Goal: Task Accomplishment & Management: Complete application form

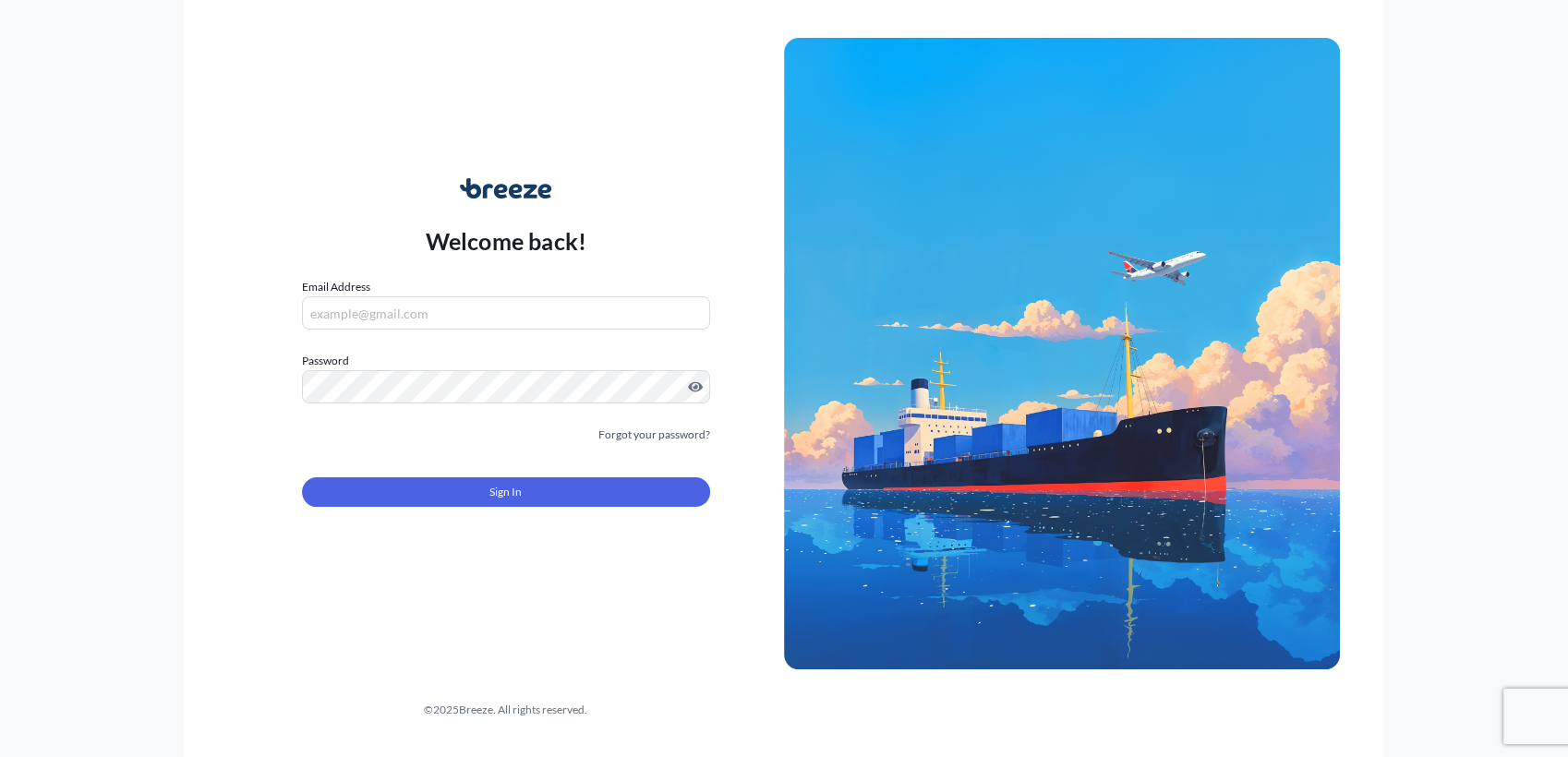
type input "[PERSON_NAME][EMAIL_ADDRESS][DOMAIN_NAME]"
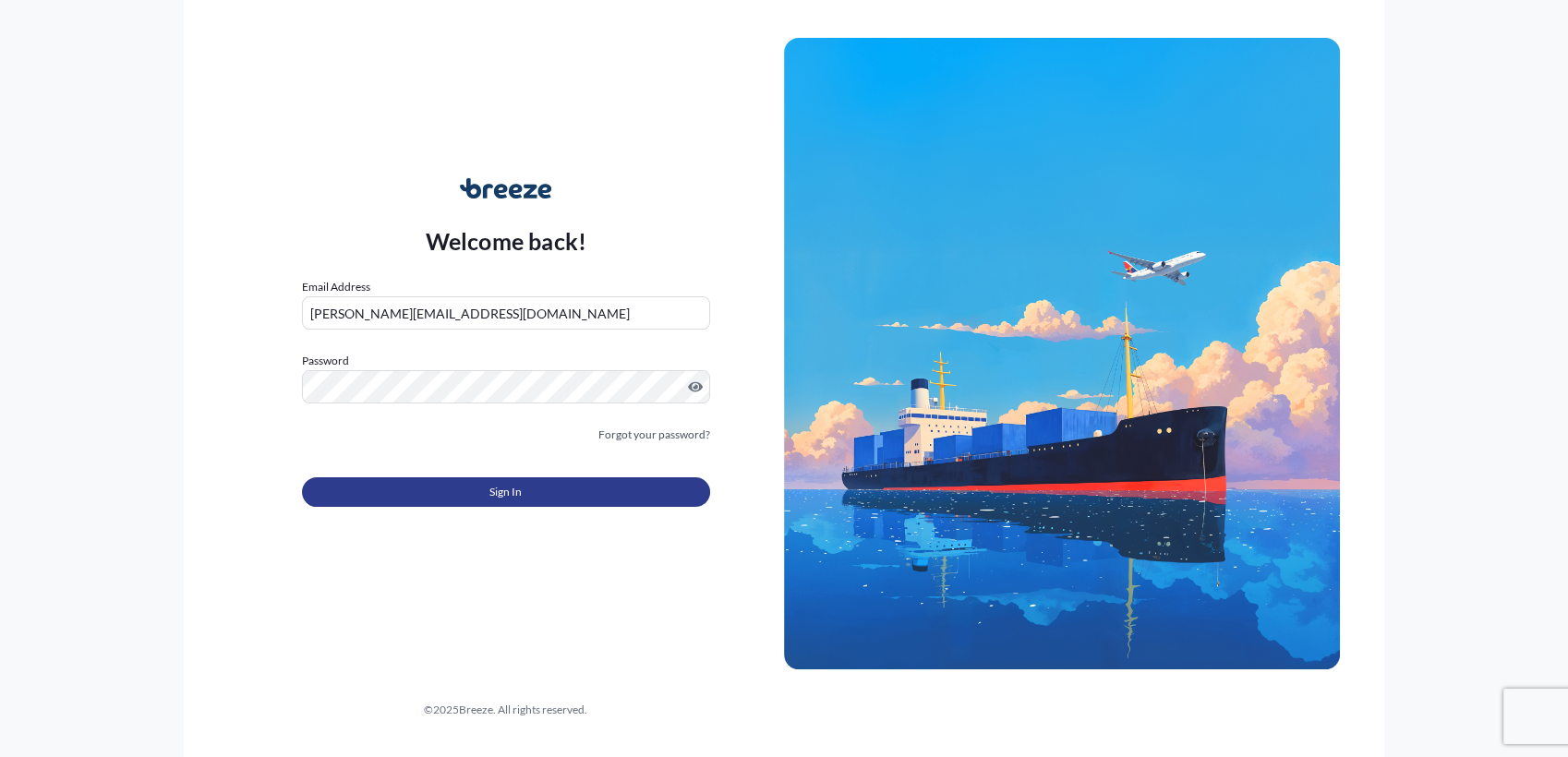
click at [523, 479] on button "Sign In" at bounding box center [506, 492] width 408 height 30
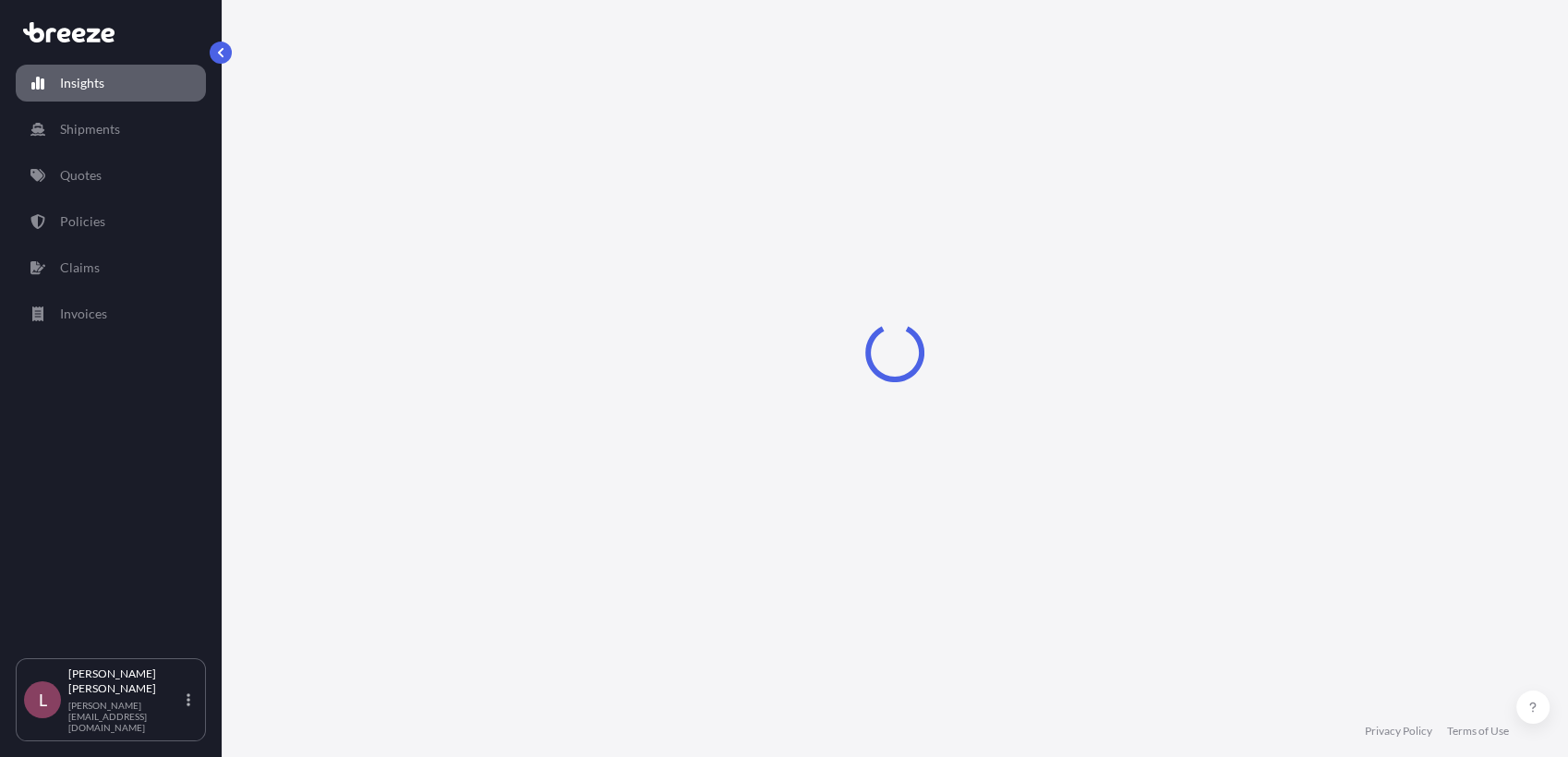
select select "2025"
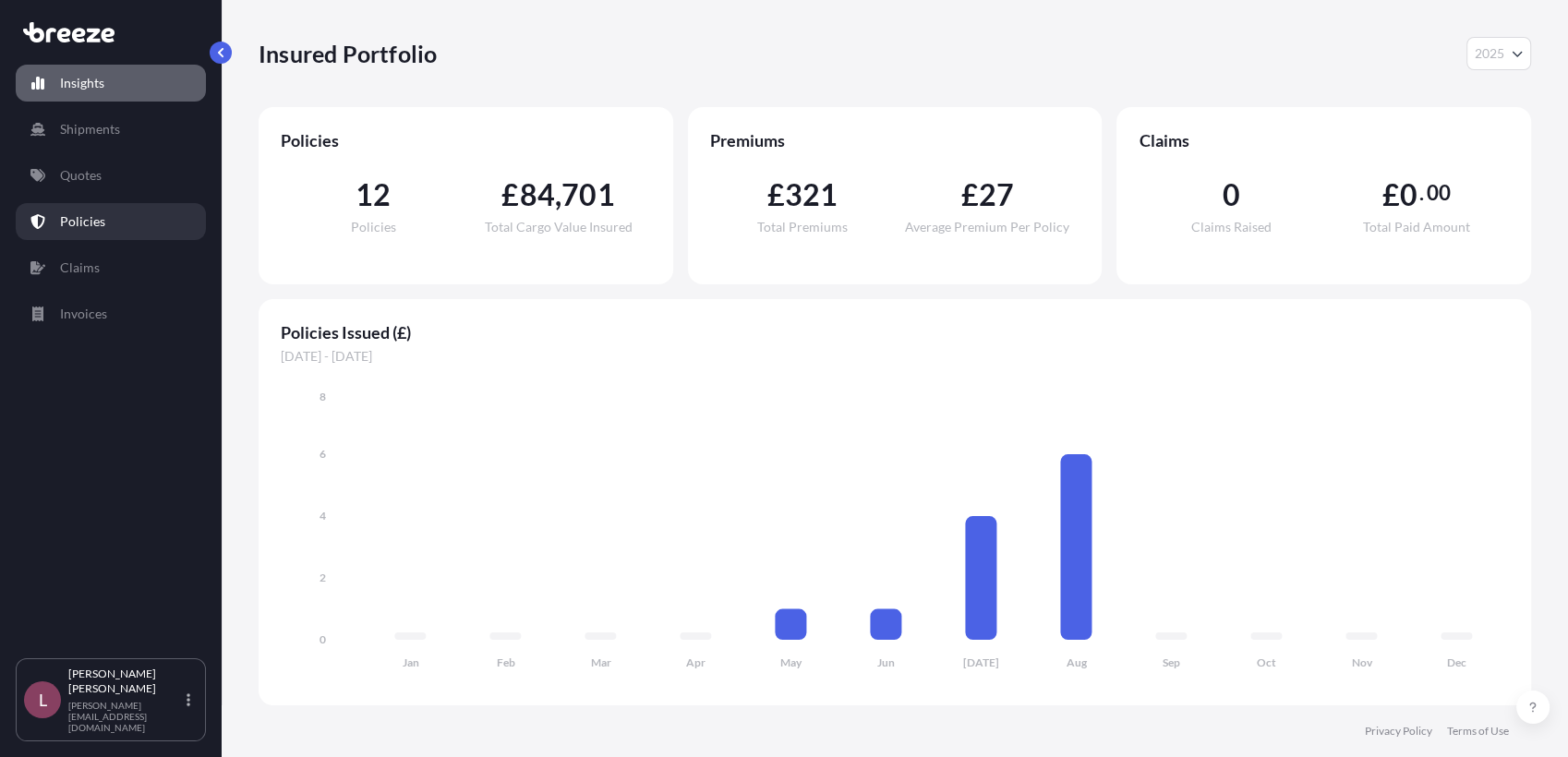
click at [103, 235] on link "Policies" at bounding box center [111, 222] width 190 height 37
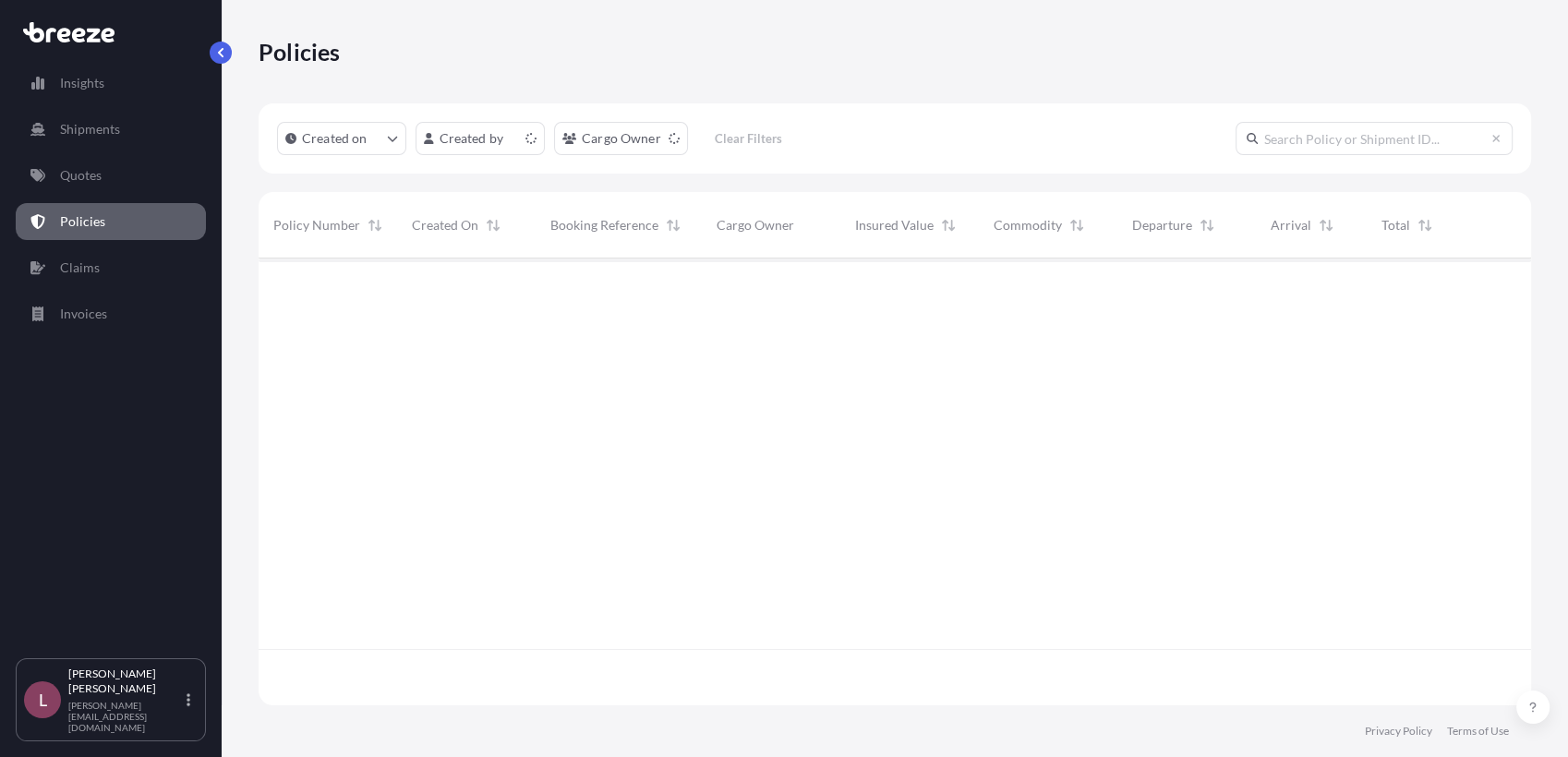
scroll to position [441, 1256]
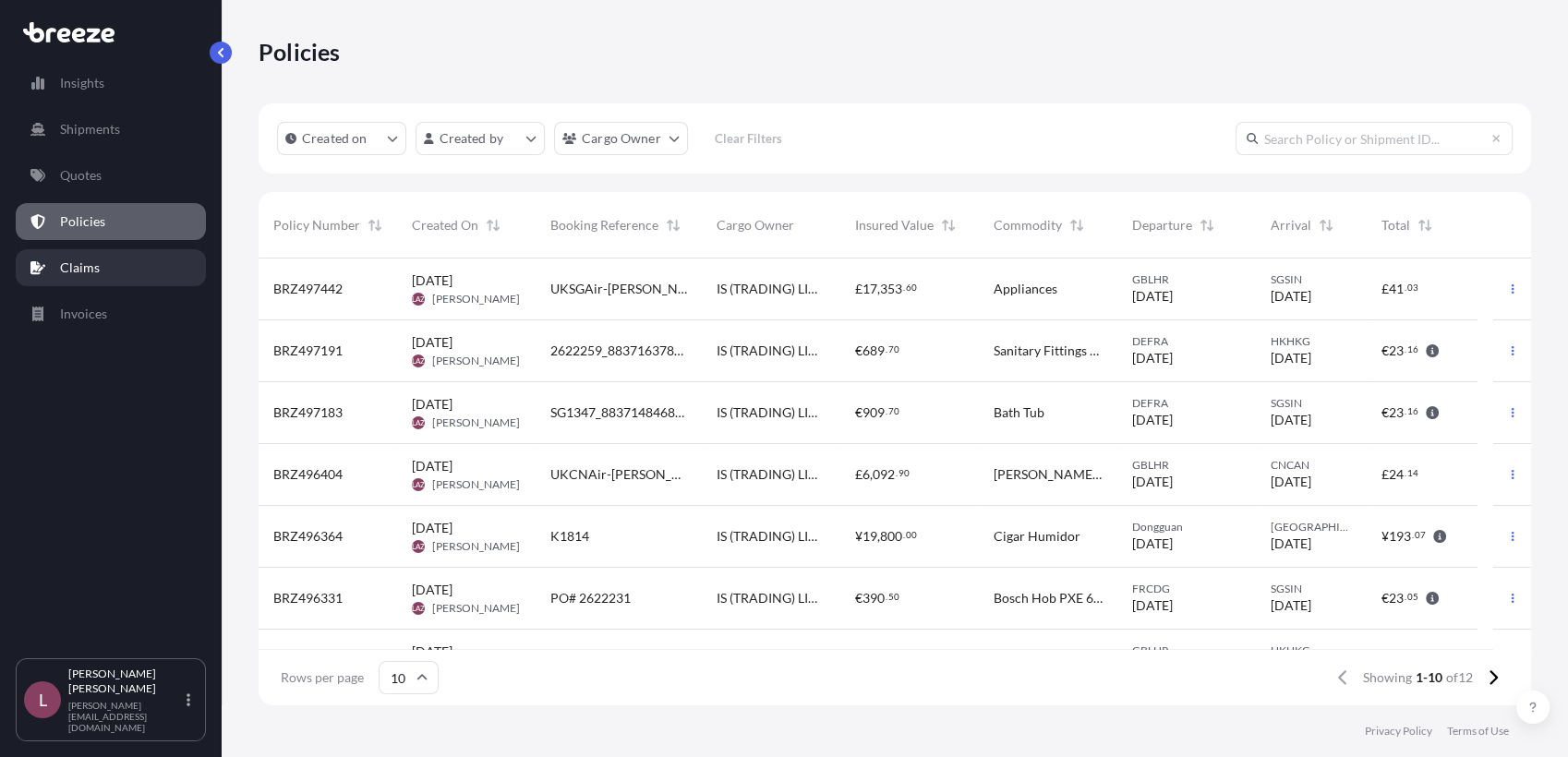
click at [127, 264] on link "Claims" at bounding box center [111, 268] width 190 height 37
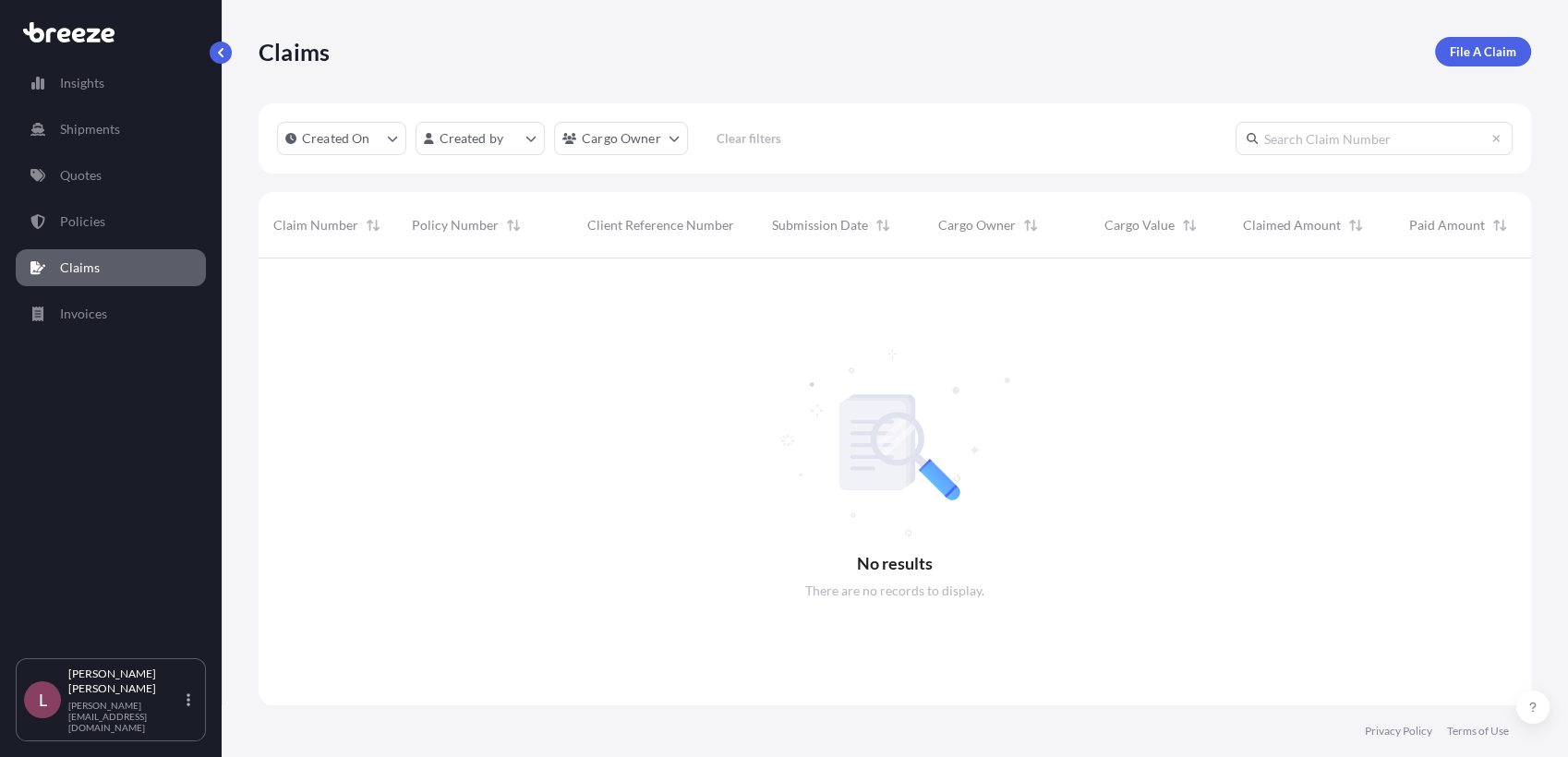
scroll to position [498, 1256]
click at [1476, 45] on p "File A Claim" at bounding box center [1483, 52] width 66 height 18
click at [137, 218] on link "Policies" at bounding box center [111, 222] width 190 height 37
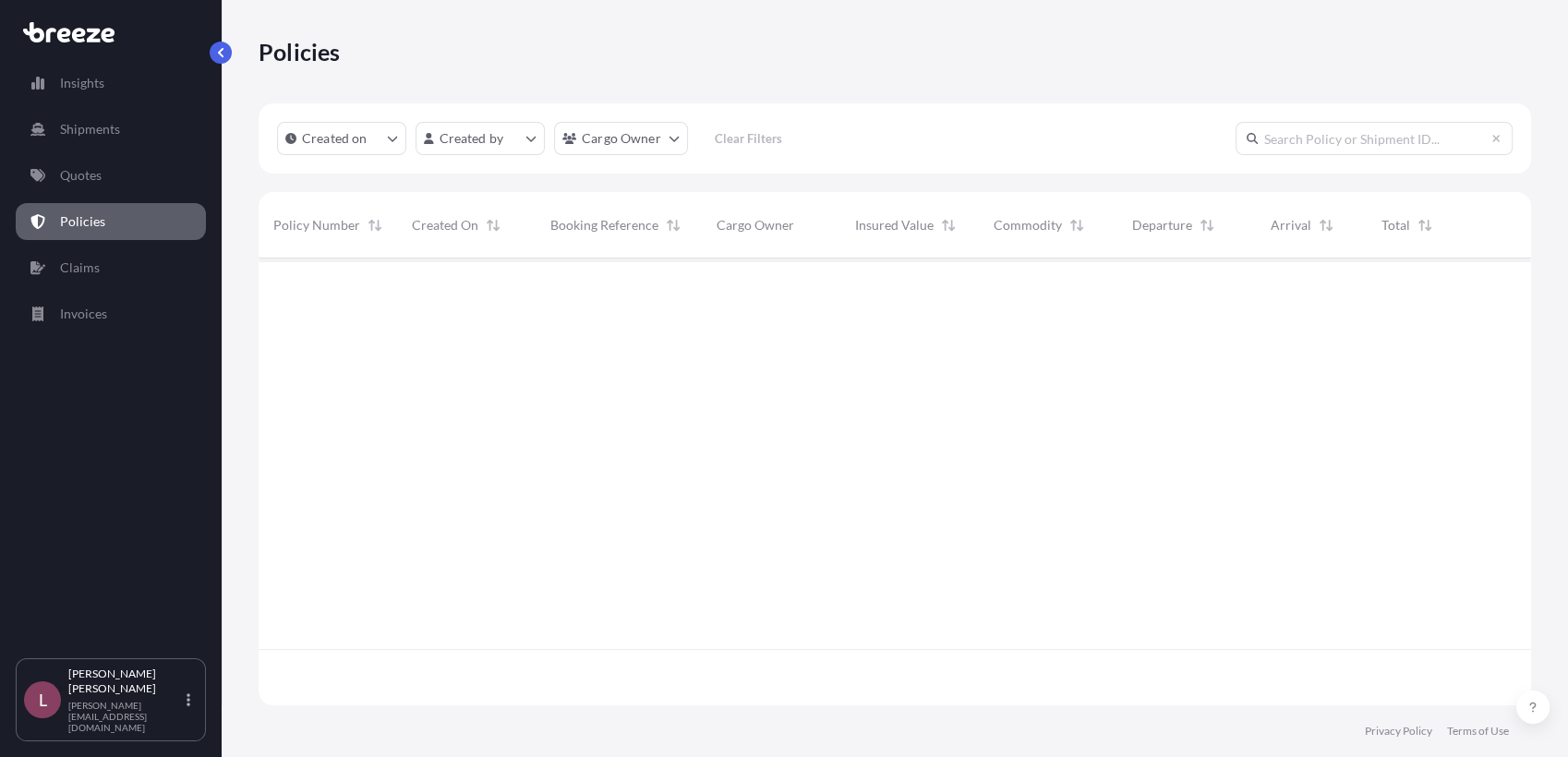
scroll to position [441, 1256]
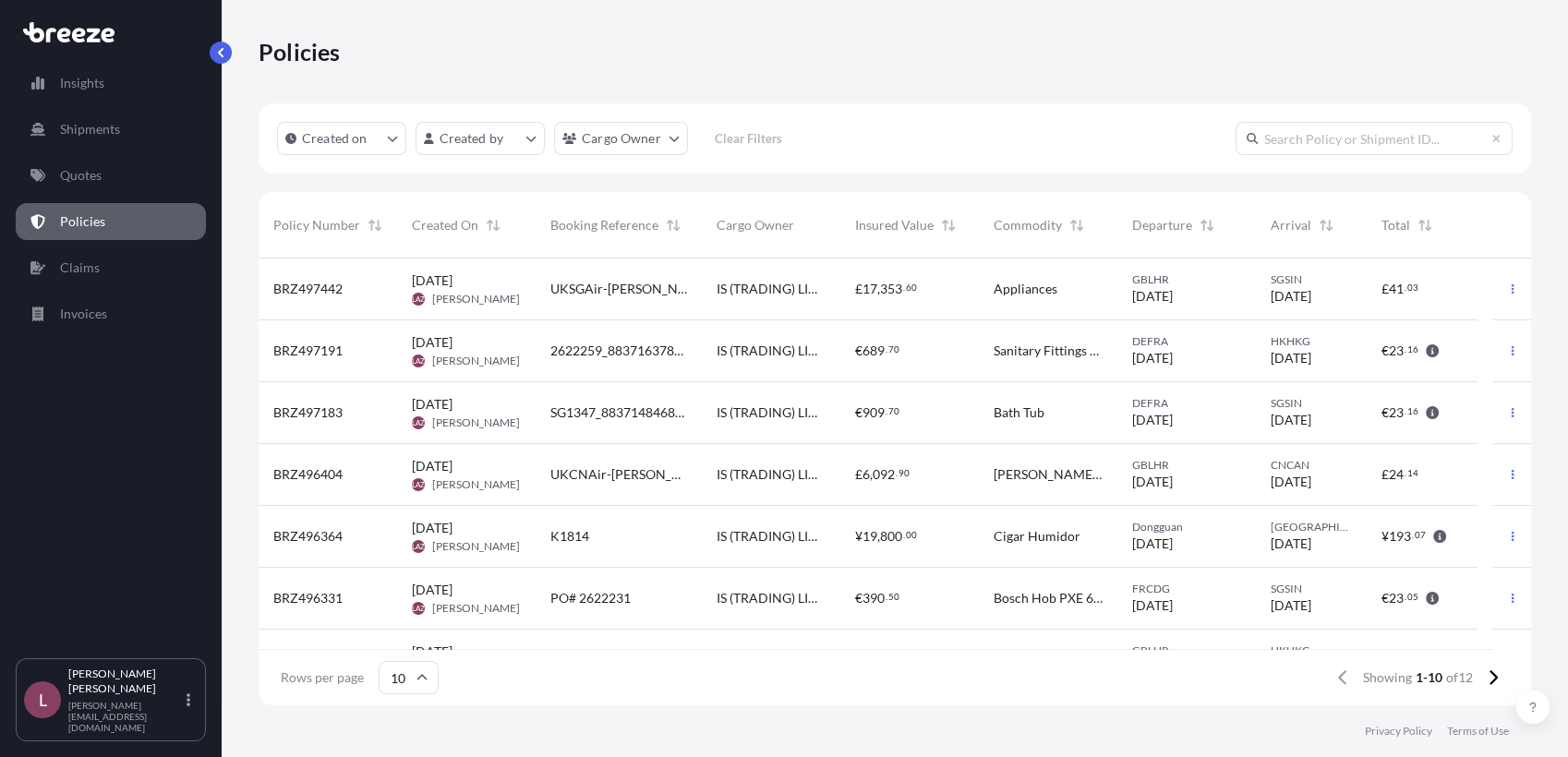
click at [300, 295] on span "BRZ497442" at bounding box center [308, 289] width 69 height 18
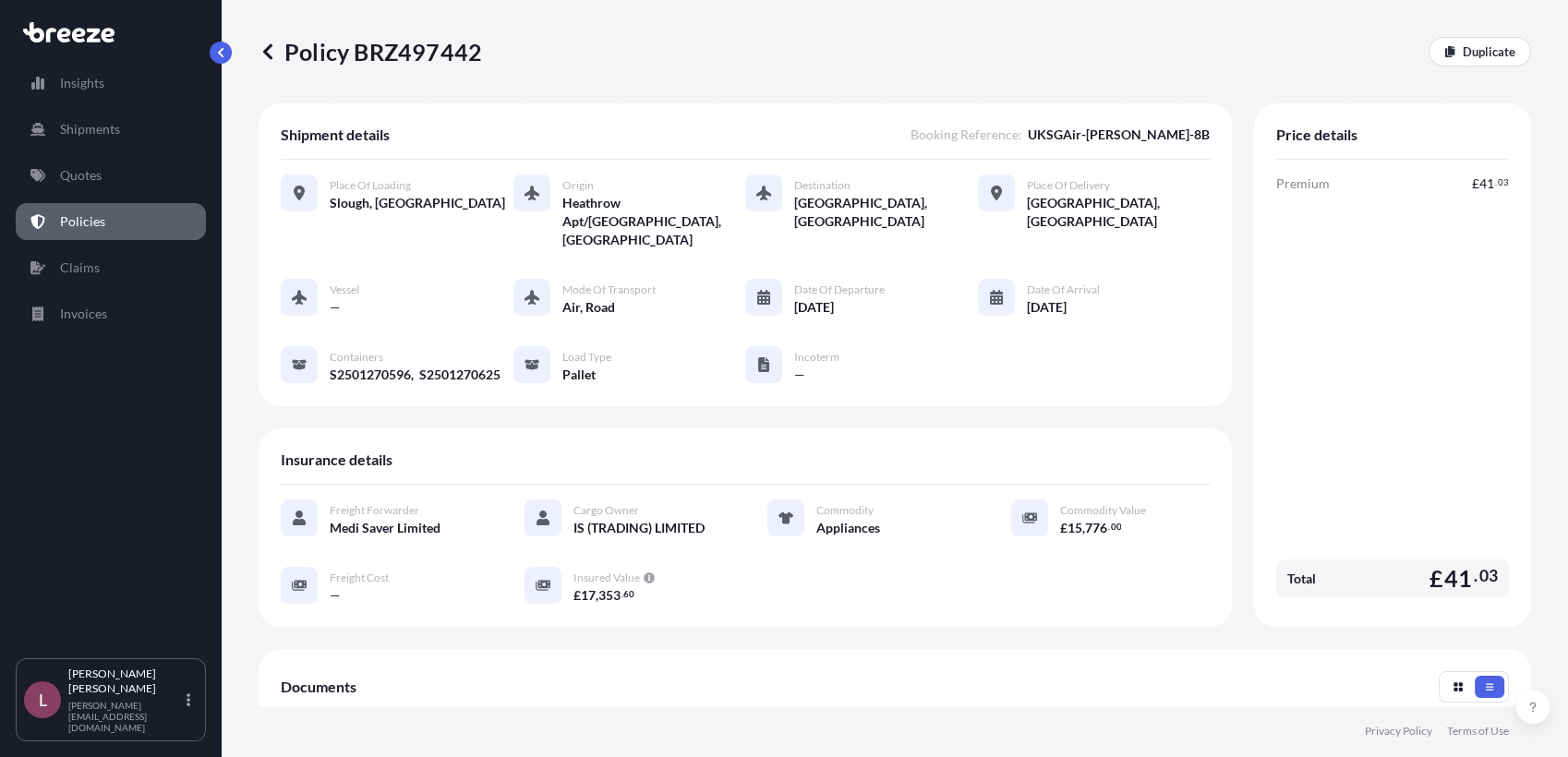
click at [455, 64] on p "Policy BRZ497442" at bounding box center [370, 52] width 223 height 30
copy p "BRZ497442"
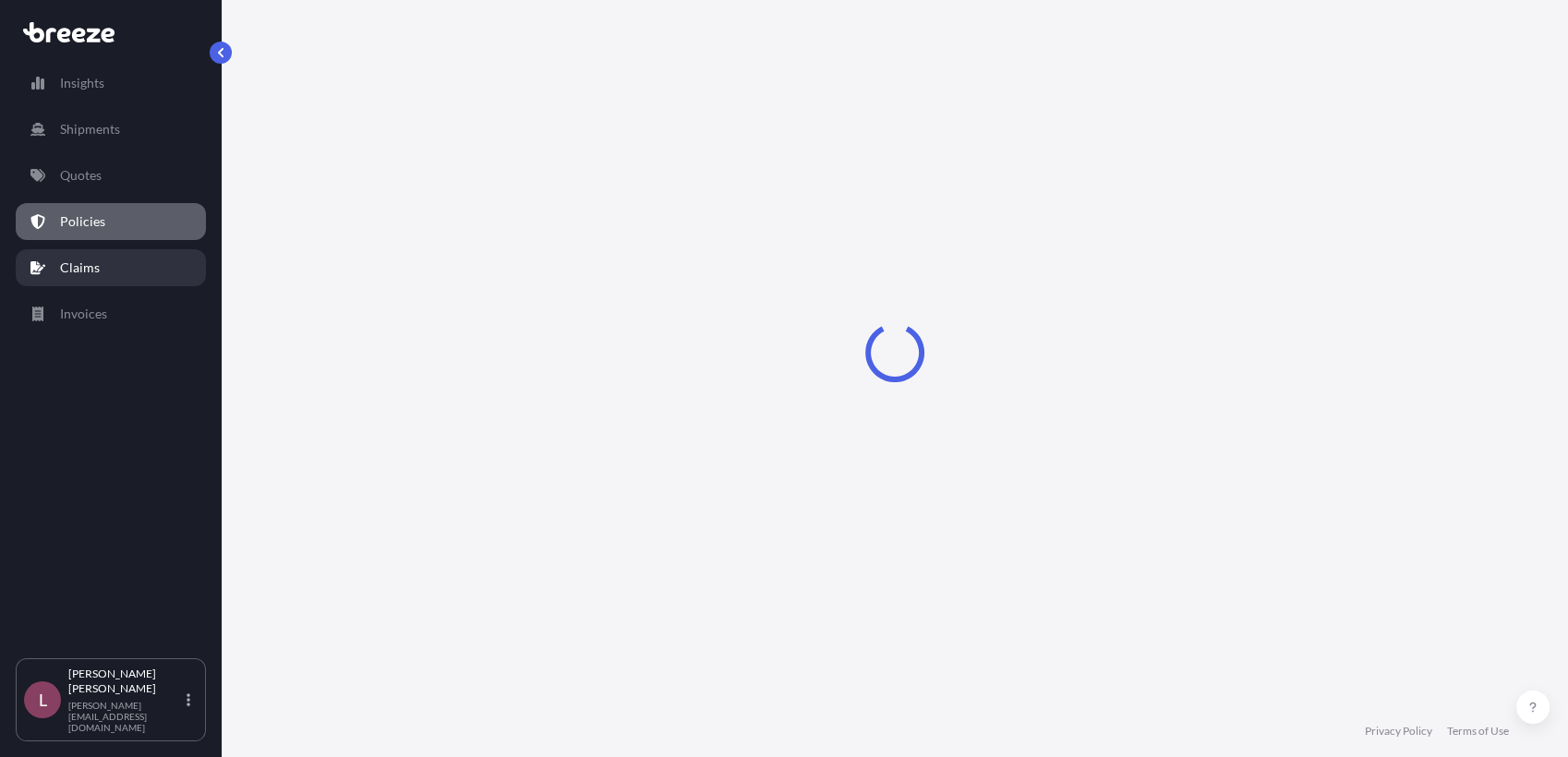
click at [98, 266] on link "Claims" at bounding box center [111, 268] width 190 height 37
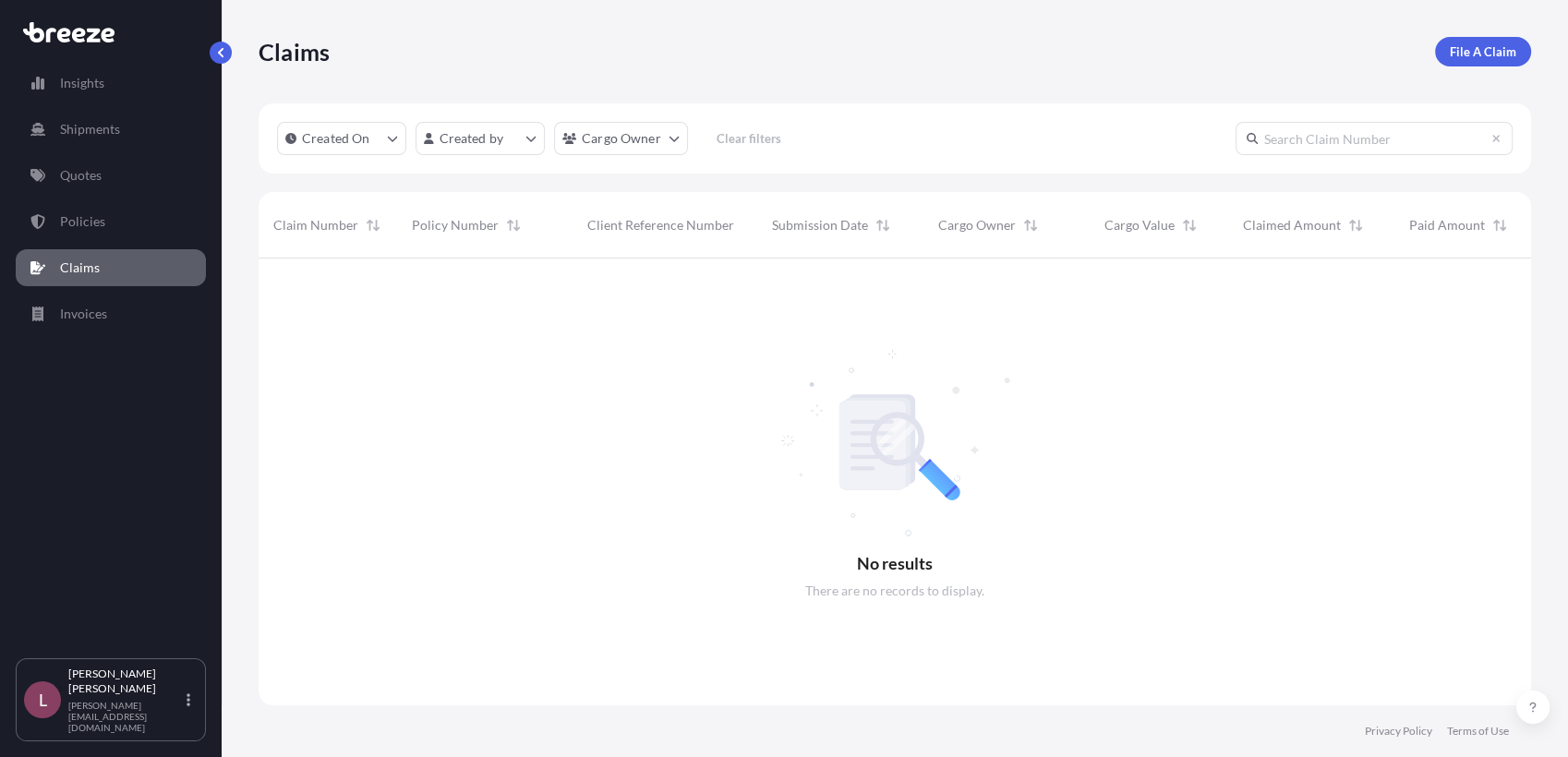
scroll to position [498, 1256]
click at [1477, 46] on p "File A Claim" at bounding box center [1483, 52] width 66 height 18
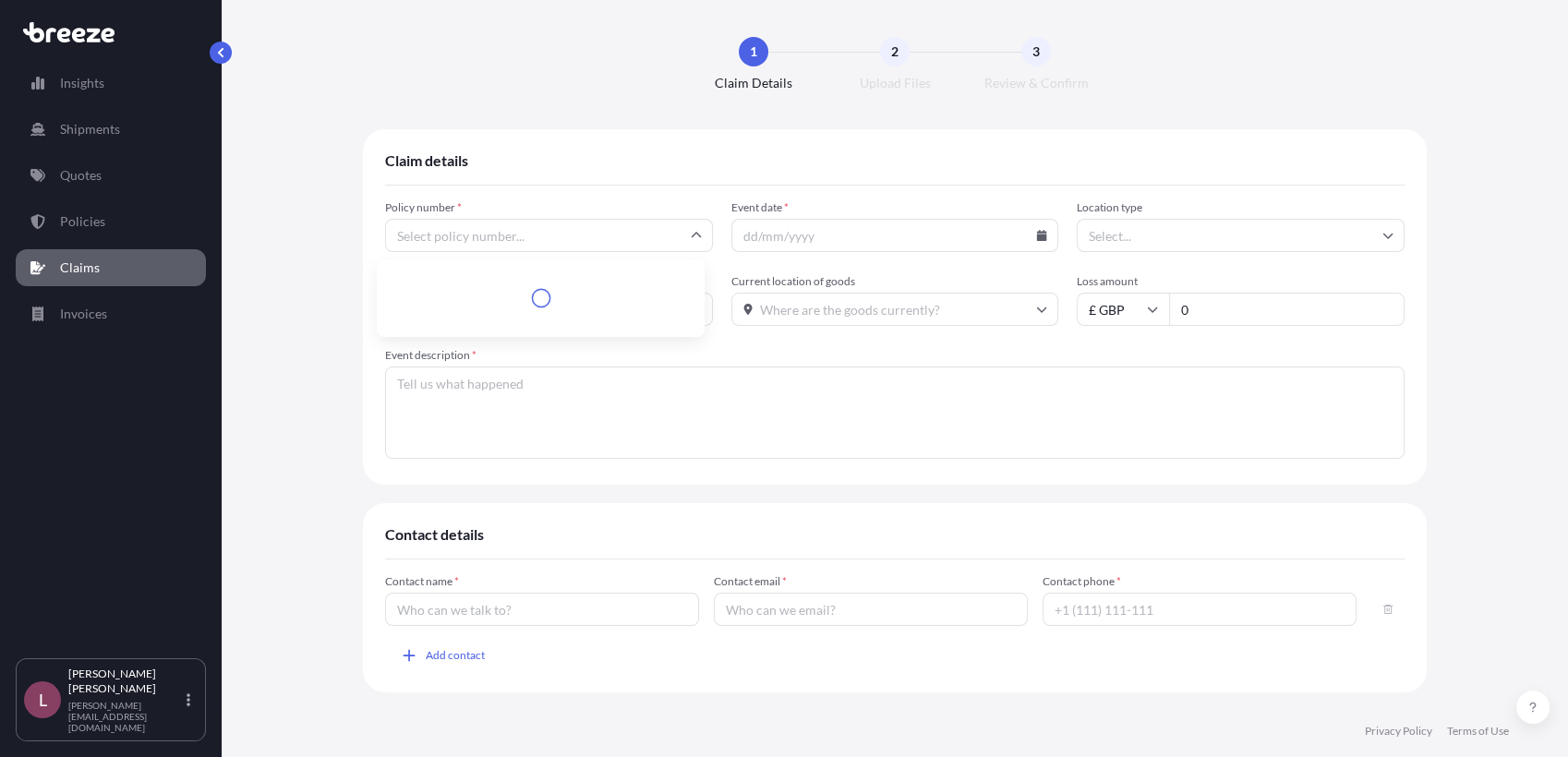
click at [428, 241] on input "Policy number *" at bounding box center [549, 235] width 328 height 33
paste input "BRZ497442"
type input "BRZ497442"
click at [428, 284] on li "BRZ497442" at bounding box center [540, 284] width 313 height 35
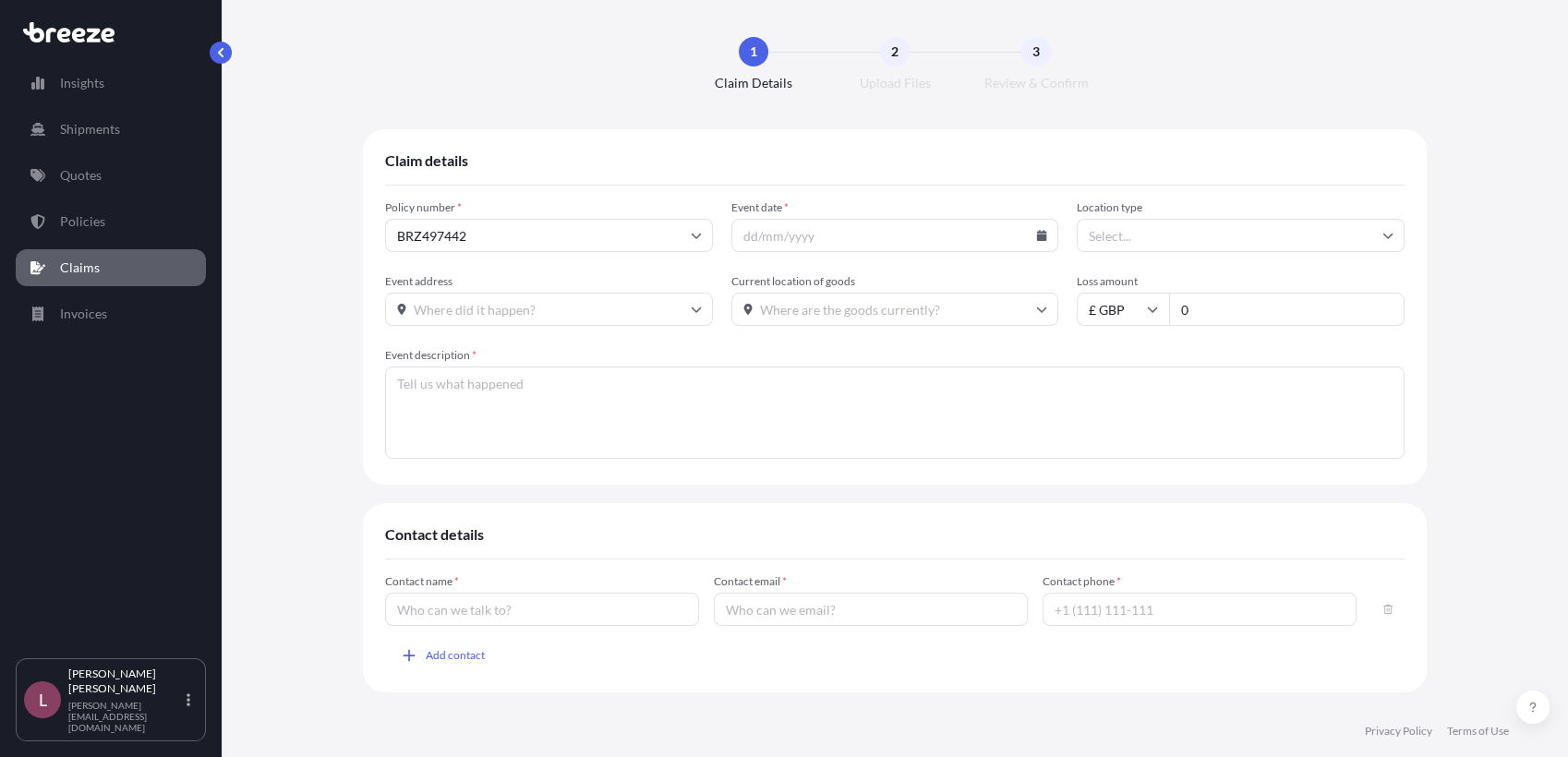
click at [1036, 234] on icon at bounding box center [1042, 235] width 11 height 11
click at [925, 511] on button "29" at bounding box center [932, 505] width 30 height 30
type input "[DATE]"
click at [1163, 234] on input "Location type" at bounding box center [1240, 235] width 328 height 33
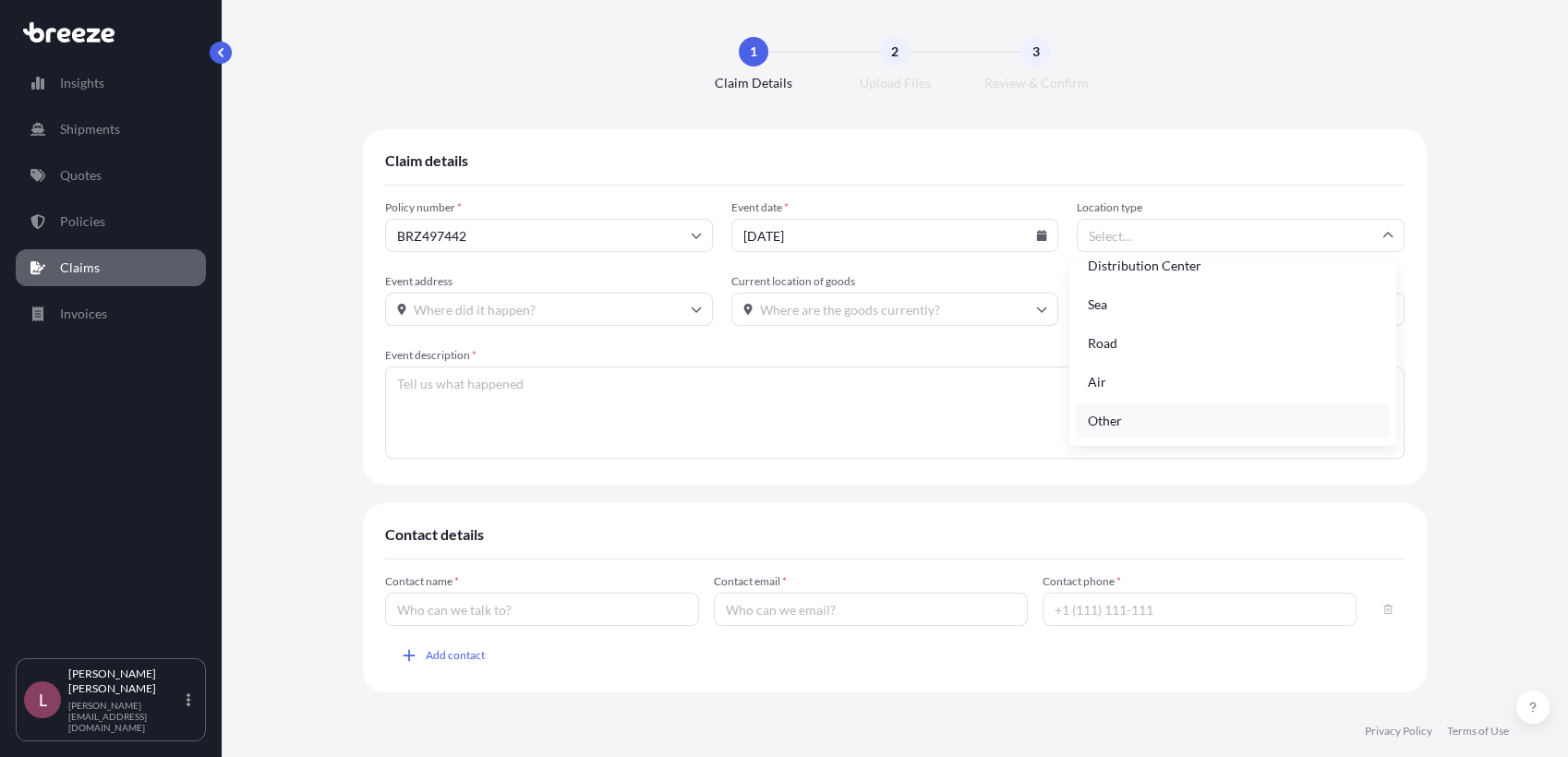
click at [1145, 420] on div "Other" at bounding box center [1233, 421] width 313 height 35
type input "Other"
click at [580, 306] on input "Event address" at bounding box center [549, 309] width 328 height 33
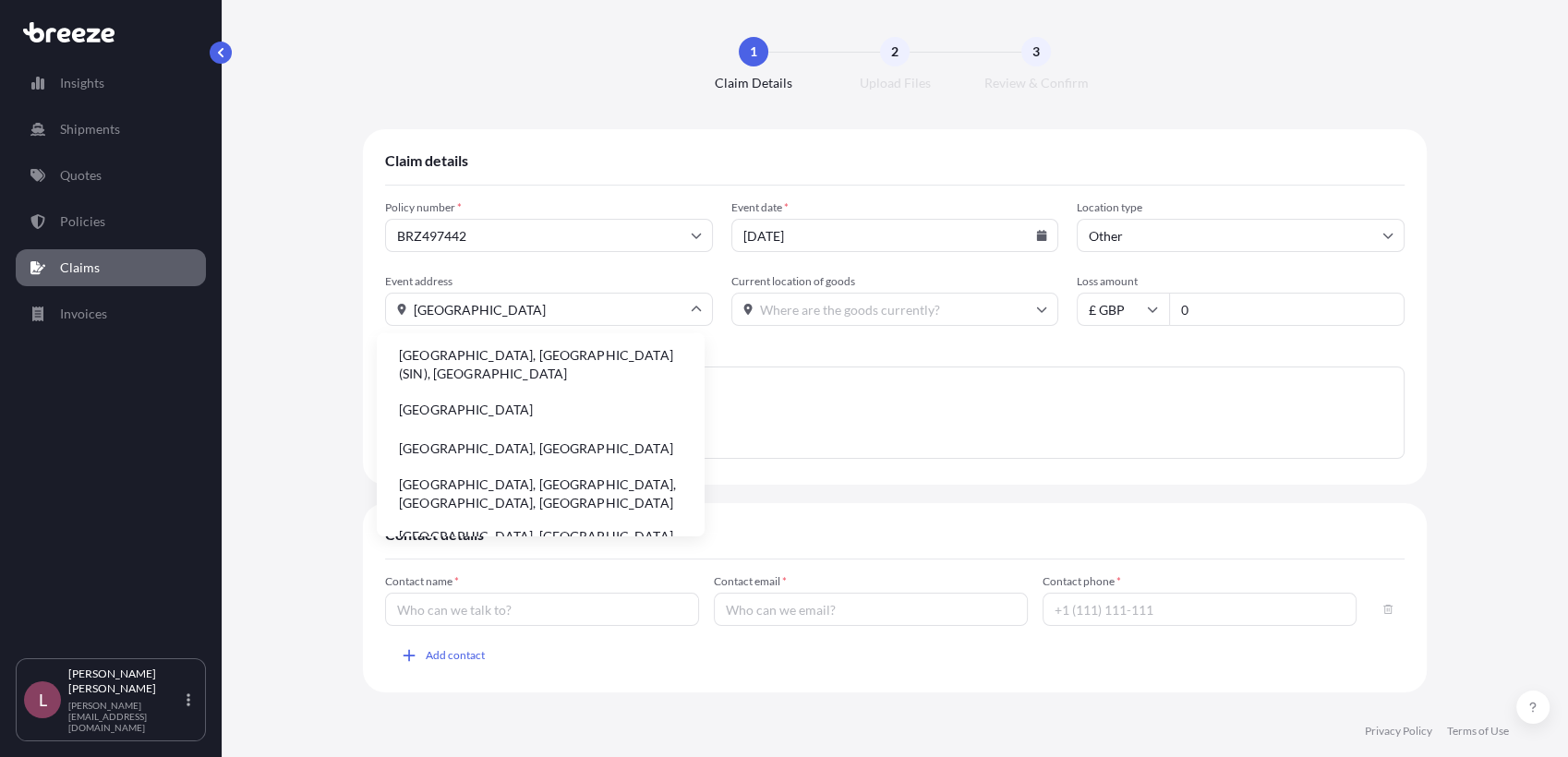
click at [514, 417] on li "[GEOGRAPHIC_DATA]" at bounding box center [540, 410] width 313 height 35
type input "[GEOGRAPHIC_DATA]"
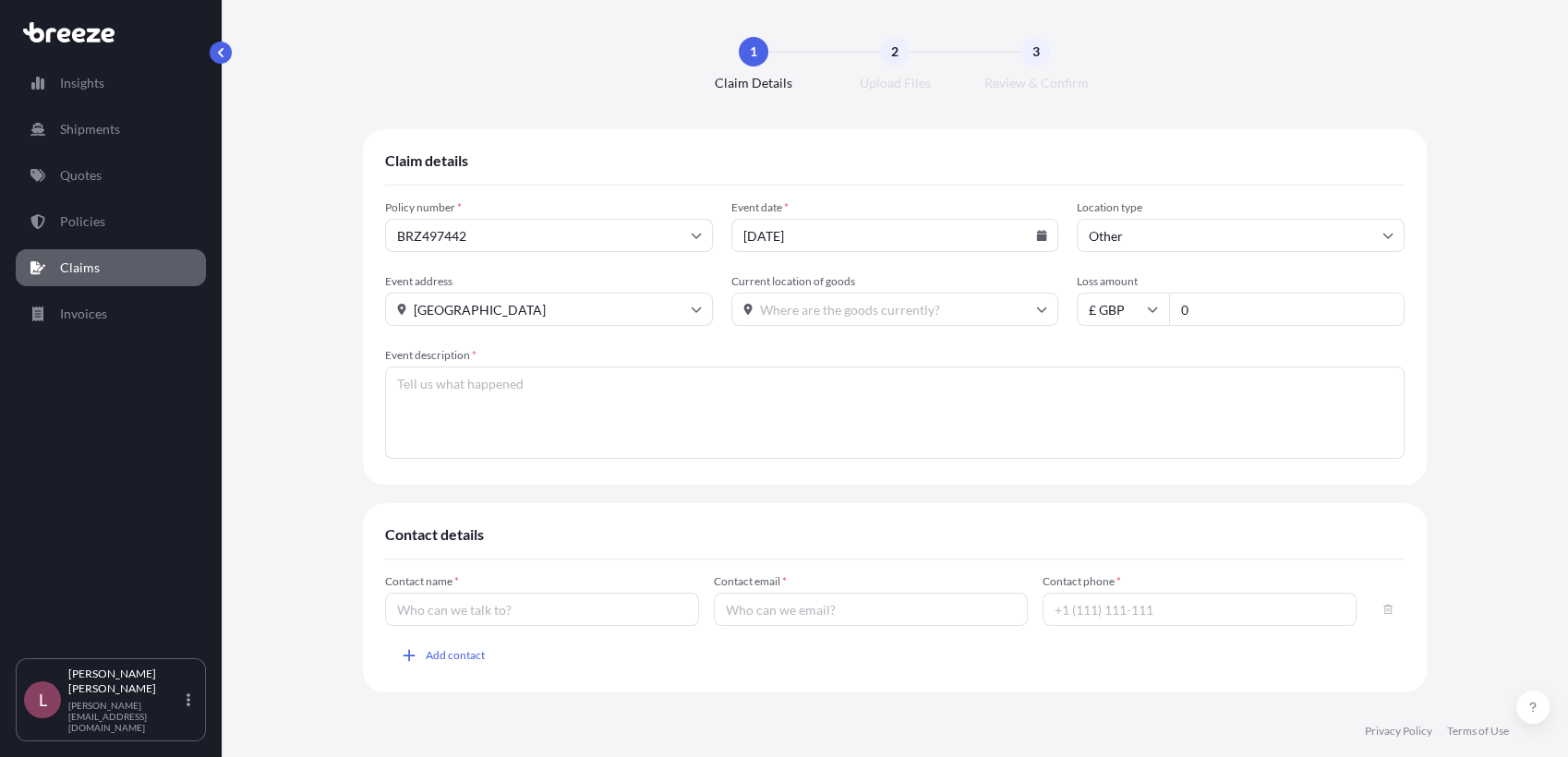
click at [862, 318] on input "Current location of goods" at bounding box center [895, 309] width 328 height 33
type input "[GEOGRAPHIC_DATA]"
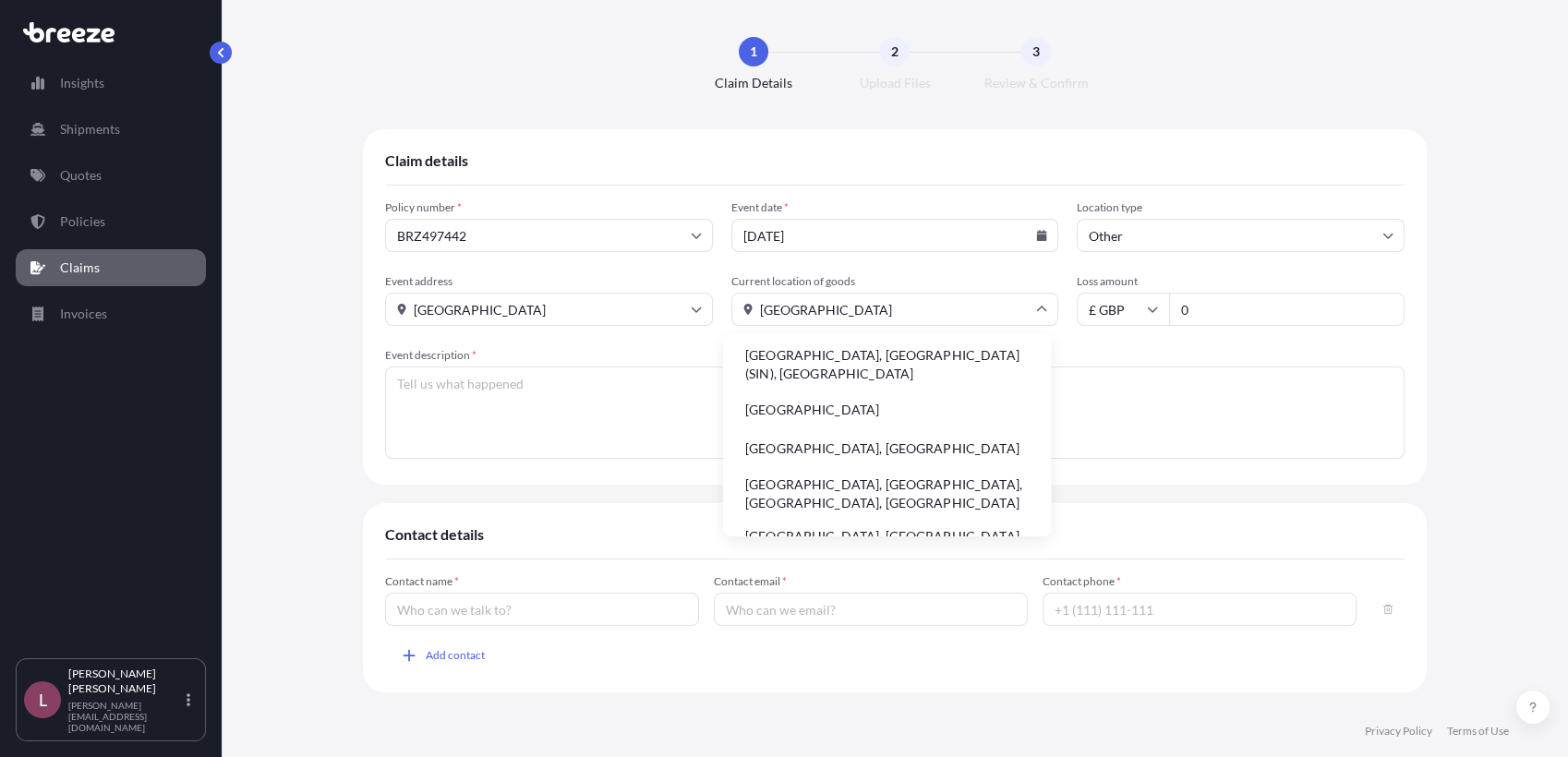
click at [830, 410] on li "[GEOGRAPHIC_DATA]" at bounding box center [887, 410] width 313 height 35
type input "[GEOGRAPHIC_DATA]"
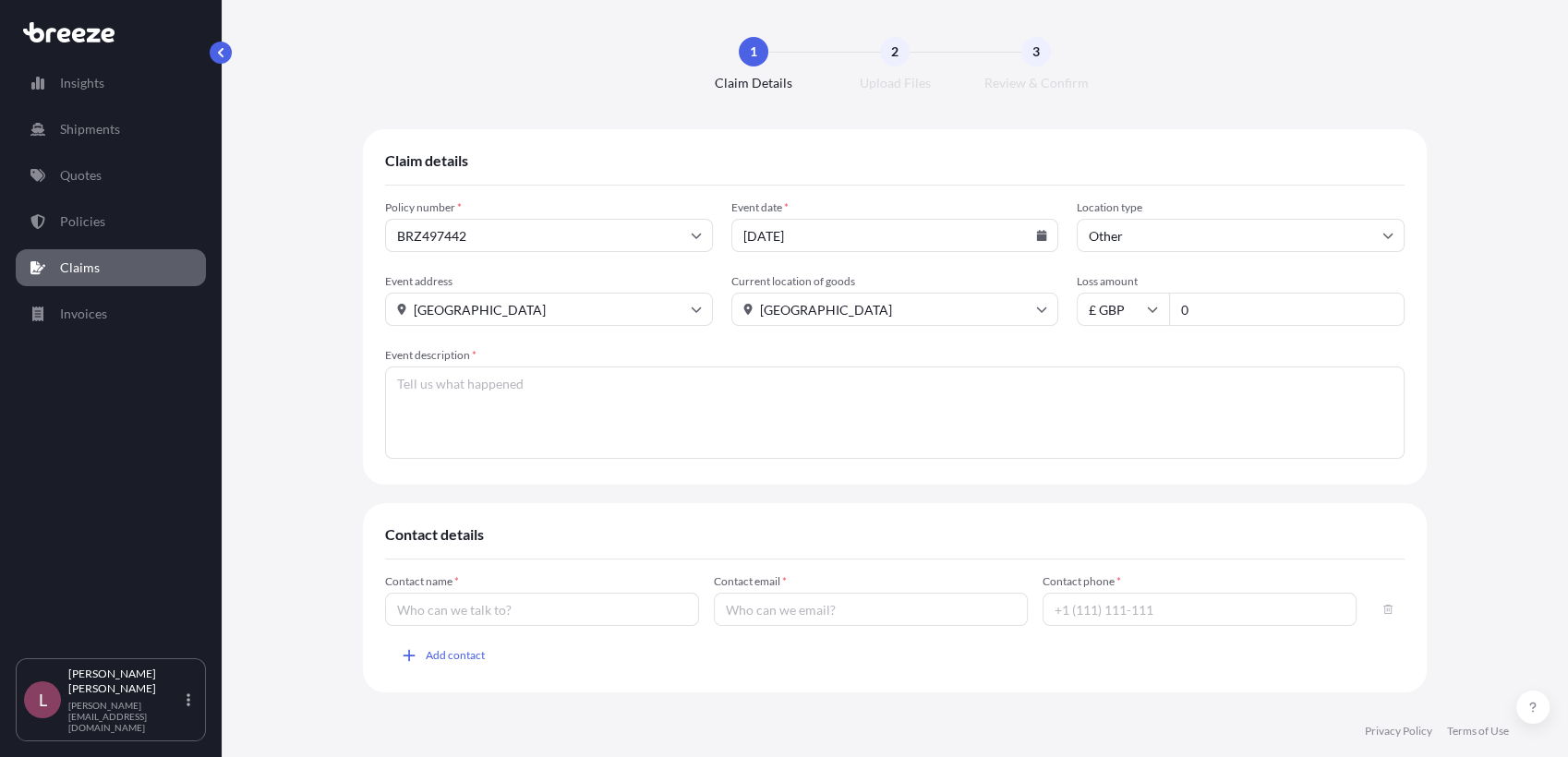
click at [1229, 311] on input "0" at bounding box center [1286, 309] width 235 height 33
paste input "518"
type input "518"
click at [1009, 417] on textarea "Event description *" at bounding box center [895, 413] width 1019 height 92
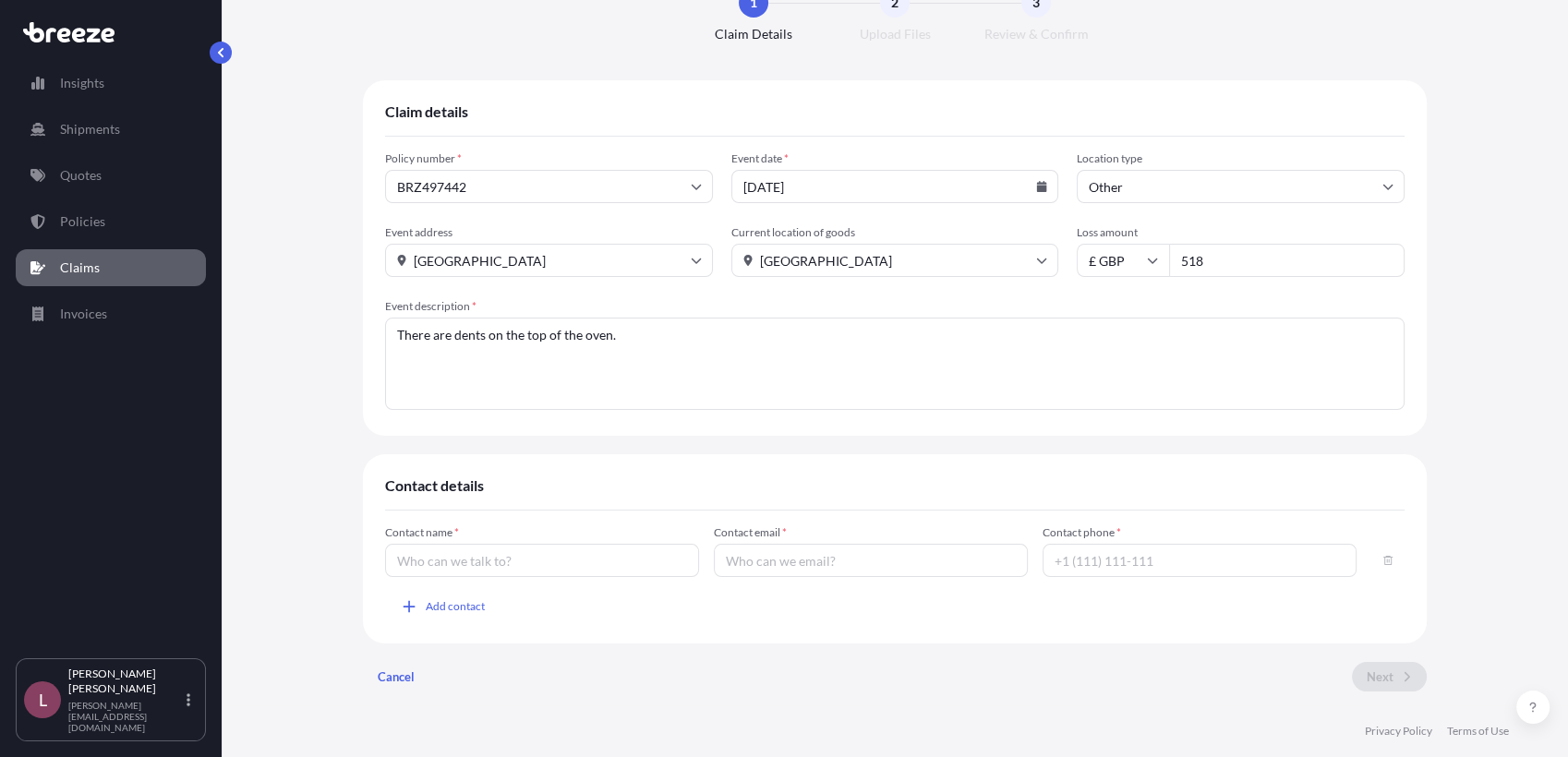
type textarea "There are dents on the top of the oven."
click at [507, 570] on input "Contact name *" at bounding box center [542, 560] width 314 height 33
type input "l"
type input "[PERSON_NAME]"
type input "[PERSON_NAME][EMAIL_ADDRESS][DOMAIN_NAME]"
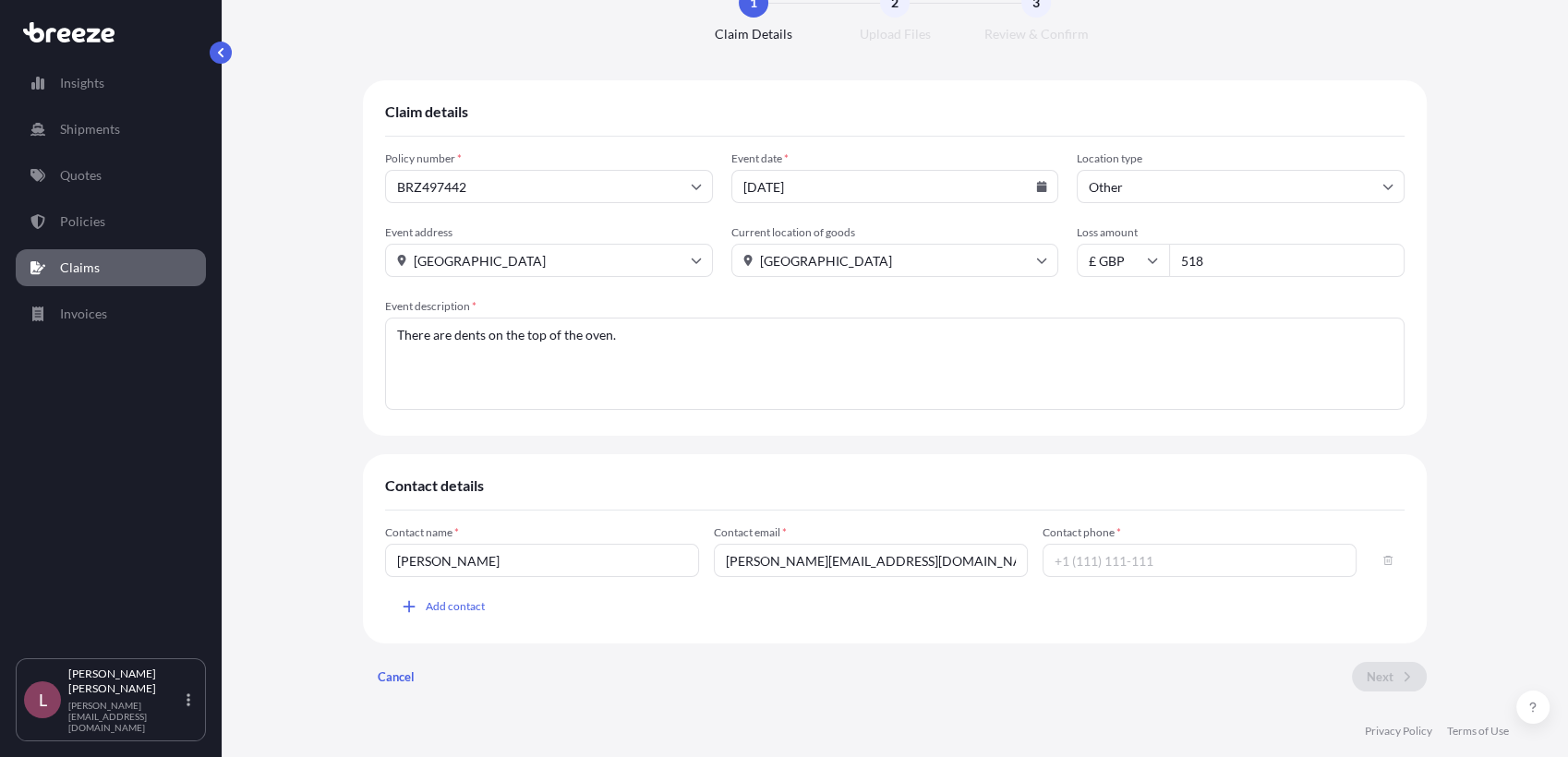
type input "[PERSON_NAME]"
click at [1144, 566] on input "Contact phone *" at bounding box center [1200, 560] width 314 height 33
click at [1108, 610] on div "Contact name * [PERSON_NAME] Contact email * [PERSON_NAME][EMAIL_ADDRESS][DOMAI…" at bounding box center [895, 573] width 1019 height 96
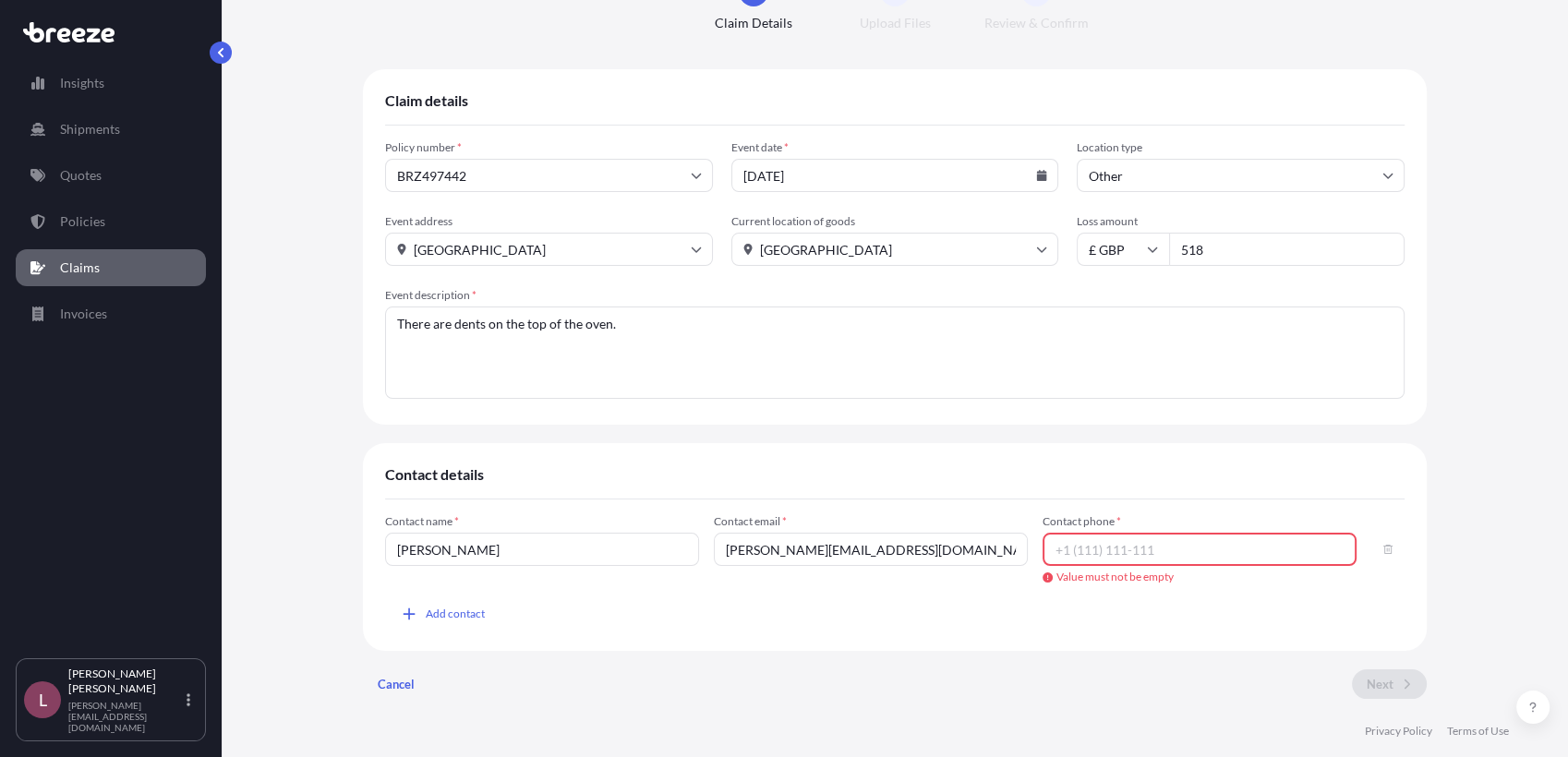
scroll to position [64, 0]
click at [1073, 548] on input "Contact phone *" at bounding box center [1200, 546] width 314 height 33
paste input "852 6229 8571"
type input "[PHONE_NUMBER]"
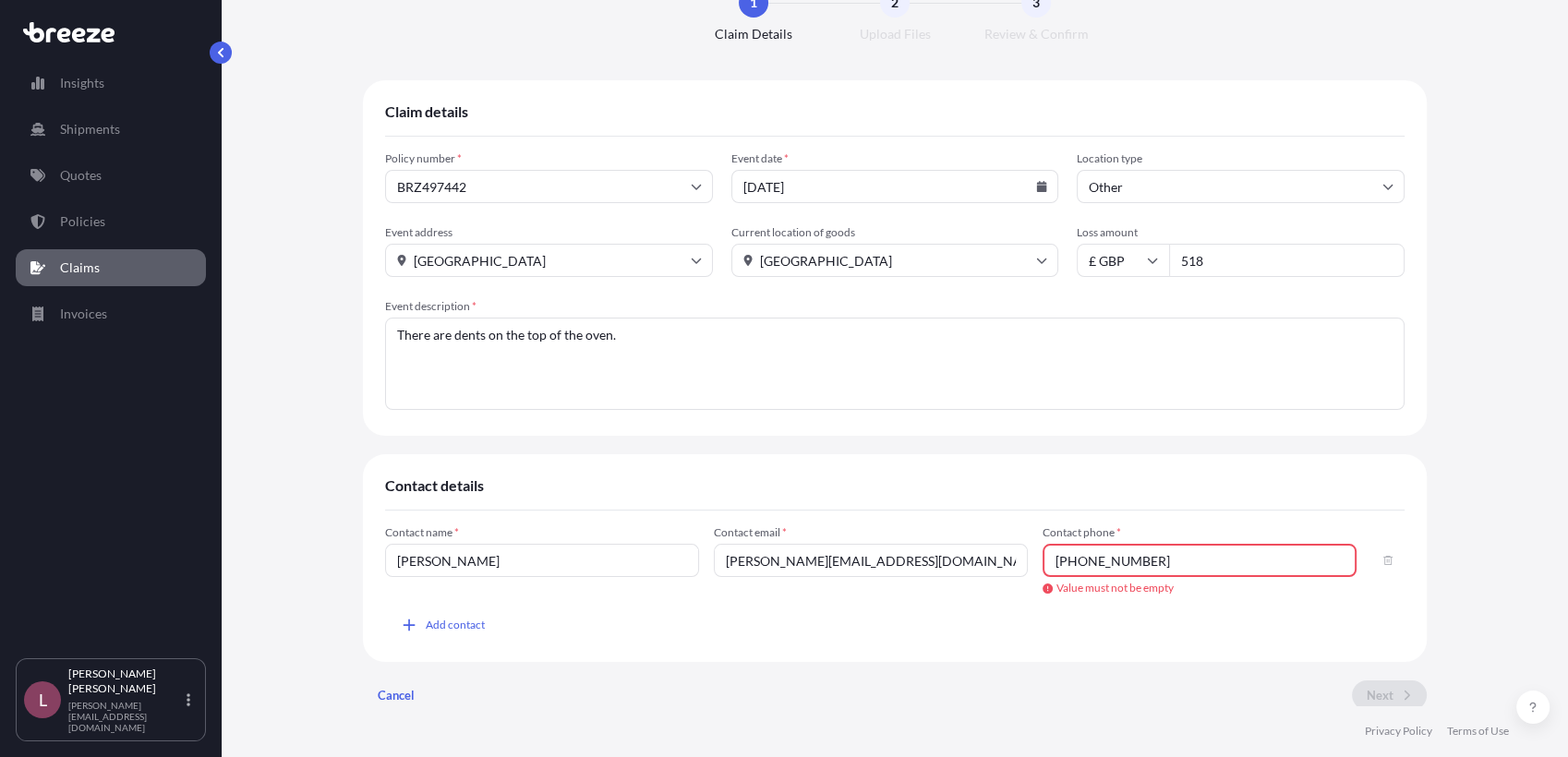
click at [1107, 680] on div "Cancel Next" at bounding box center [895, 695] width 1064 height 30
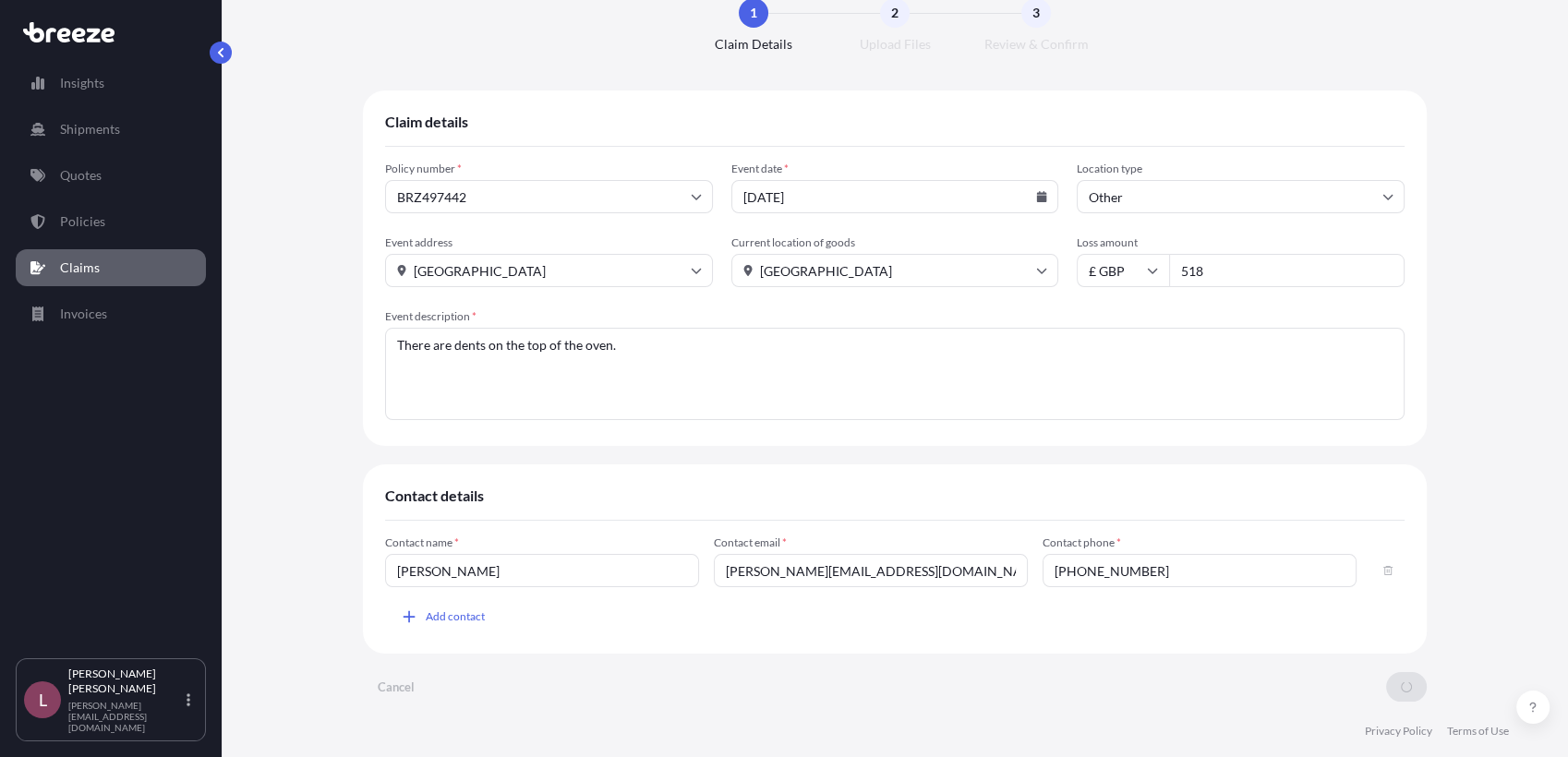
scroll to position [0, 0]
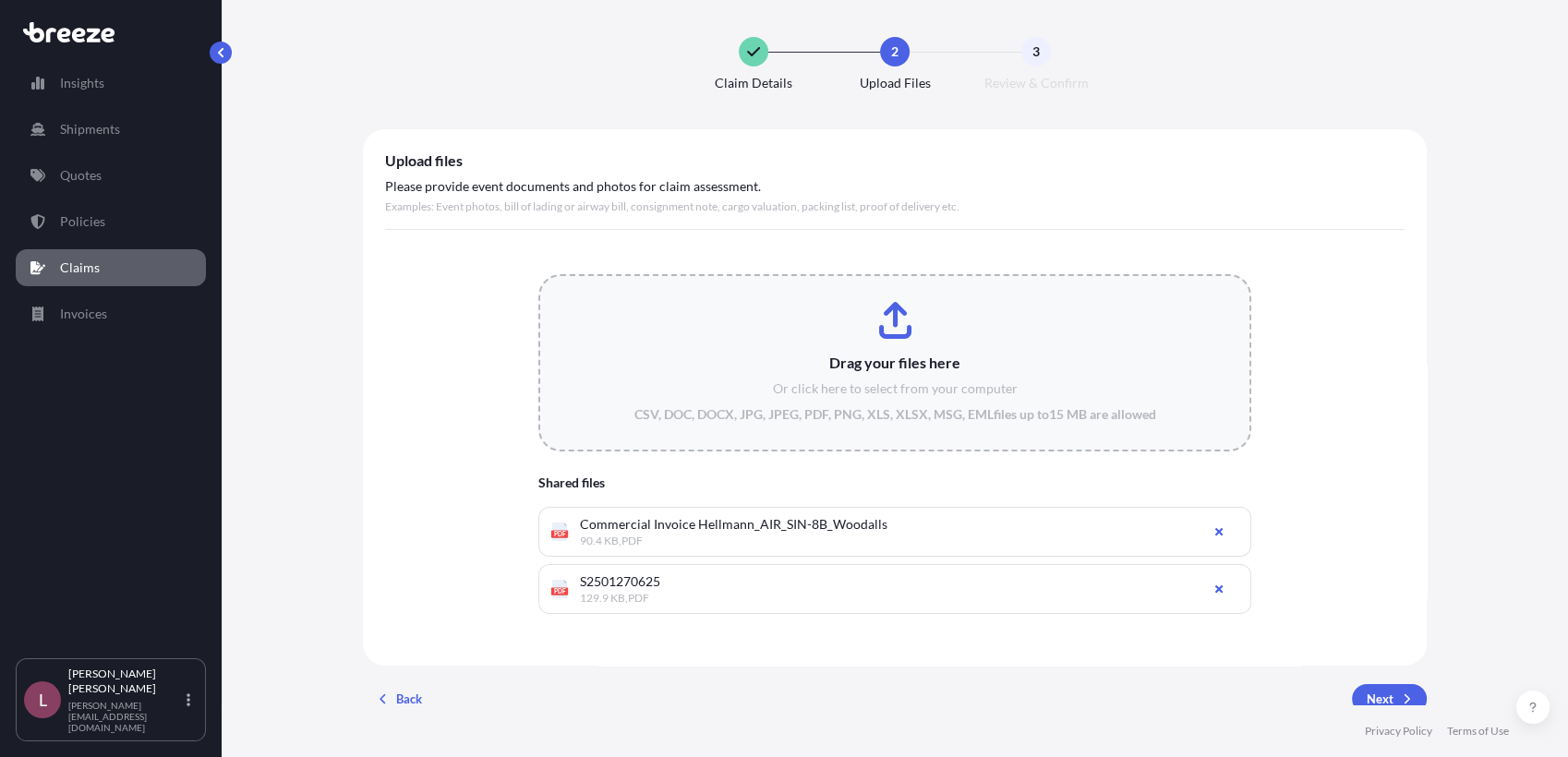
type input "C:\fakepath\WhatsApp Image [DATE] 12.23.12_cacccb23.jpg"
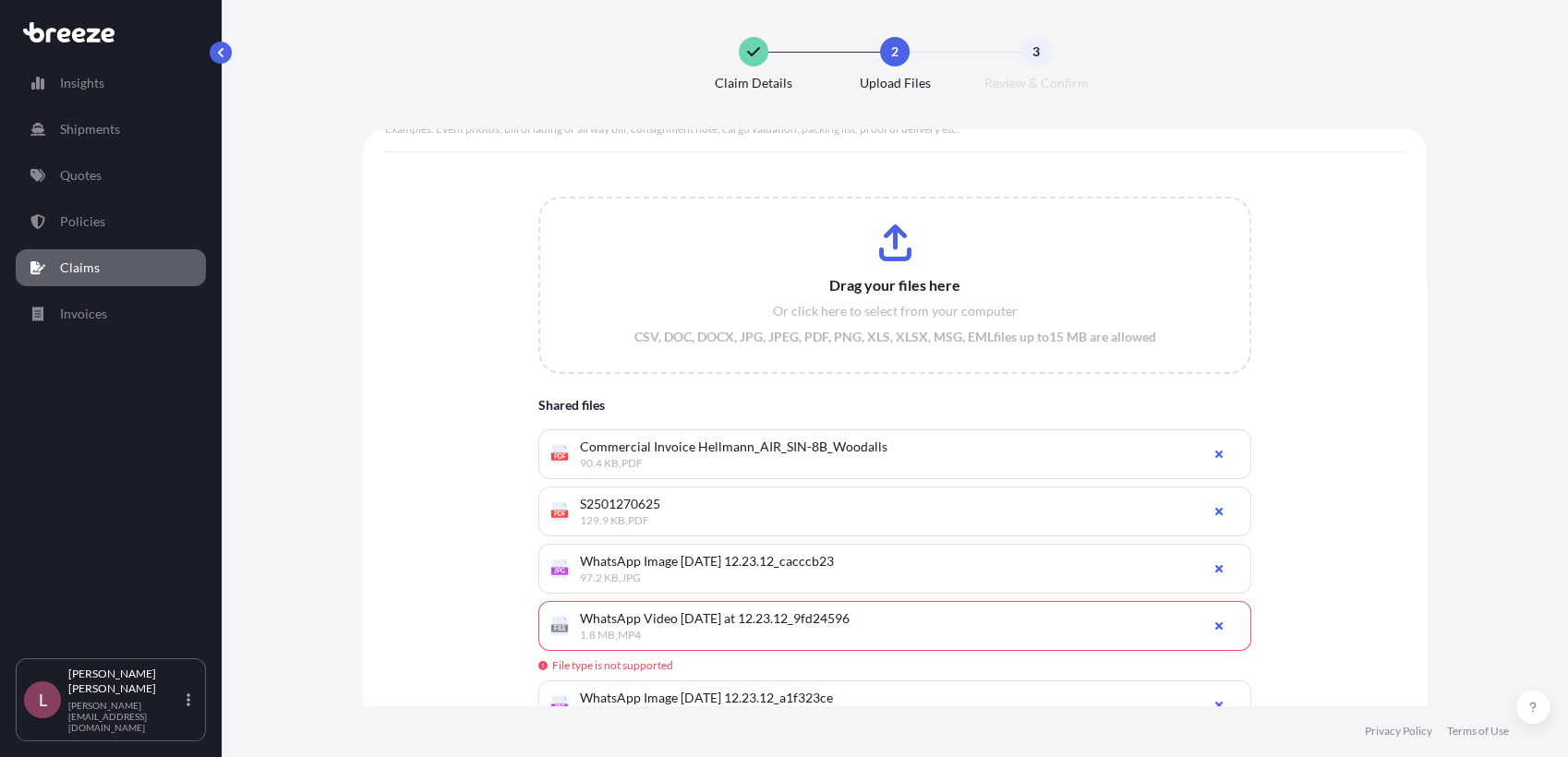
scroll to position [54, 0]
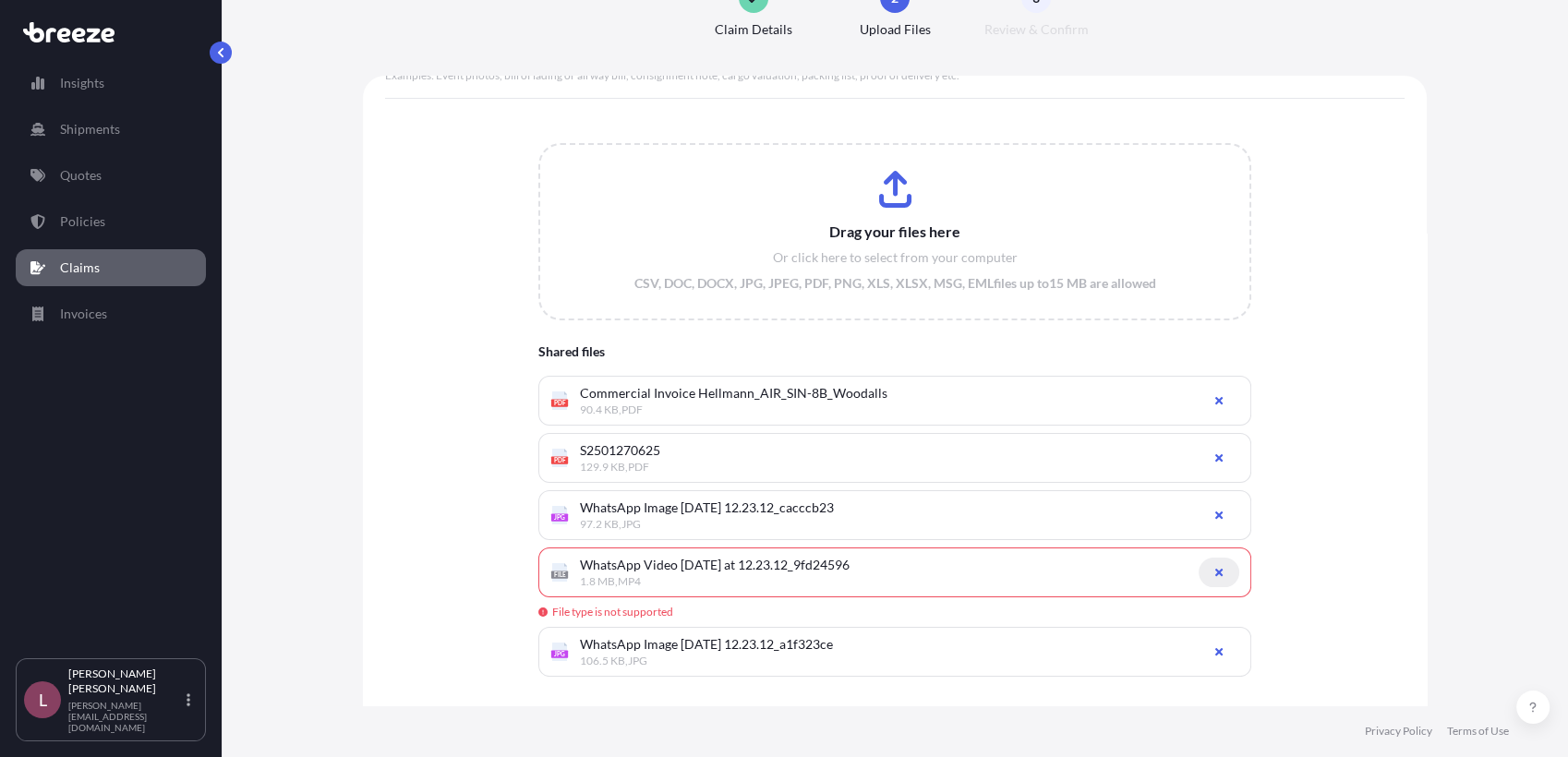
click at [1213, 574] on icon "button" at bounding box center [1219, 572] width 11 height 11
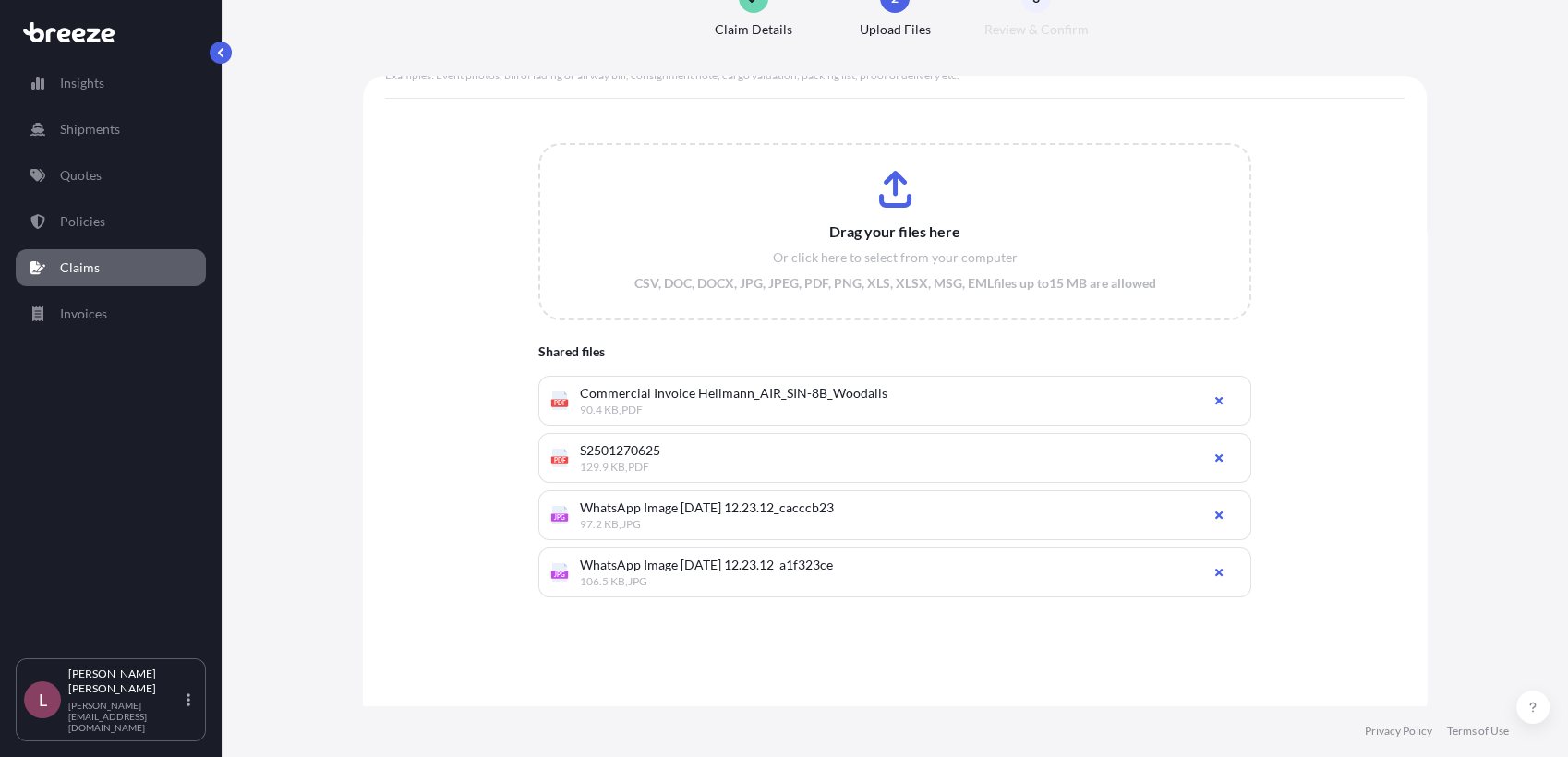
click at [1104, 675] on div "Drag your files here Or click here to select from your computer CSV, DOC, DOCX,…" at bounding box center [895, 402] width 1019 height 607
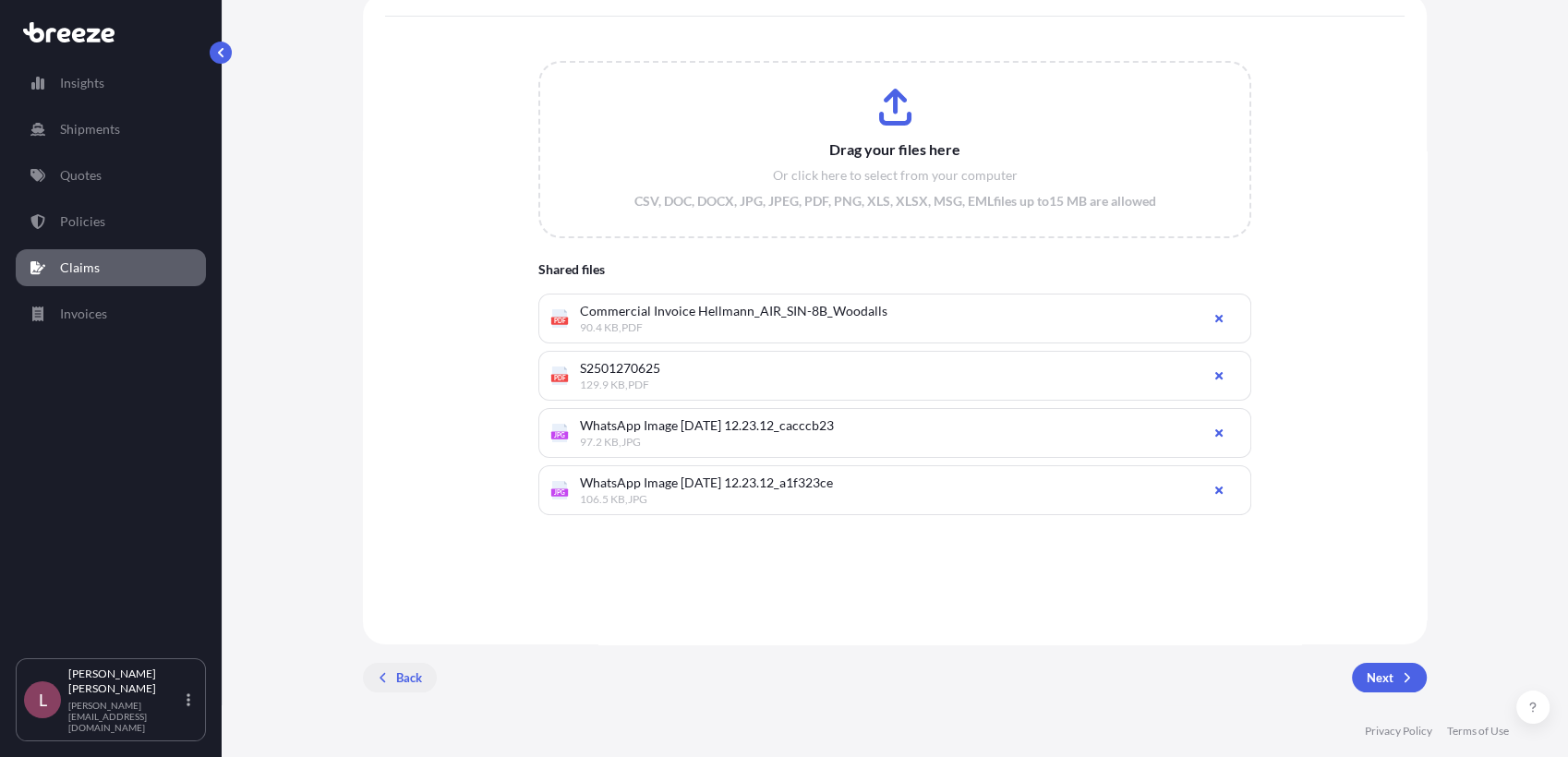
scroll to position [49, 0]
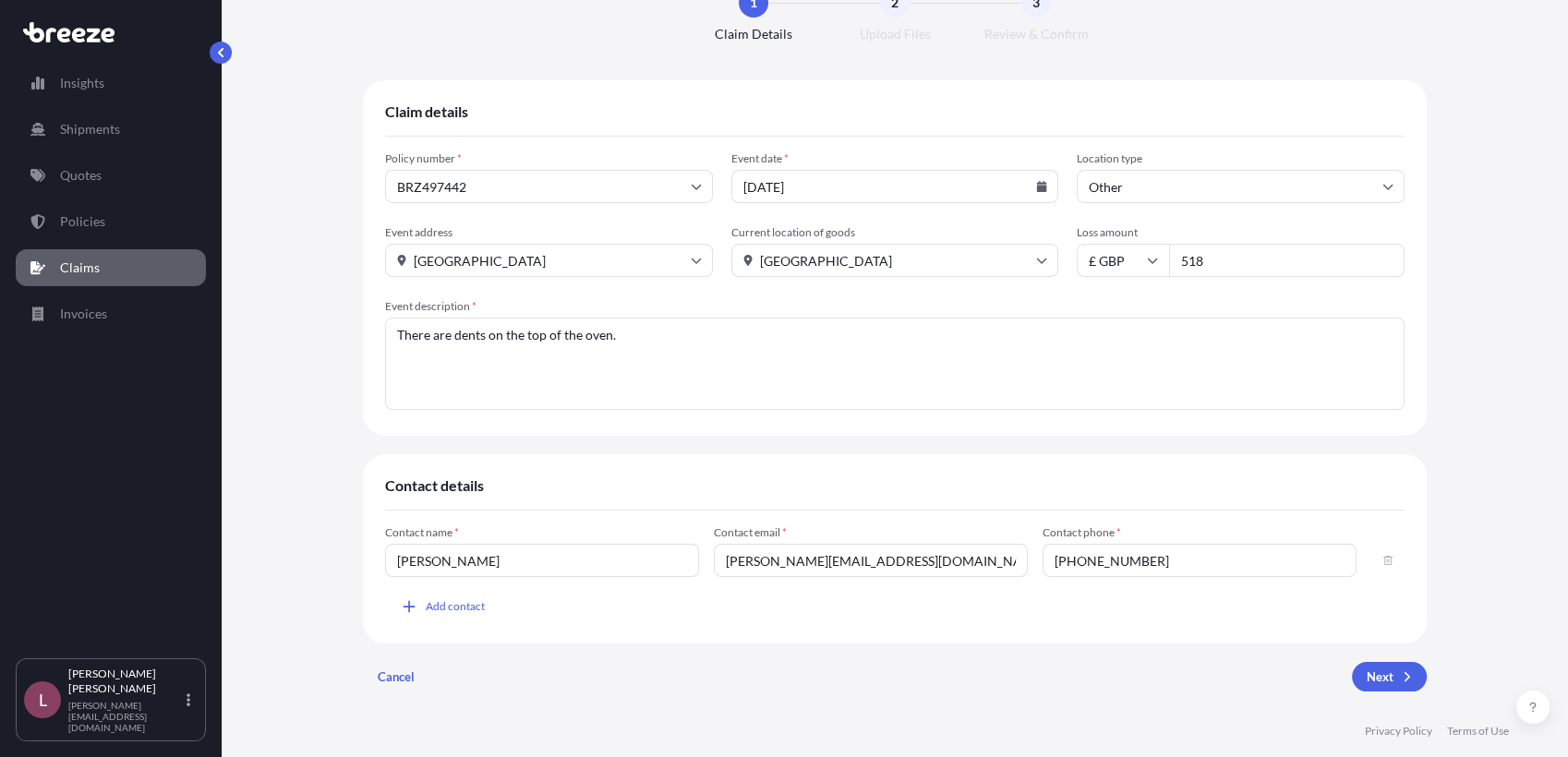
click at [447, 335] on textarea "There are dents on the top of the oven." at bounding box center [895, 364] width 1019 height 92
type textarea "There are multiple dents on the top of the oven."
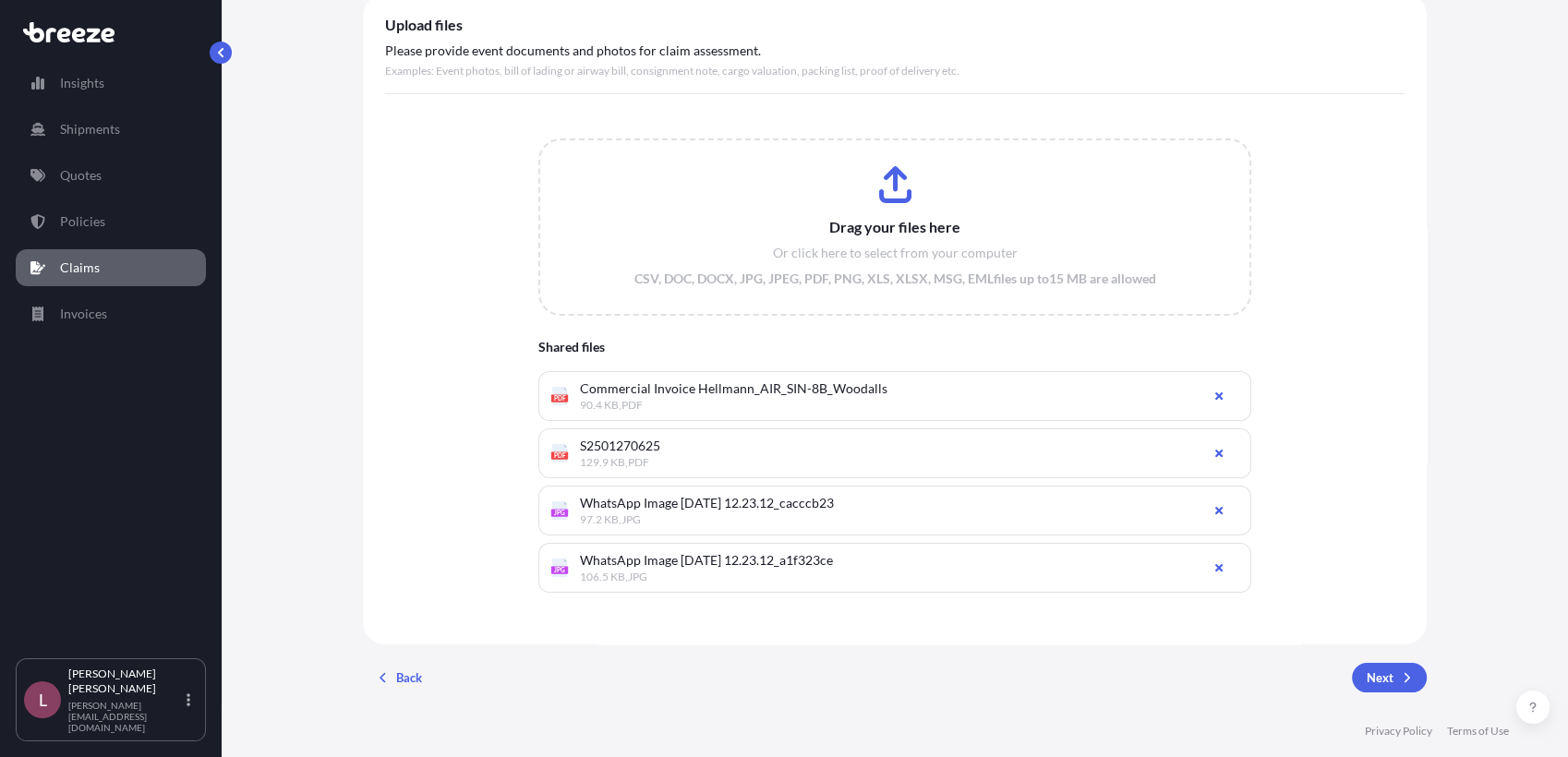
scroll to position [0, 0]
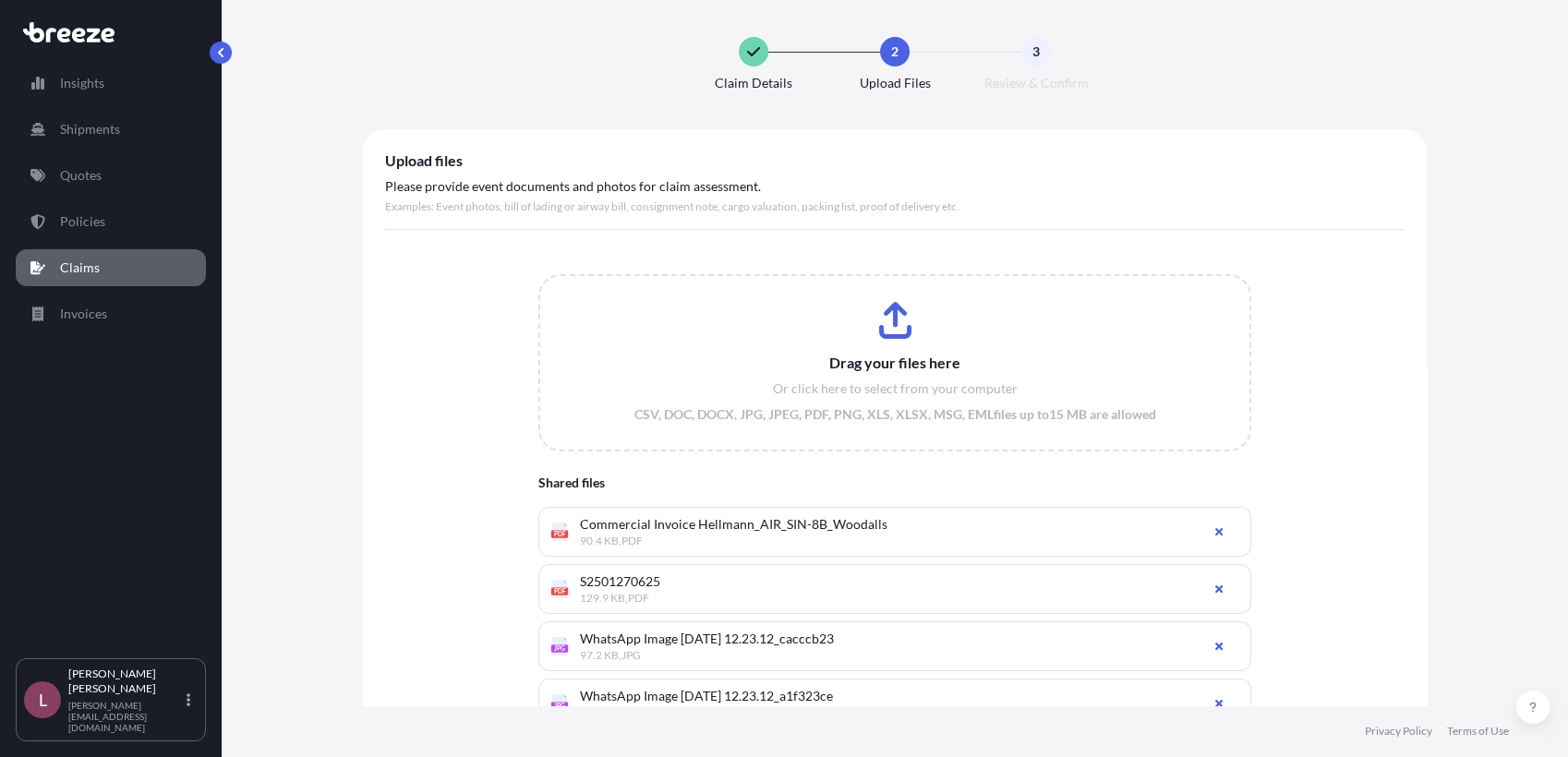
click at [747, 52] on icon at bounding box center [754, 52] width 13 height 15
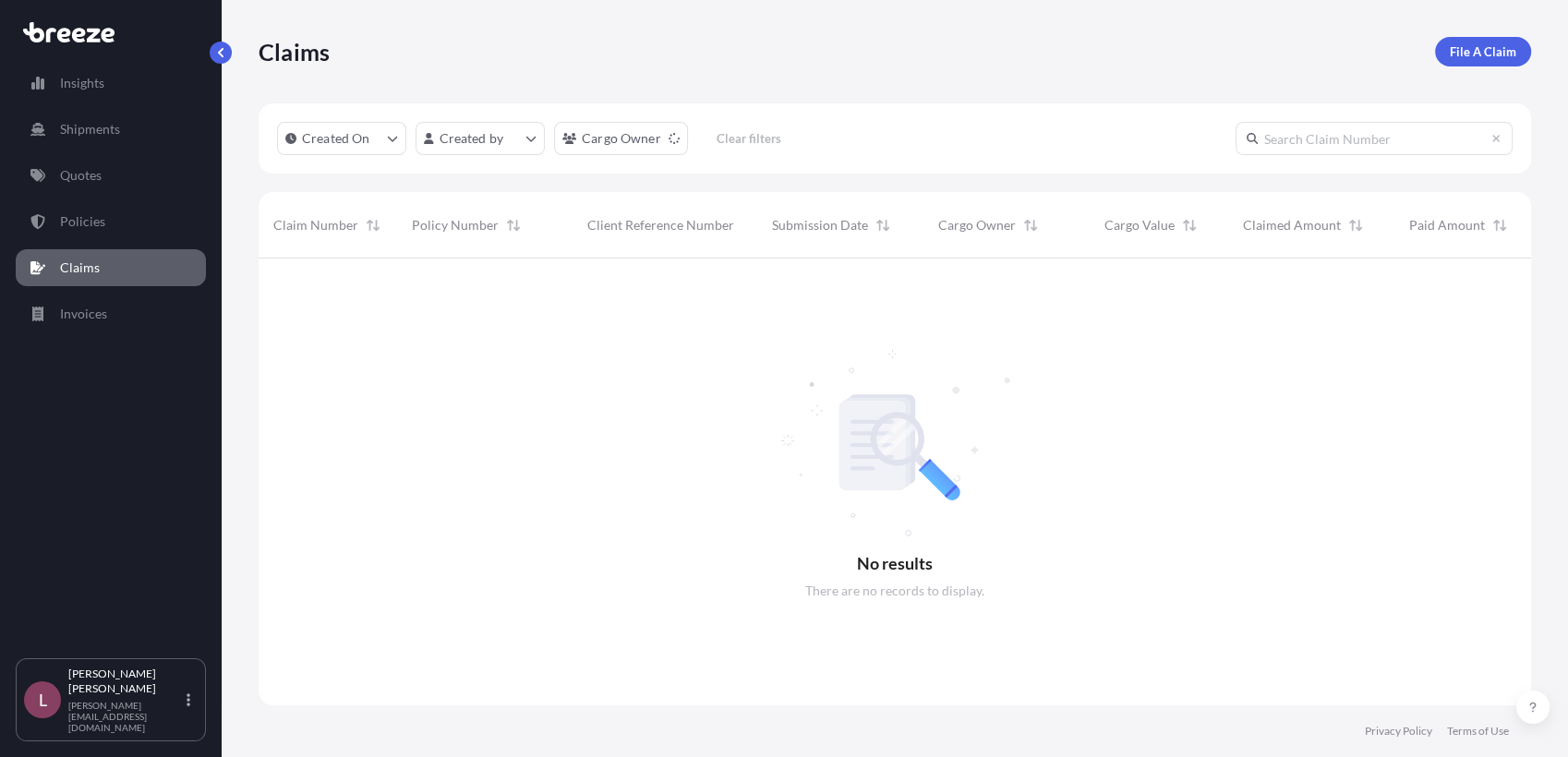
scroll to position [498, 1256]
click at [100, 273] on link "Claims" at bounding box center [111, 268] width 190 height 37
click at [1466, 55] on p "File A Claim" at bounding box center [1483, 52] width 66 height 18
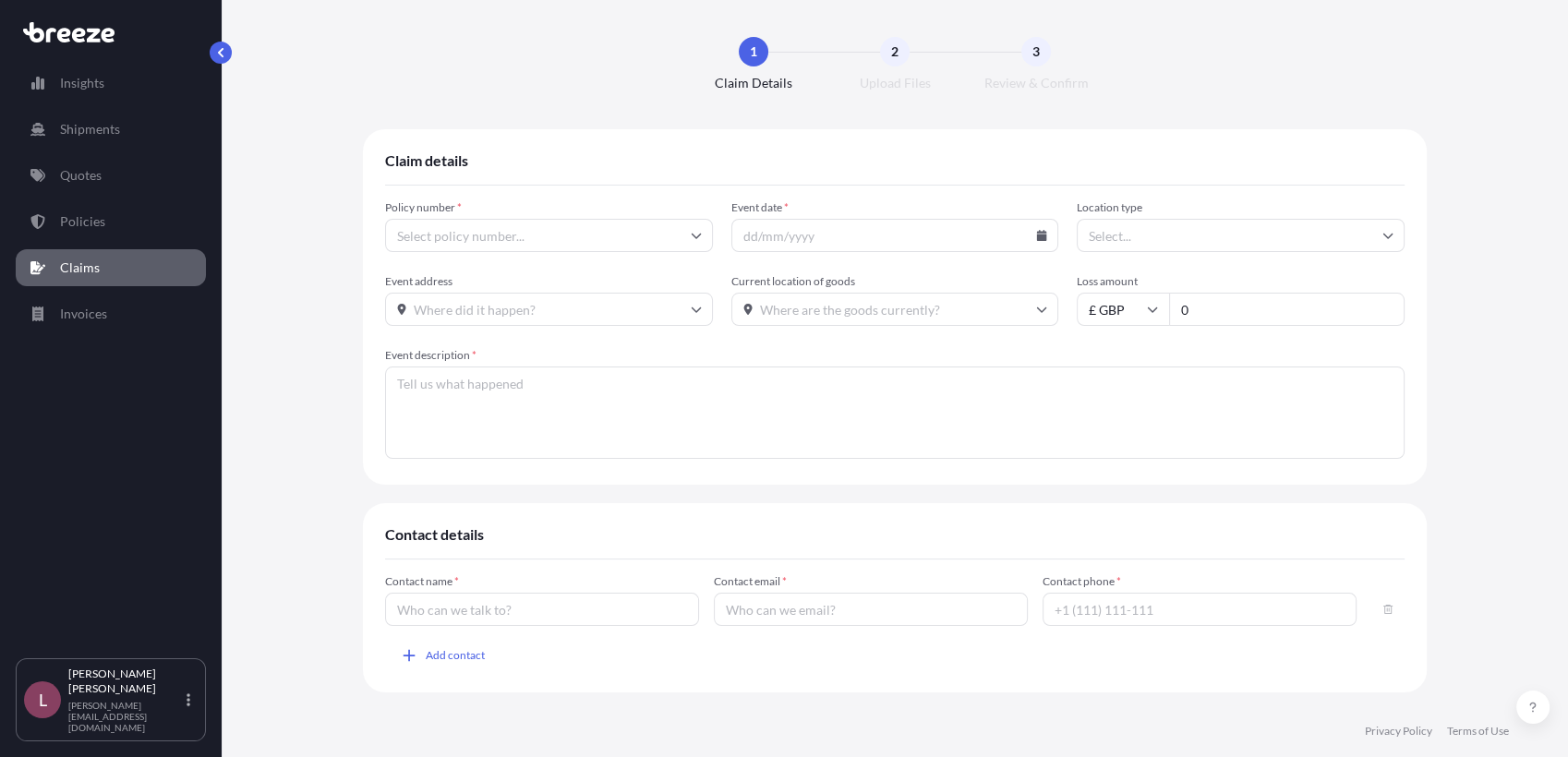
click at [562, 234] on input "Policy number *" at bounding box center [549, 235] width 328 height 33
paste input "BRZ497442"
type input "BRZ497442"
click at [485, 281] on li "BRZ497442" at bounding box center [540, 284] width 313 height 35
click at [1037, 237] on icon at bounding box center [1042, 235] width 10 height 11
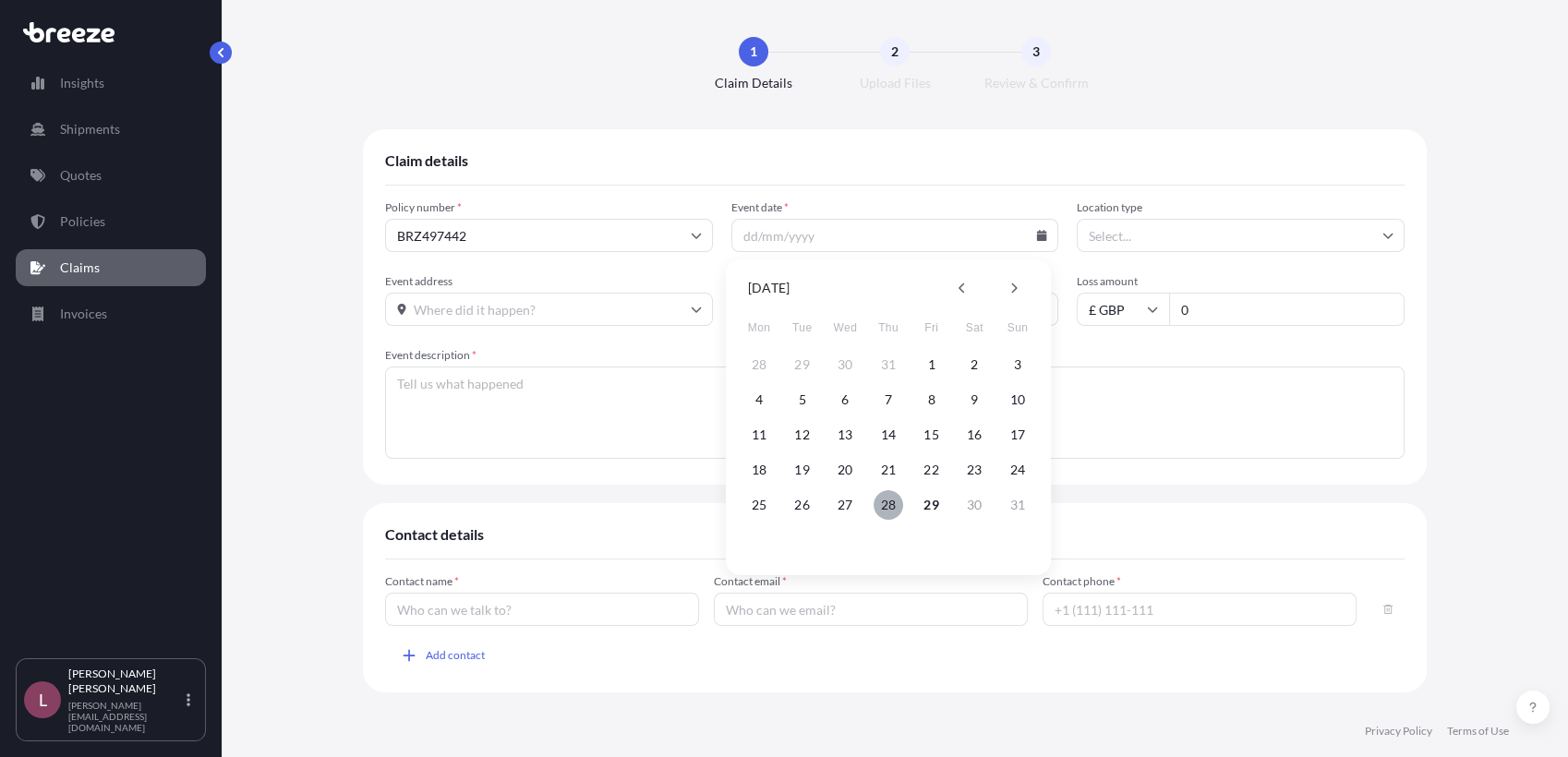
click at [887, 507] on button "28" at bounding box center [888, 505] width 30 height 30
type input "[DATE]"
click at [1149, 237] on input "Location type" at bounding box center [1240, 235] width 328 height 33
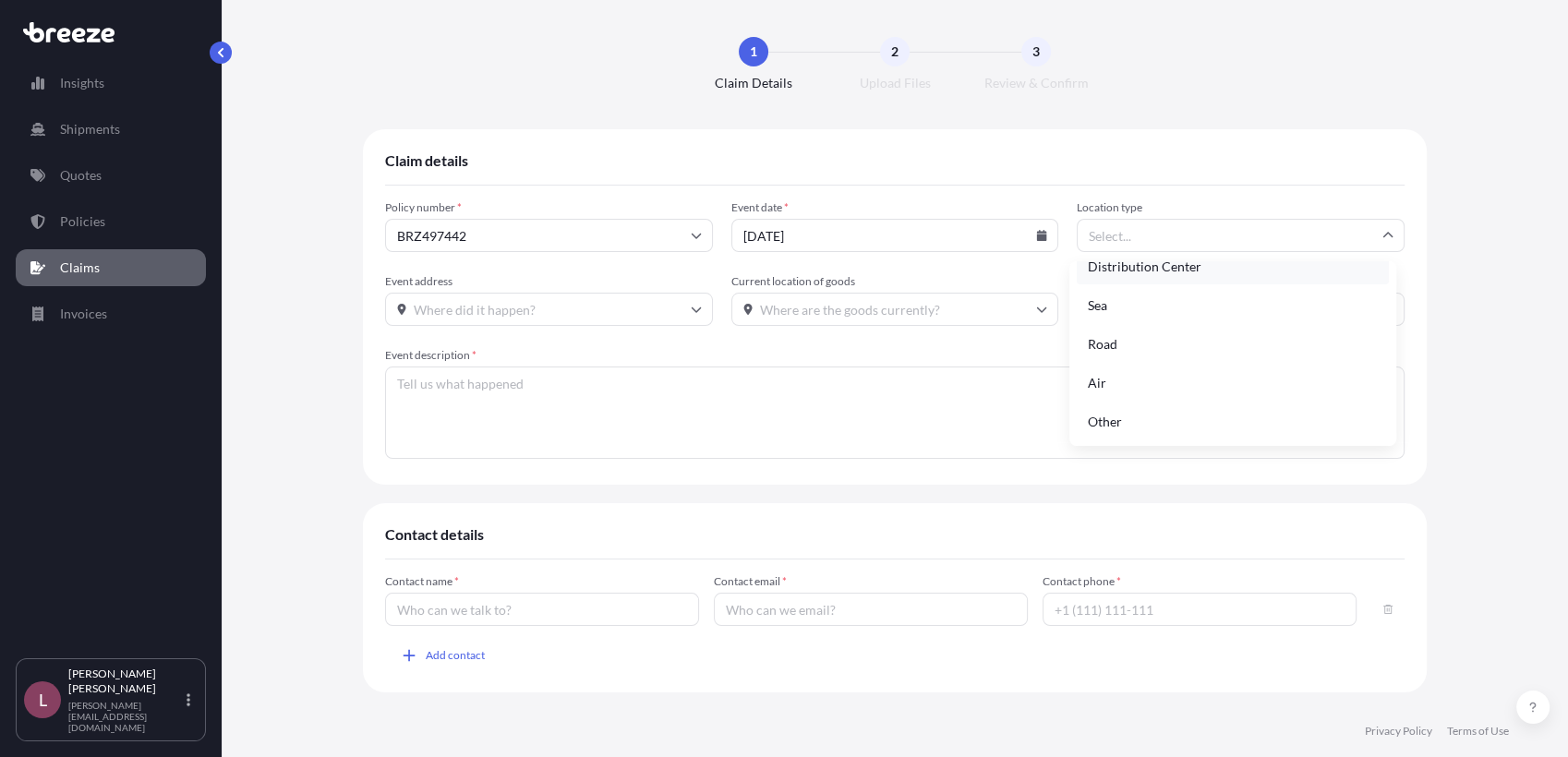
scroll to position [137, 0]
click at [1130, 425] on div "Other" at bounding box center [1233, 421] width 313 height 35
type input "Other"
click at [507, 315] on input "Event address" at bounding box center [549, 309] width 328 height 33
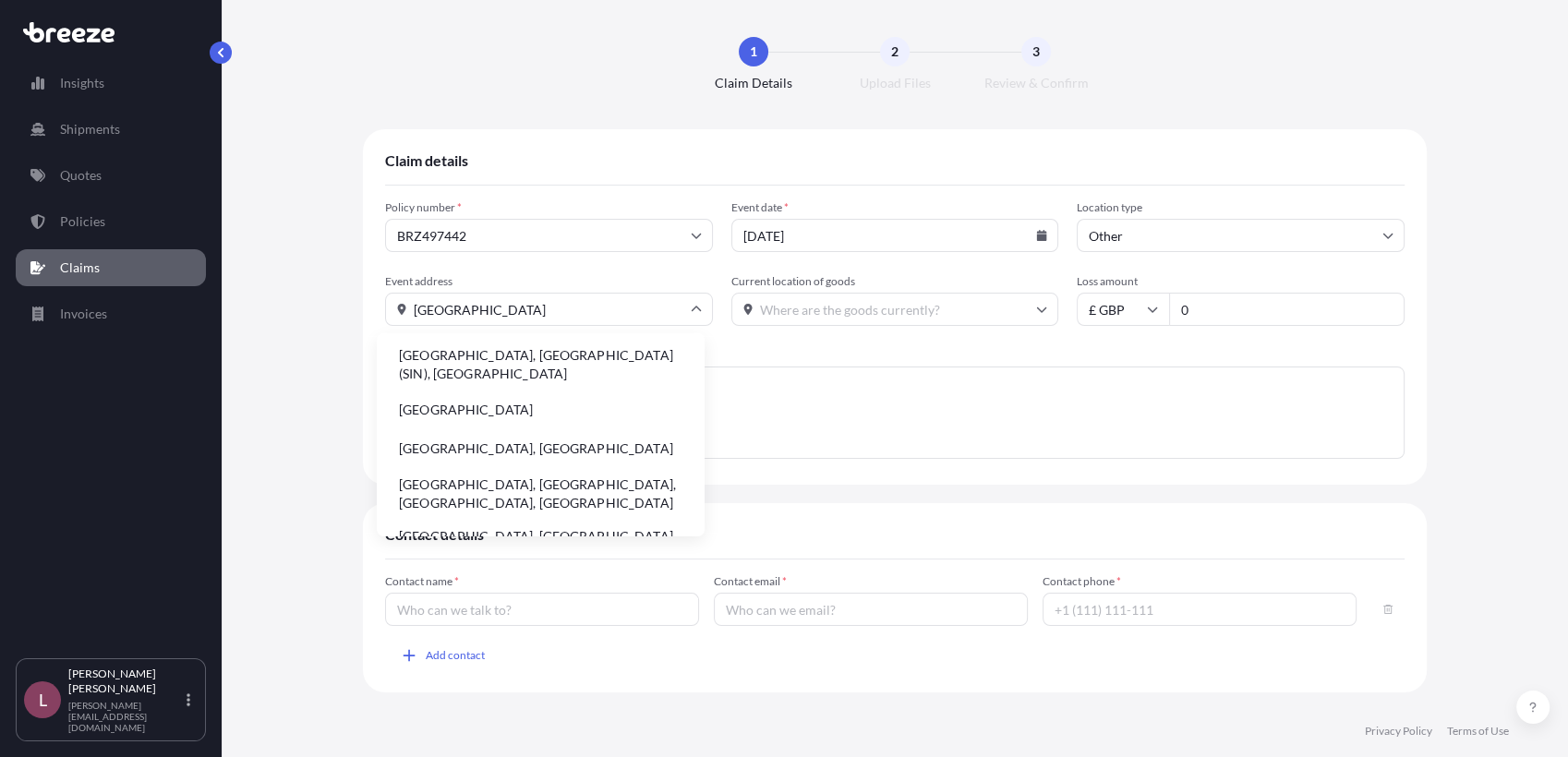
click at [487, 423] on li "[GEOGRAPHIC_DATA]" at bounding box center [540, 410] width 313 height 35
type input "[GEOGRAPHIC_DATA]"
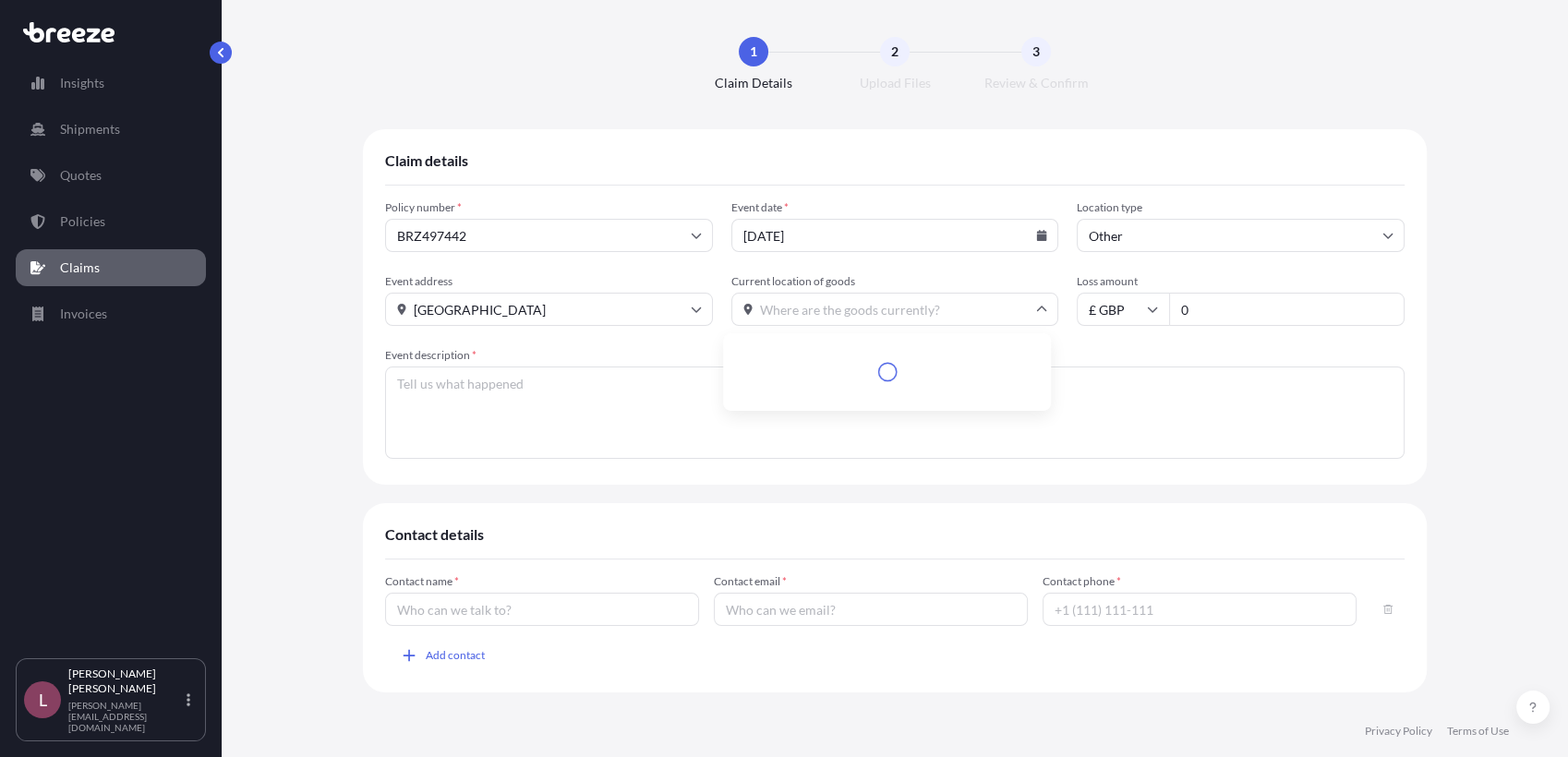
click at [833, 307] on input "Current location of goods" at bounding box center [895, 309] width 328 height 33
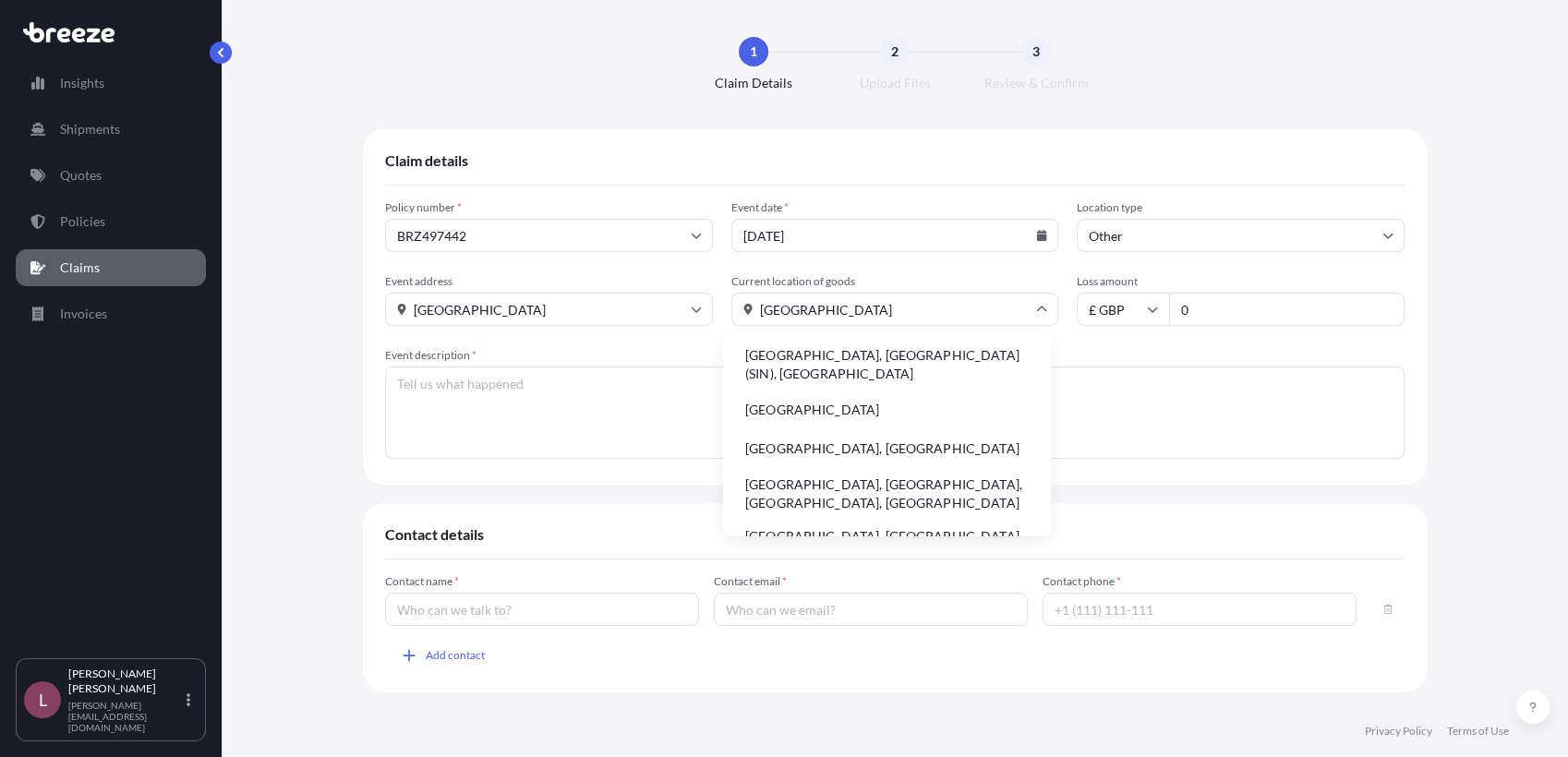
click at [836, 403] on li "[GEOGRAPHIC_DATA]" at bounding box center [887, 410] width 313 height 35
type input "[GEOGRAPHIC_DATA]"
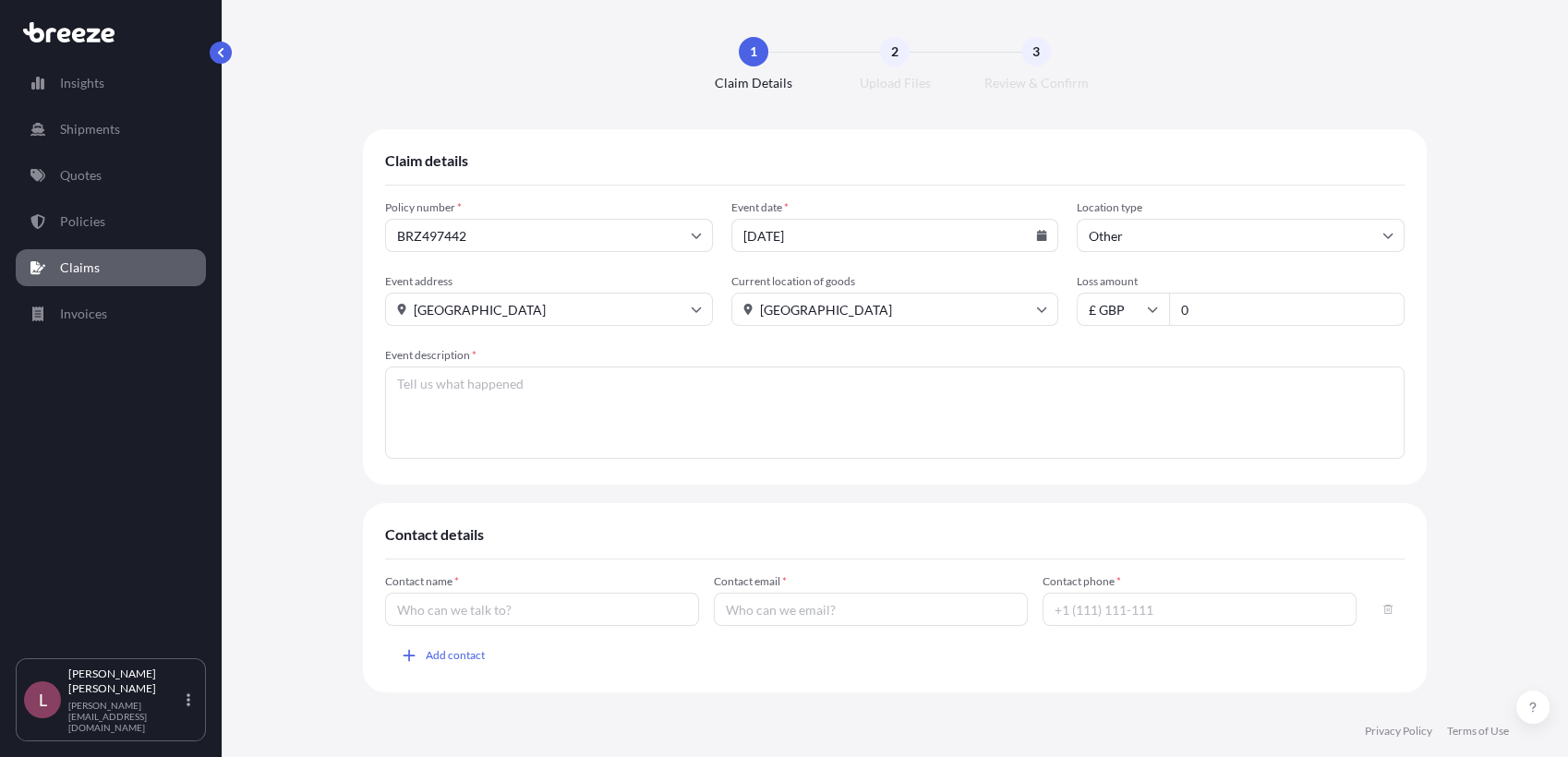
click at [1200, 309] on input "0" at bounding box center [1286, 309] width 235 height 33
type input "518"
click at [1014, 439] on textarea "Event description *" at bounding box center [895, 413] width 1019 height 92
type textarea "Y"
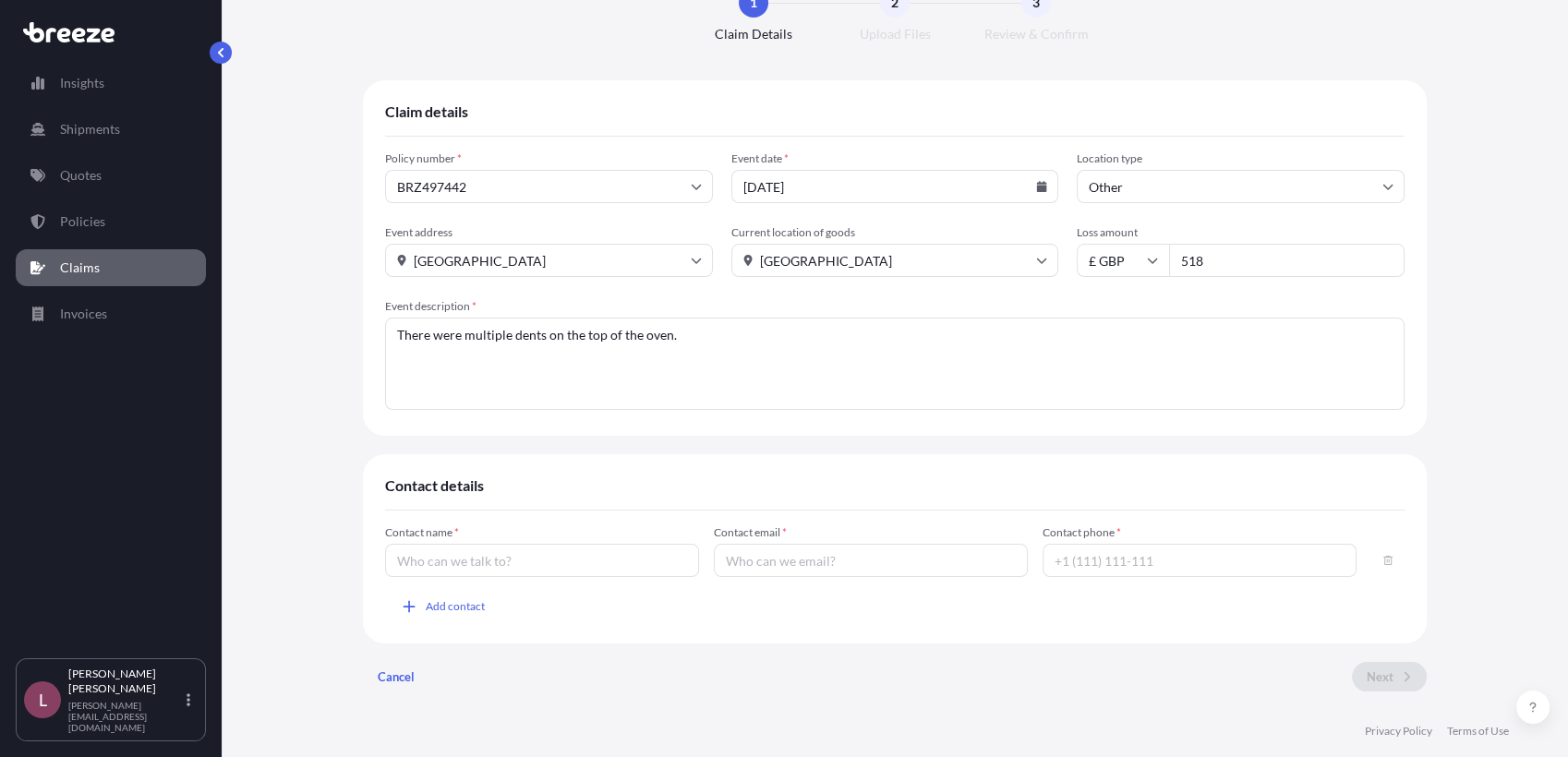
type textarea "There were multiple dents on the top of the oven."
click at [590, 565] on input "Contact name *" at bounding box center [542, 560] width 314 height 33
type input "[PERSON_NAME]"
type input "[PERSON_NAME][EMAIL_ADDRESS][DOMAIN_NAME]"
type input "[PHONE_NUMBER]"
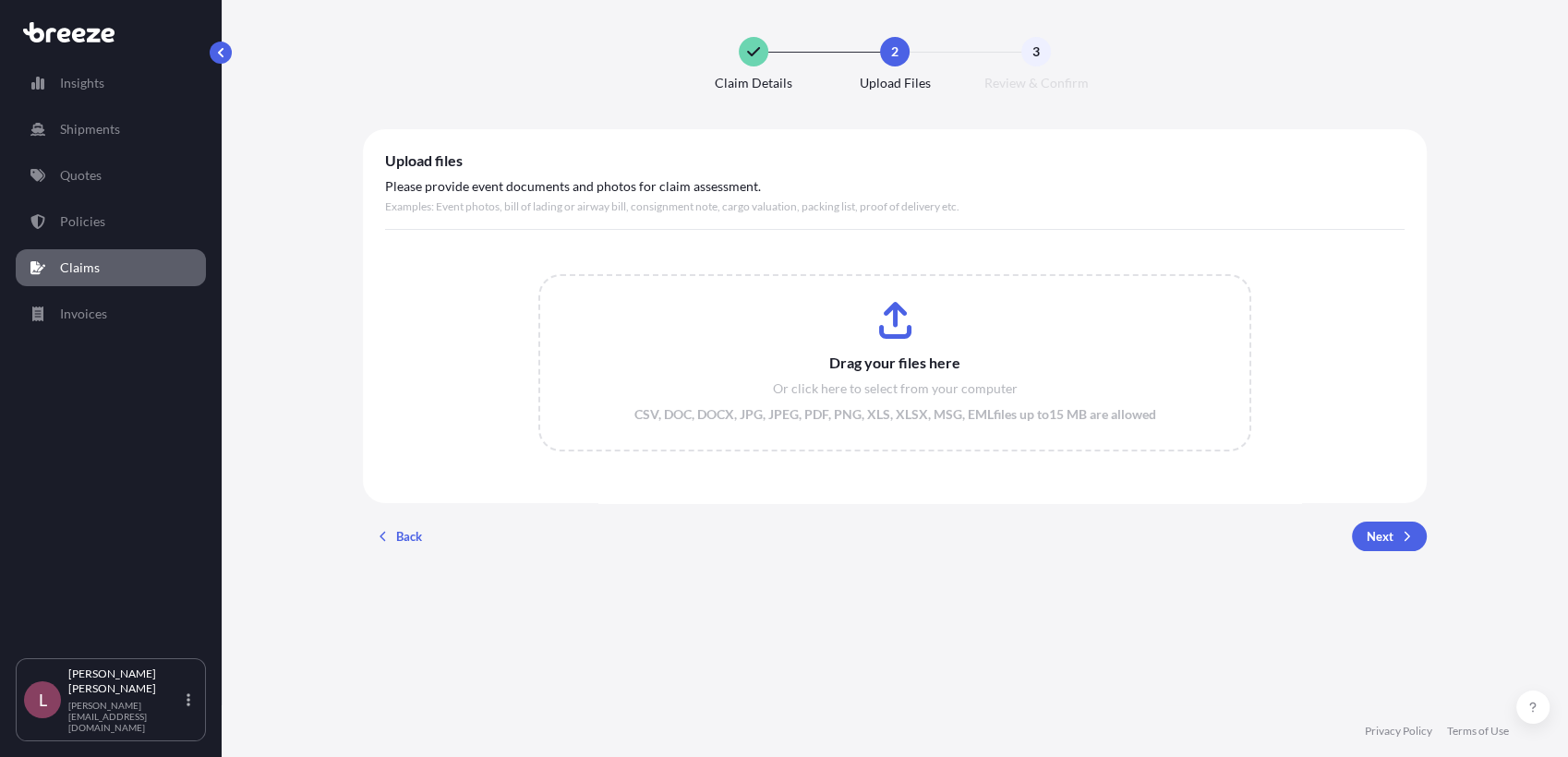
scroll to position [0, 0]
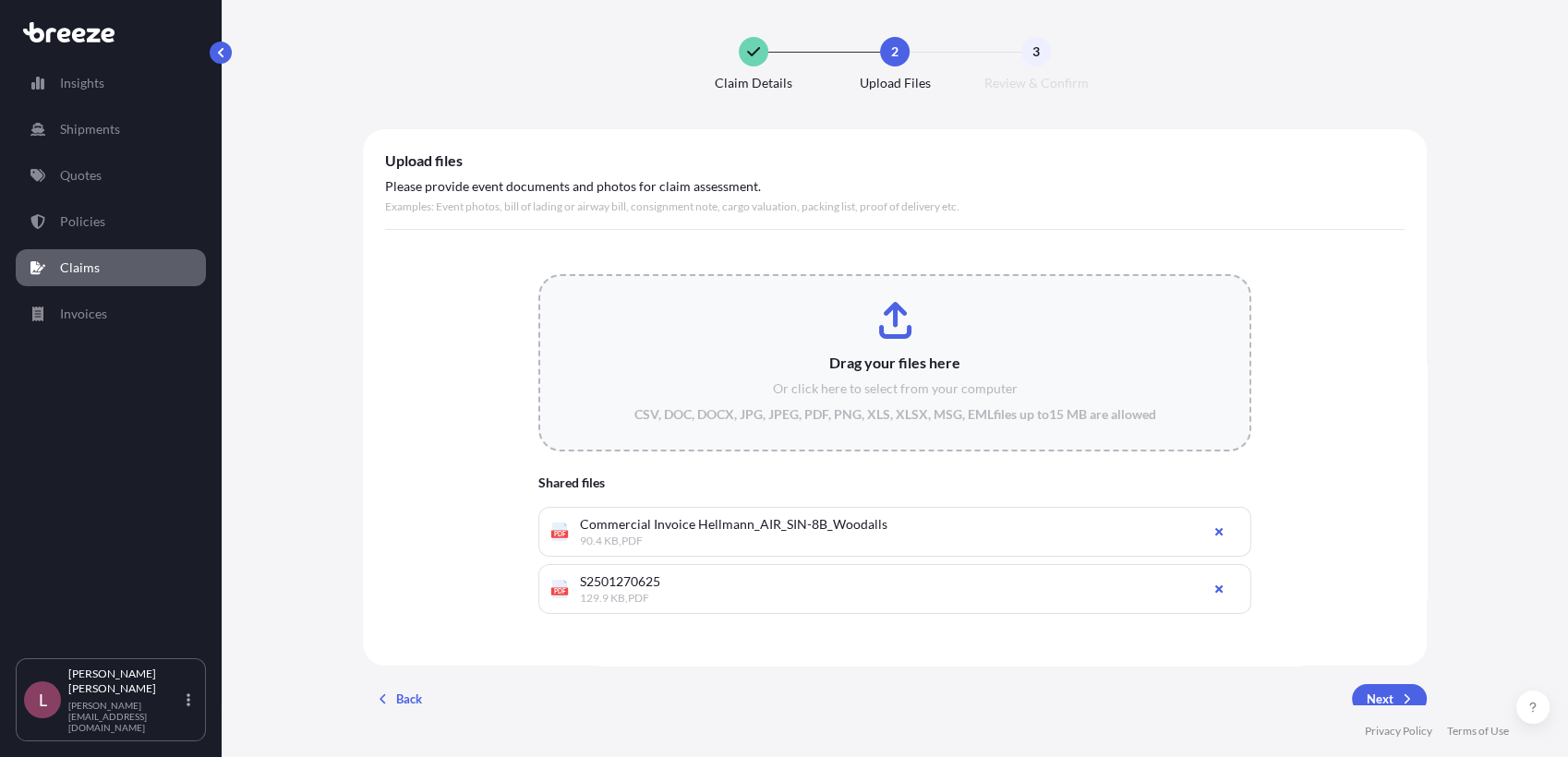
type input "C:\fakepath\WhatsApp Image [DATE] 12.23.12_cacccb23.jpg"
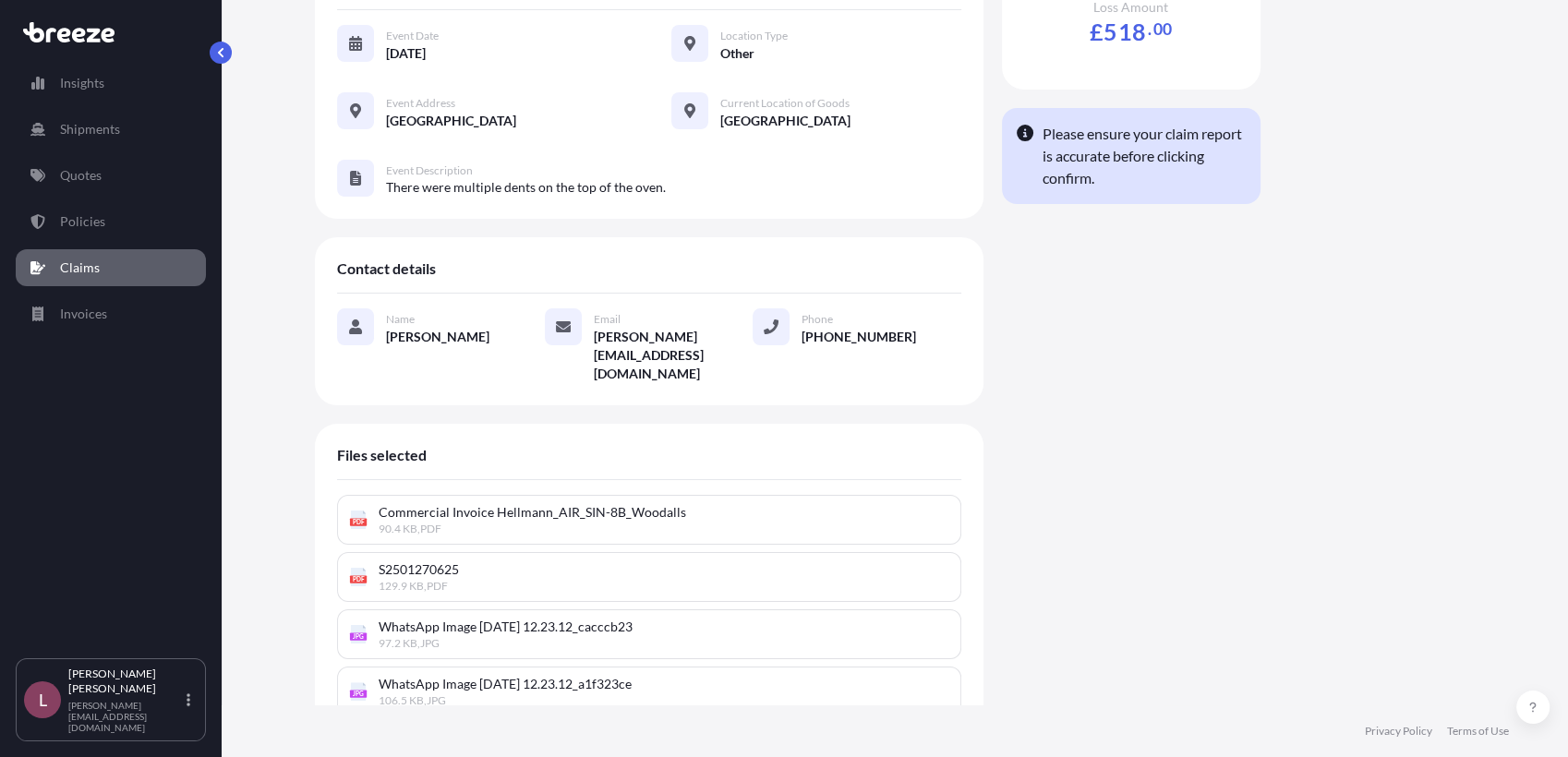
scroll to position [233, 0]
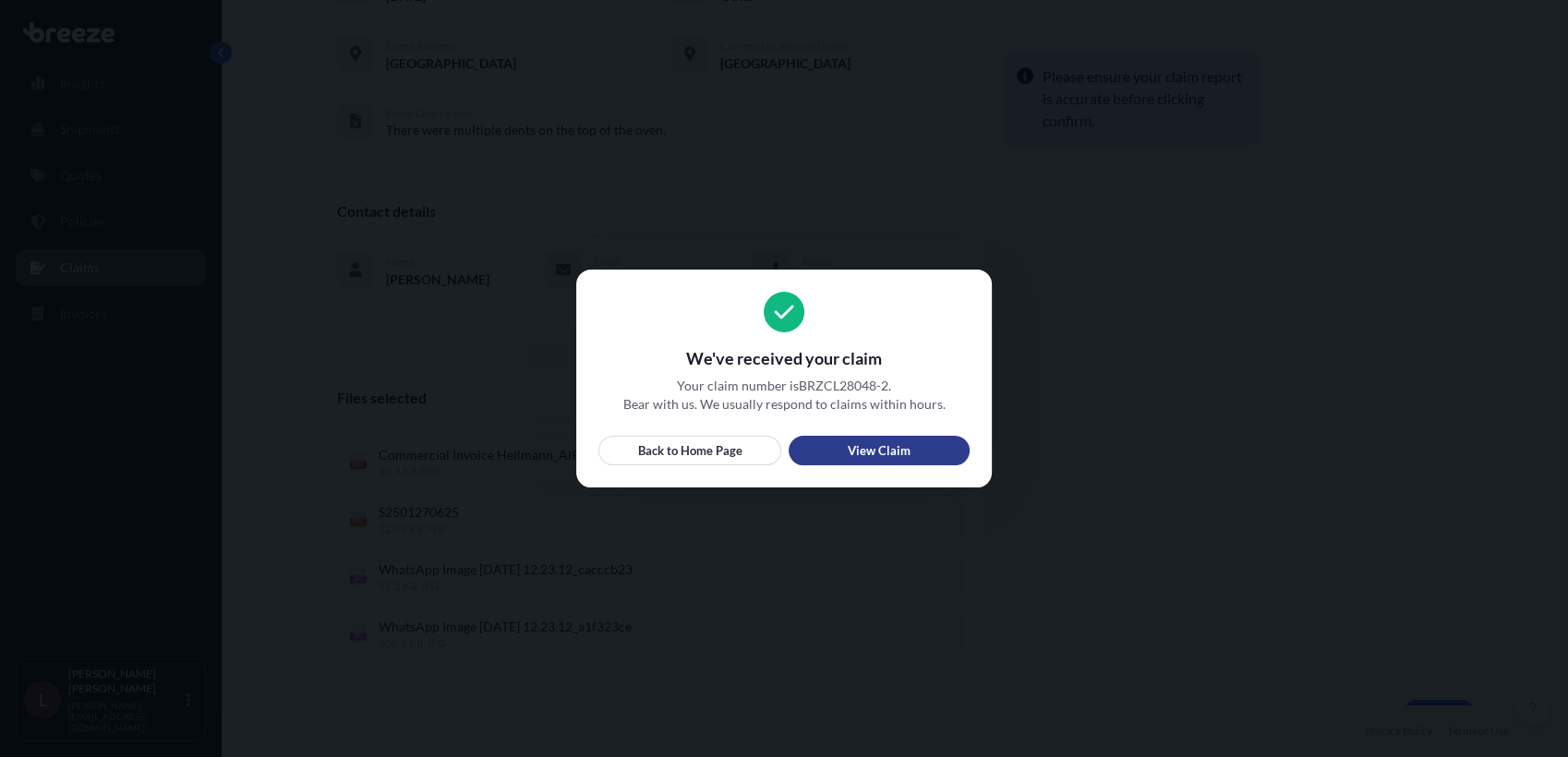
click at [893, 447] on p "View Claim" at bounding box center [879, 451] width 63 height 18
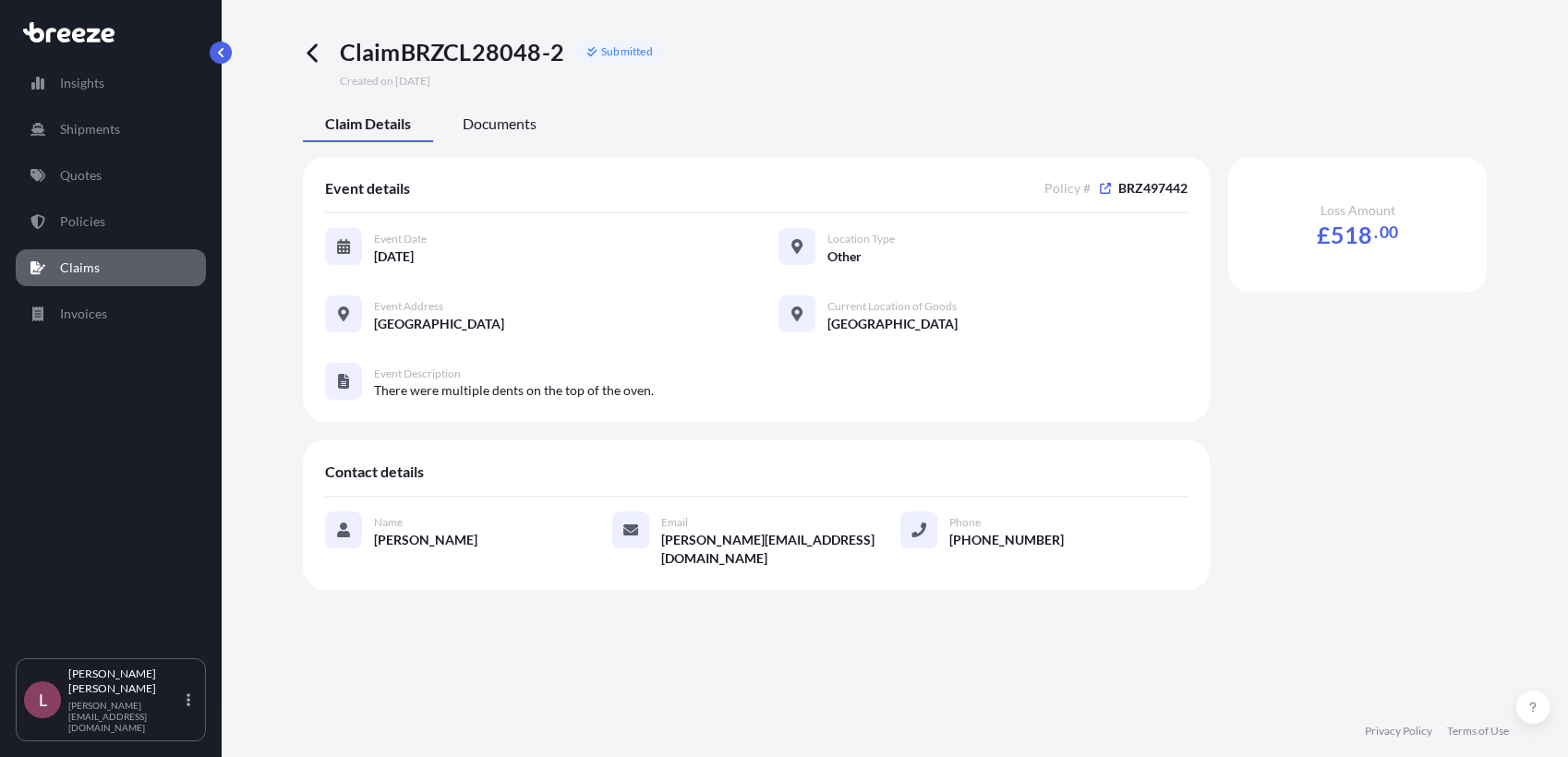
click at [487, 130] on span "Documents" at bounding box center [500, 124] width 74 height 18
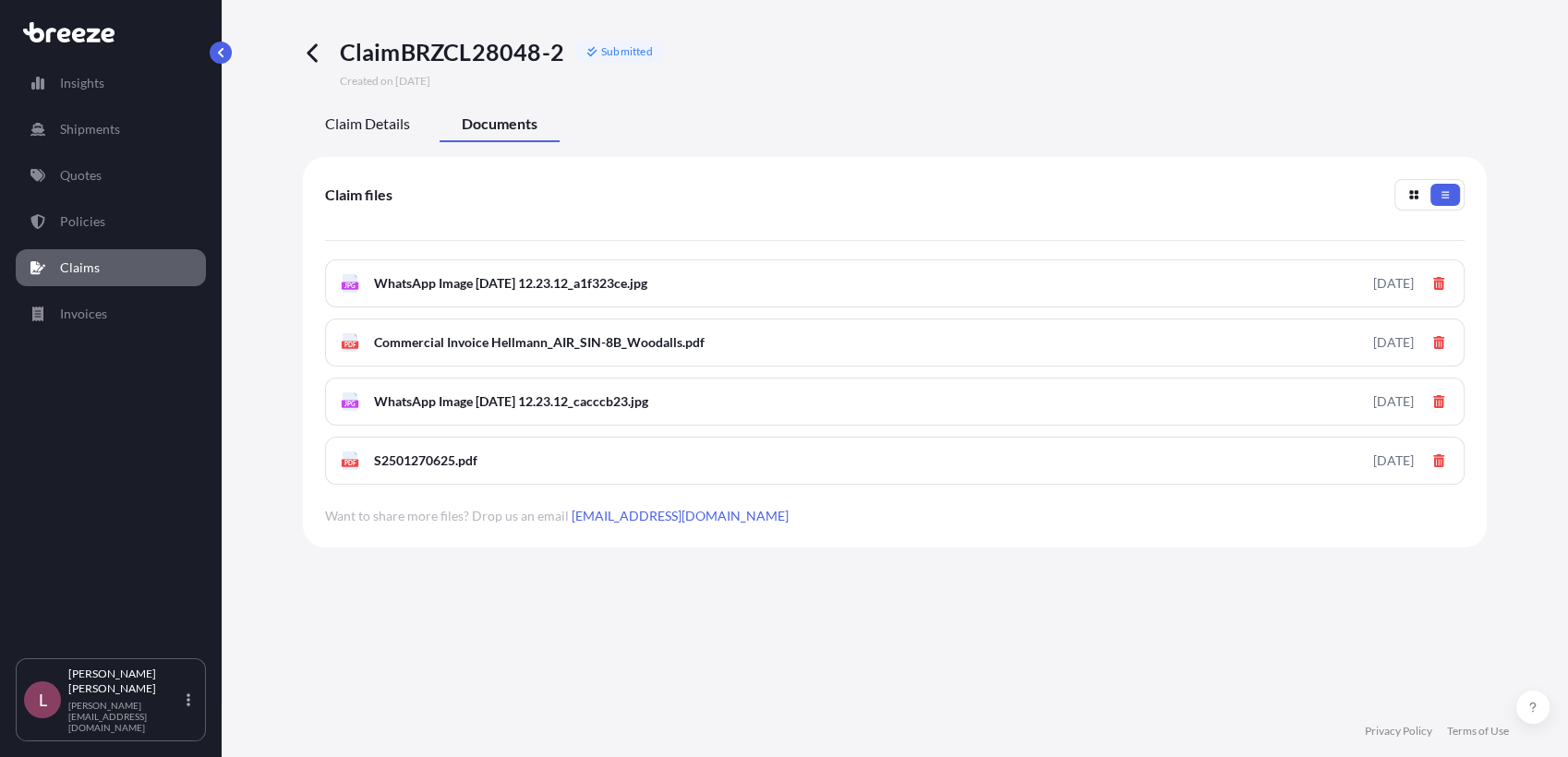
click at [352, 122] on span "Claim Details" at bounding box center [368, 124] width 85 height 18
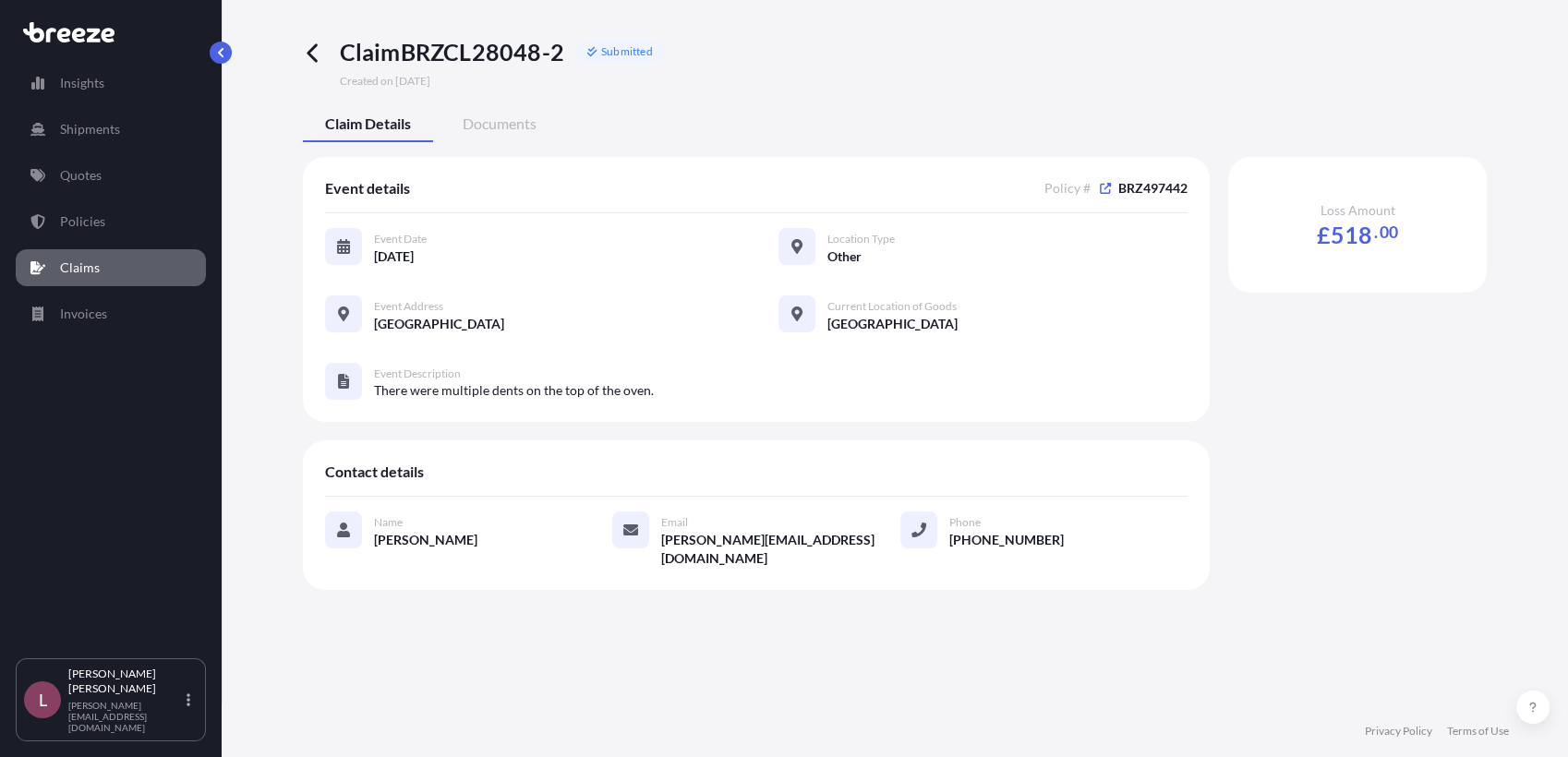
click at [73, 266] on p "Claims" at bounding box center [79, 268] width 40 height 18
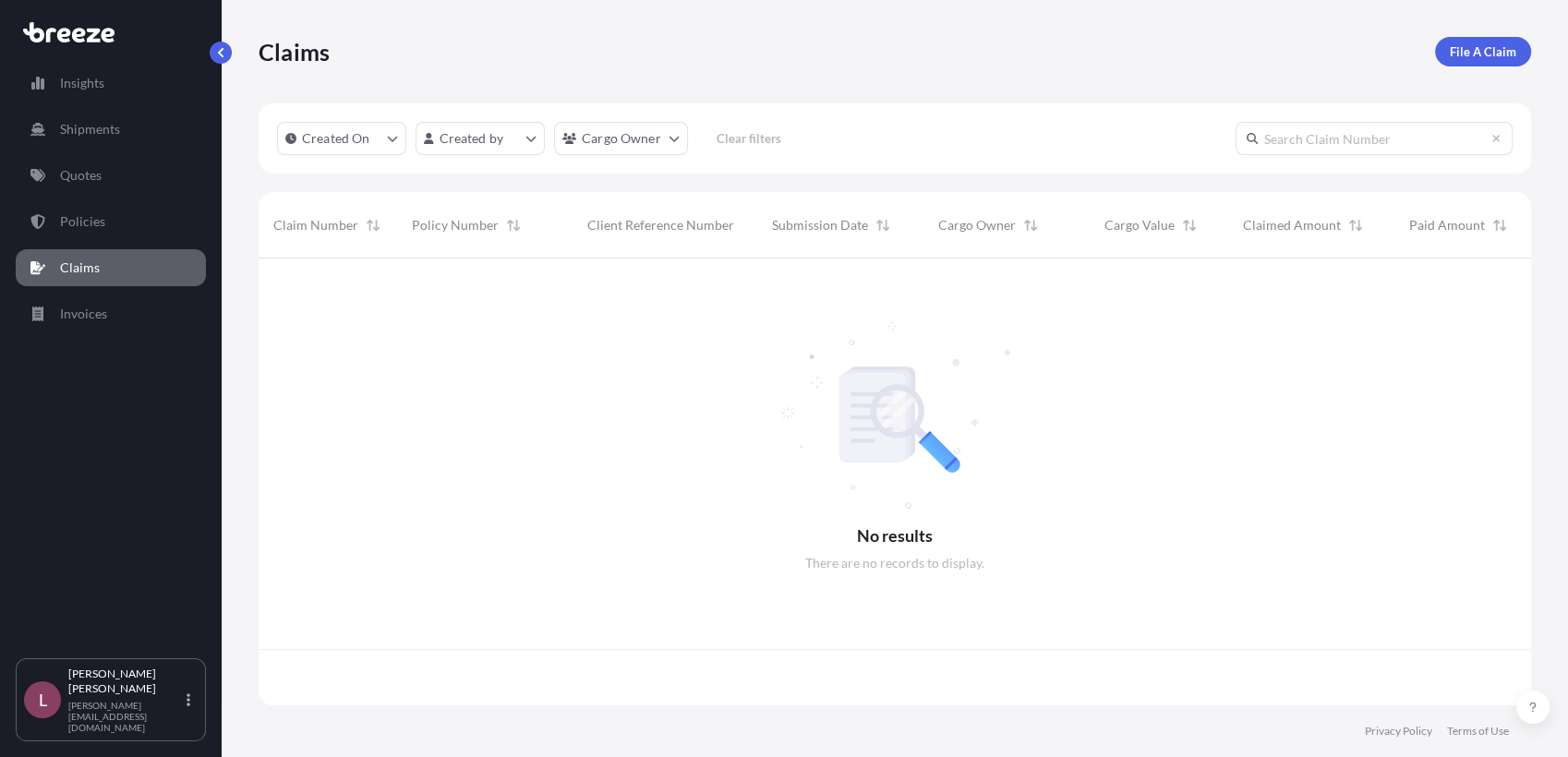
scroll to position [441, 1256]
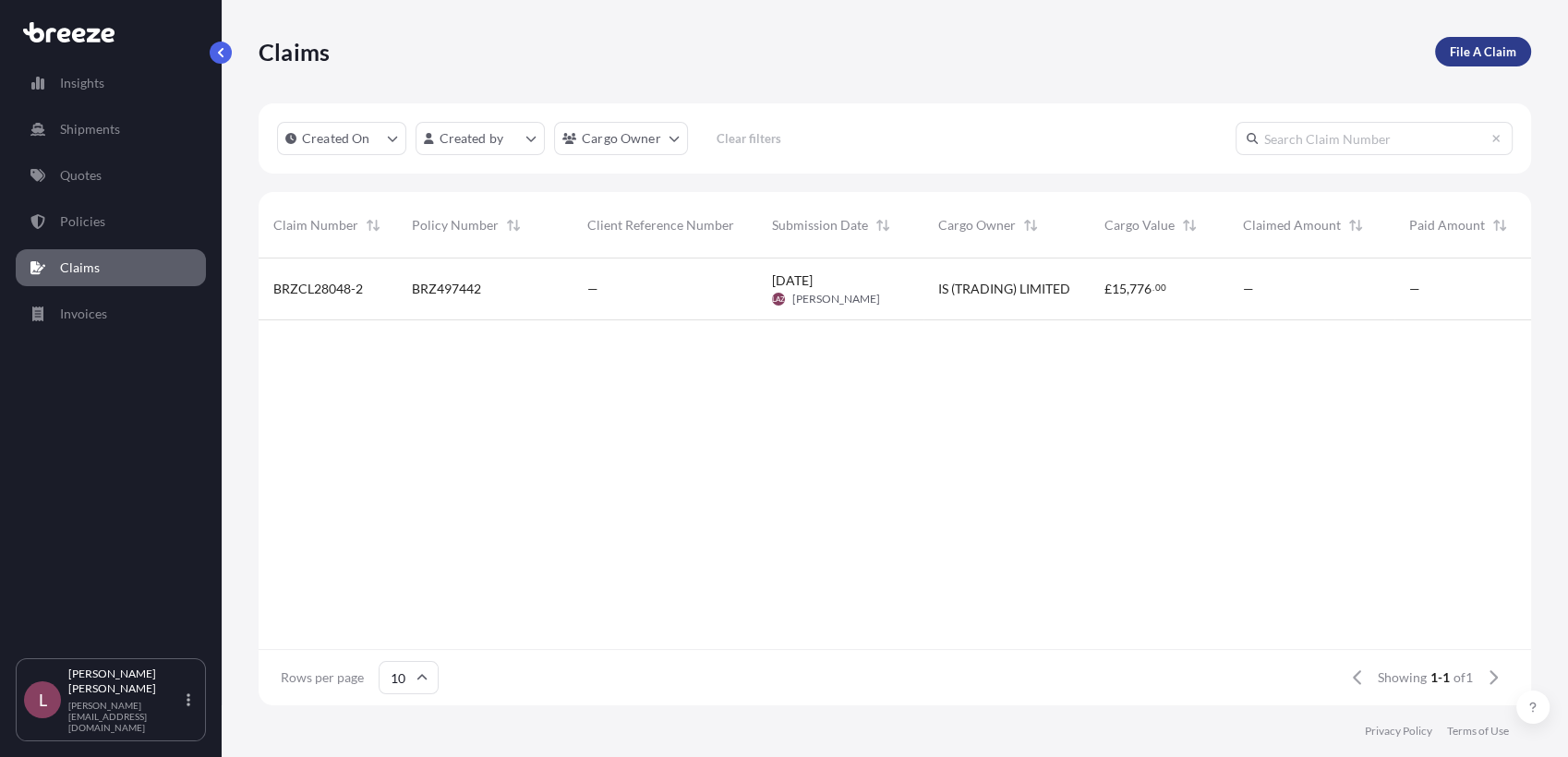
click at [1478, 55] on p "File A Claim" at bounding box center [1483, 52] width 66 height 18
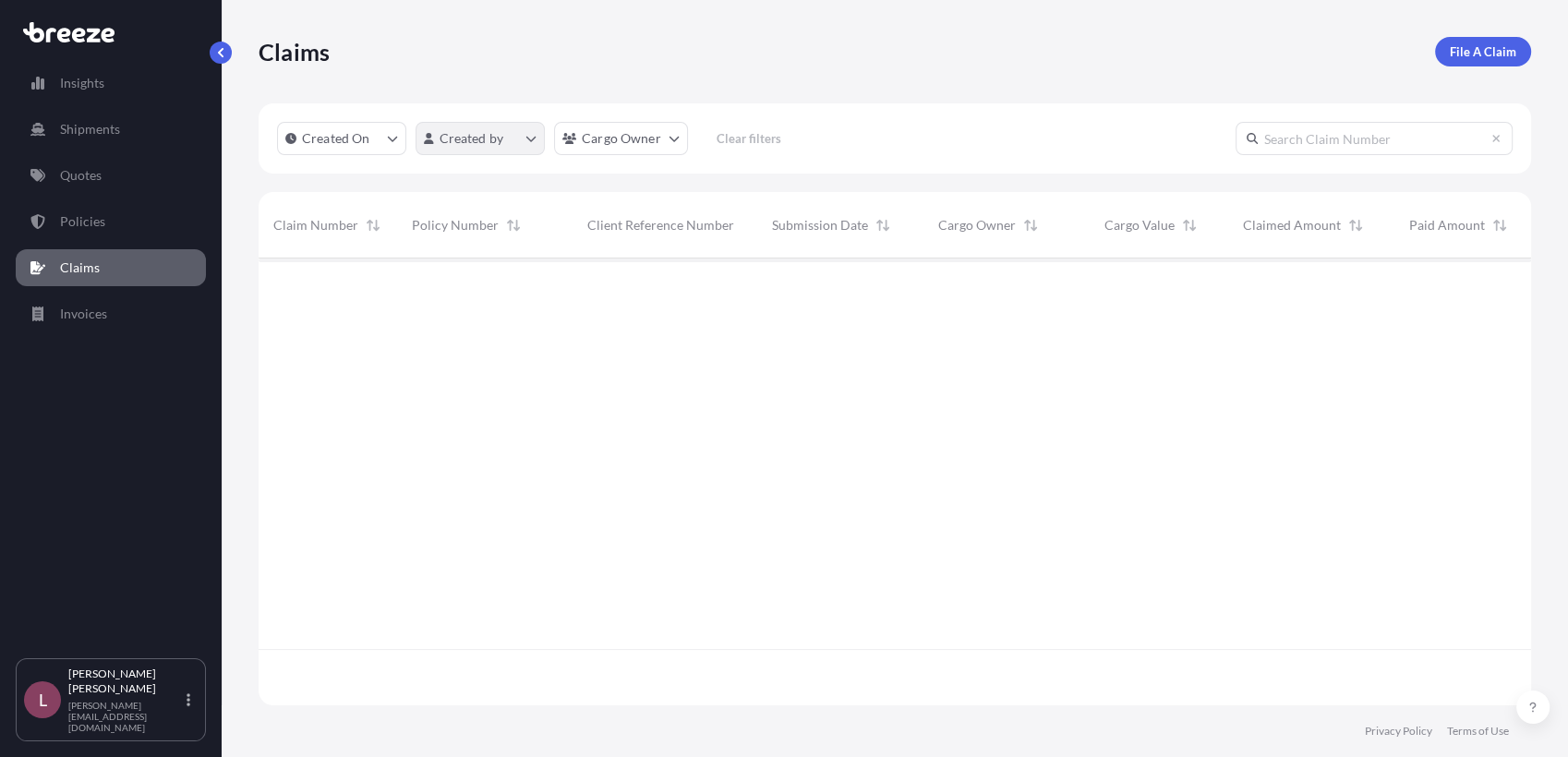
scroll to position [441, 1256]
click at [601, 294] on div "—" at bounding box center [665, 289] width 155 height 18
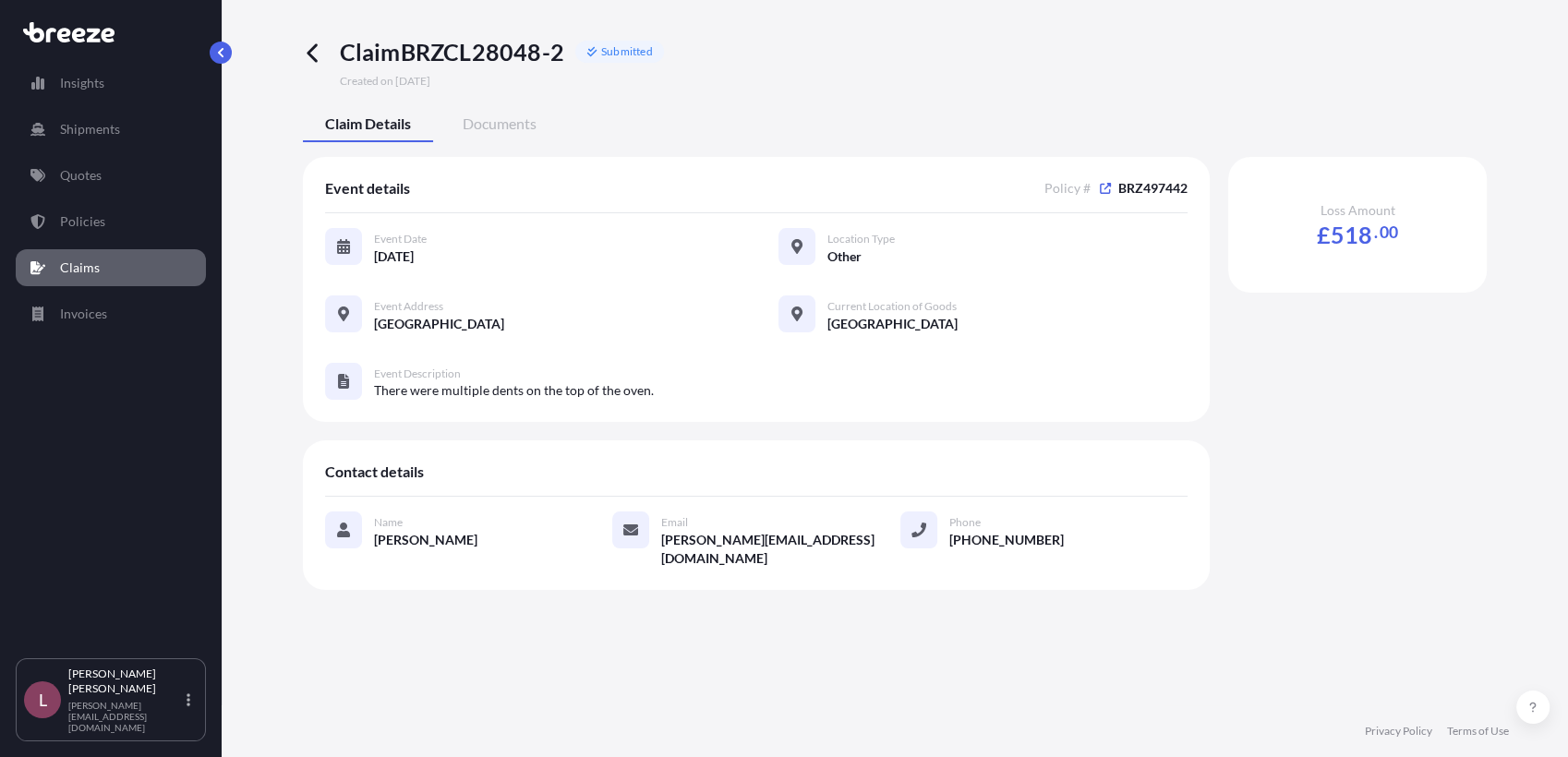
click at [112, 262] on link "Claims" at bounding box center [111, 268] width 190 height 37
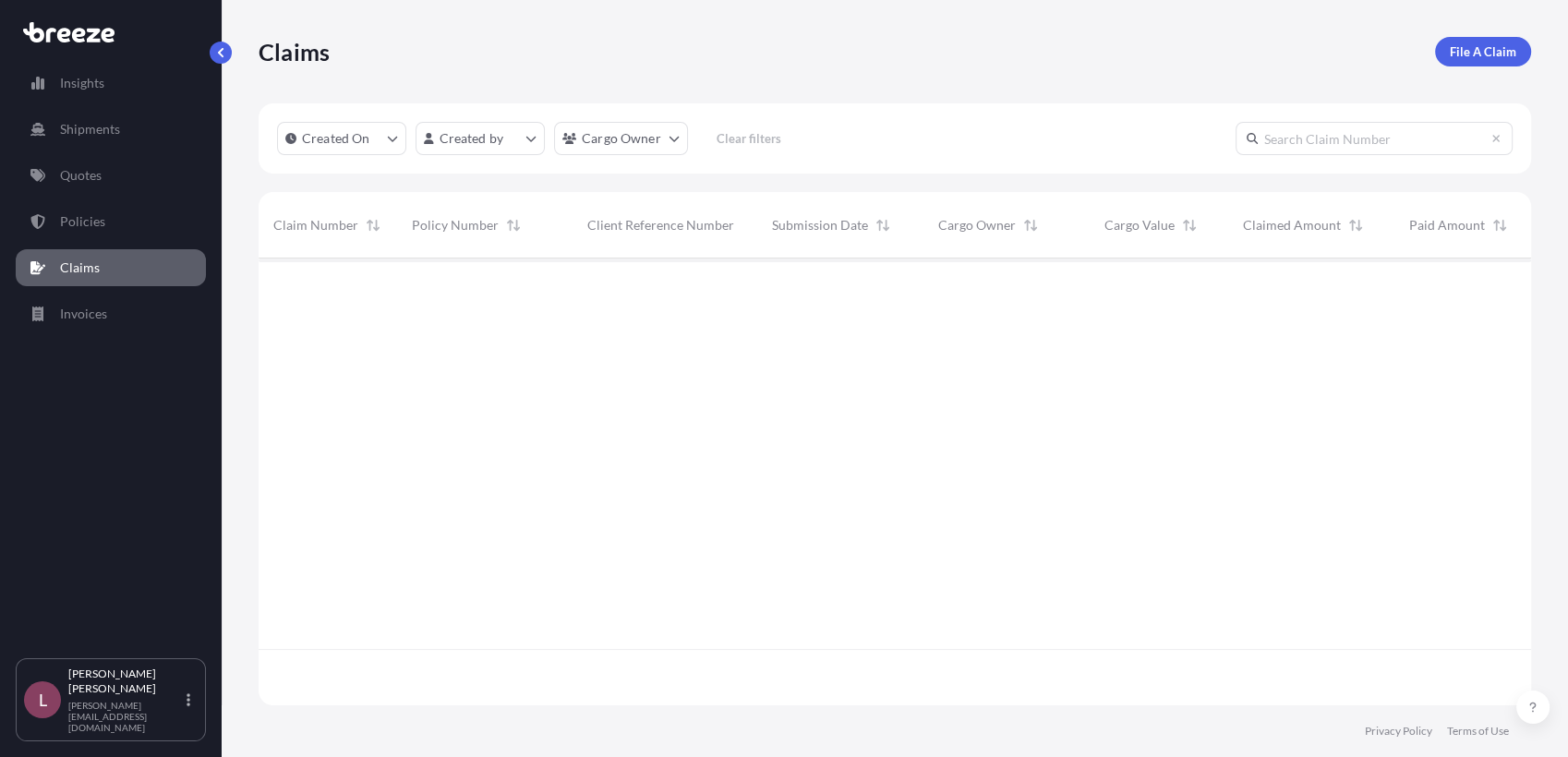
scroll to position [441, 1256]
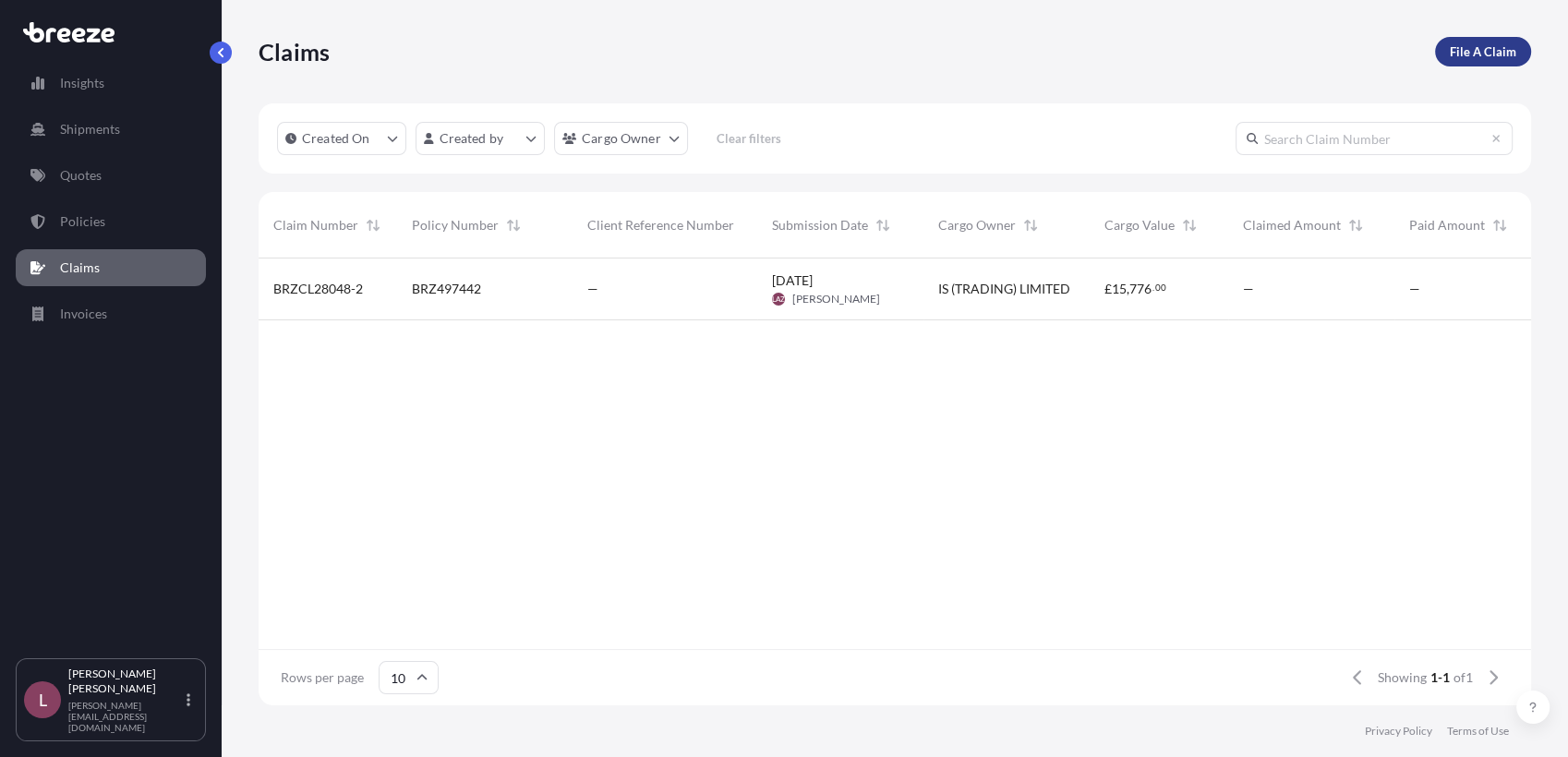
click at [1463, 45] on p "File A Claim" at bounding box center [1483, 52] width 66 height 18
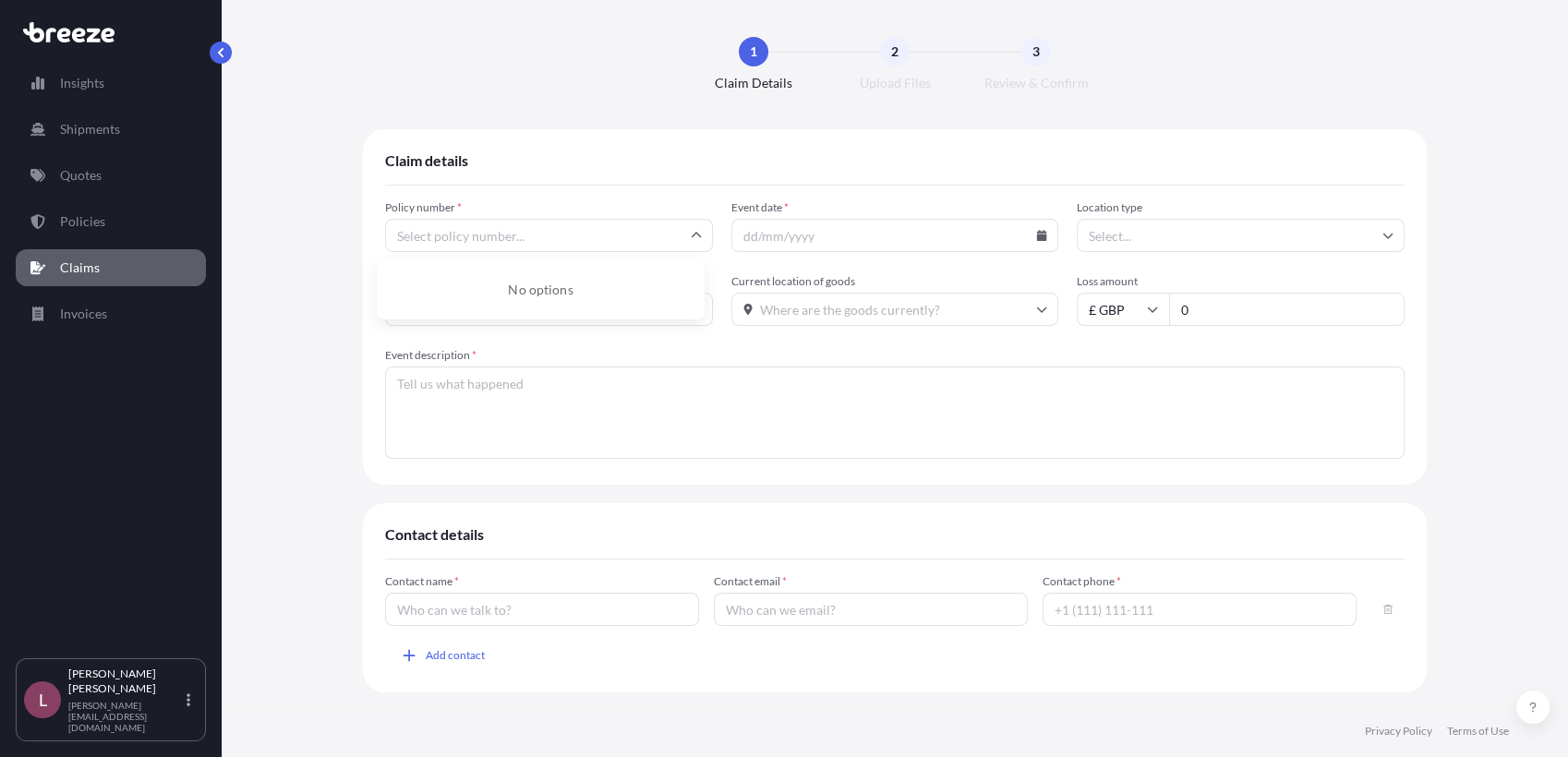
click at [593, 238] on input "Policy number *" at bounding box center [549, 235] width 328 height 33
click at [549, 289] on li "BRZ497442" at bounding box center [540, 284] width 313 height 35
click at [1037, 240] on input "Event date *" at bounding box center [895, 235] width 328 height 33
click at [963, 231] on input "Event date *" at bounding box center [895, 235] width 328 height 33
click at [1037, 237] on icon at bounding box center [1042, 235] width 10 height 11
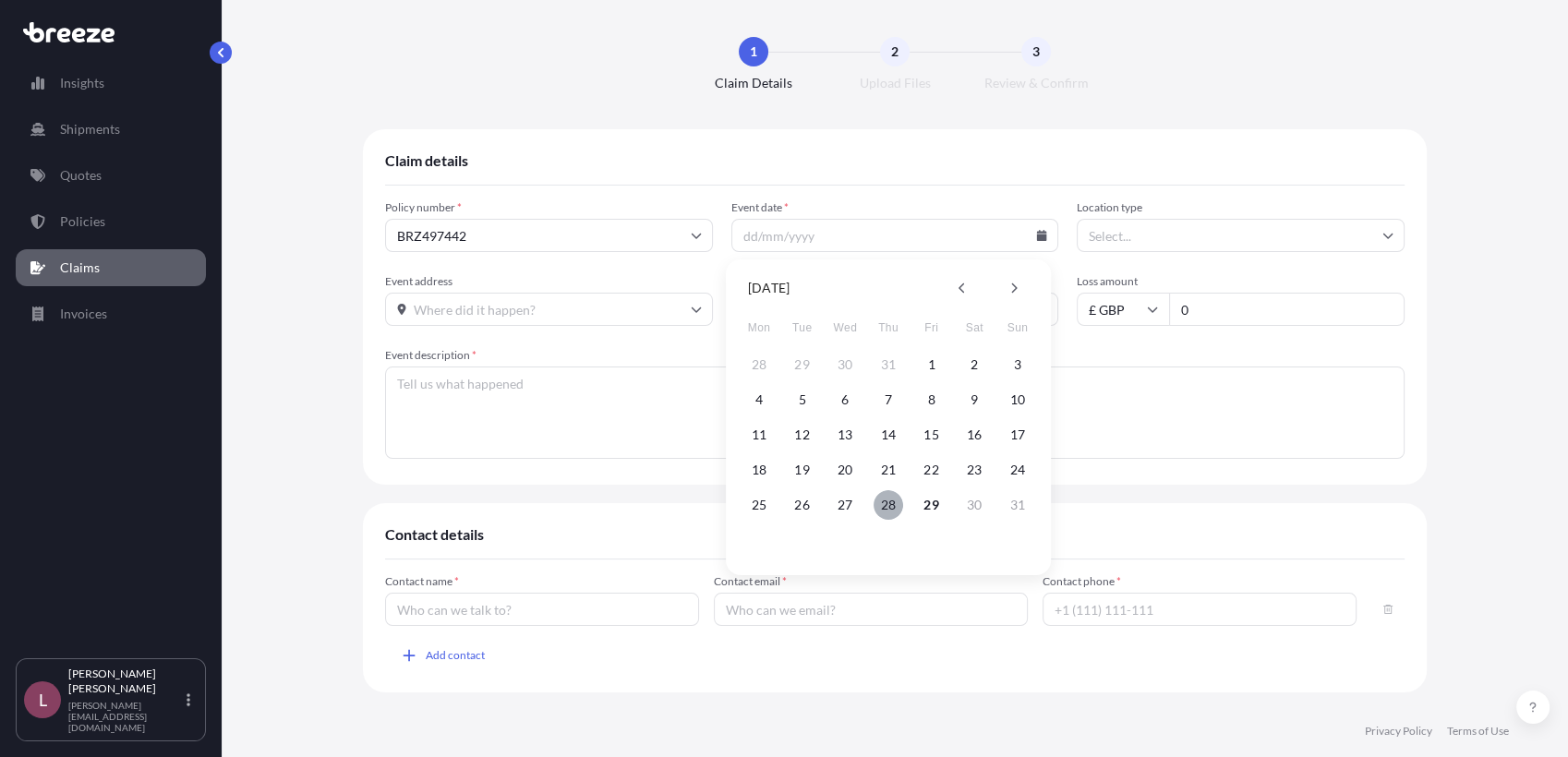
click at [891, 505] on button "28" at bounding box center [888, 505] width 30 height 30
type input "[DATE]"
click at [1147, 234] on input "Location type" at bounding box center [1240, 235] width 328 height 33
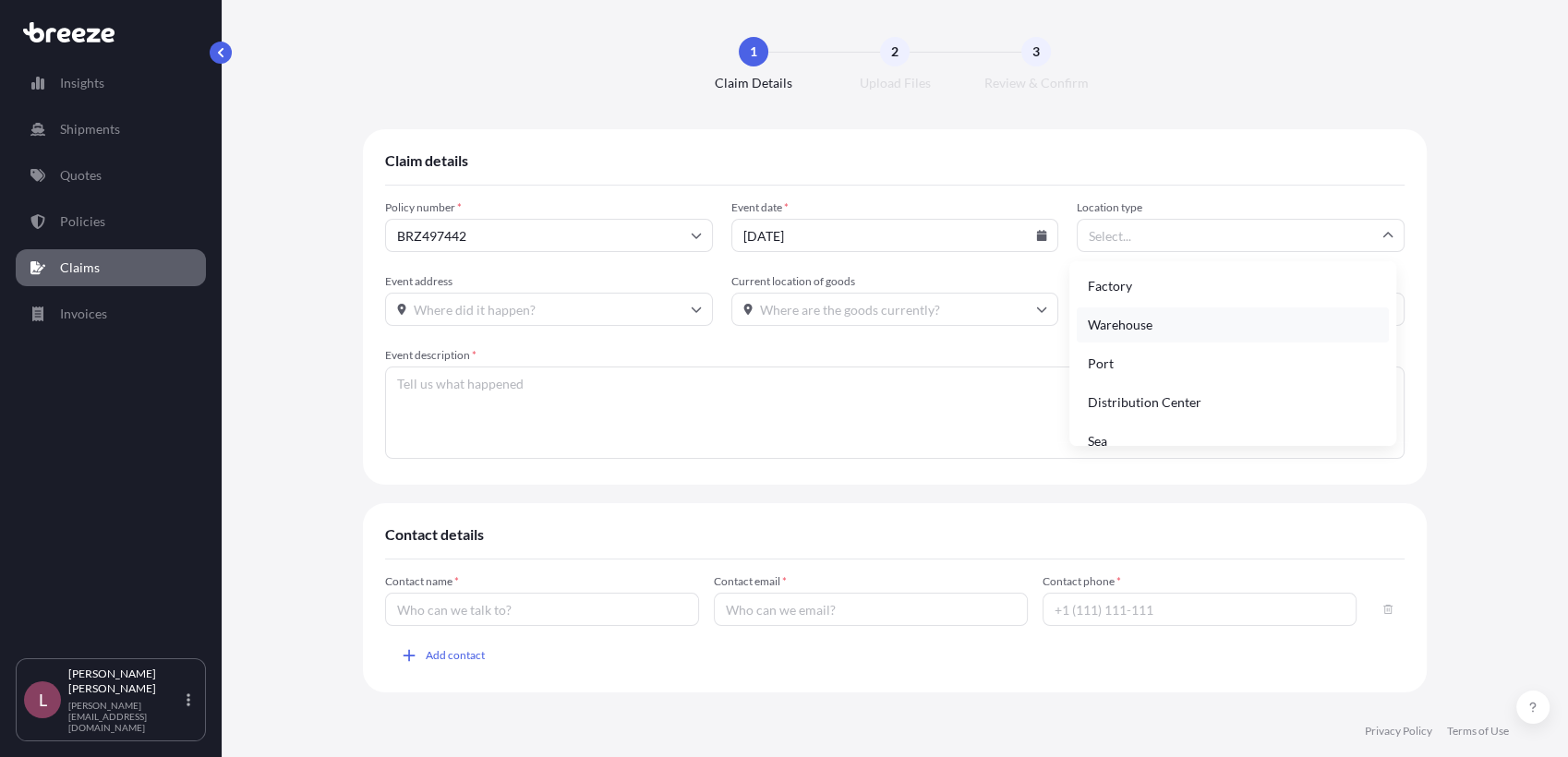
scroll to position [137, 0]
click at [1107, 429] on div "Other" at bounding box center [1233, 421] width 313 height 35
type input "Other"
click at [537, 321] on input "Event address" at bounding box center [549, 309] width 328 height 33
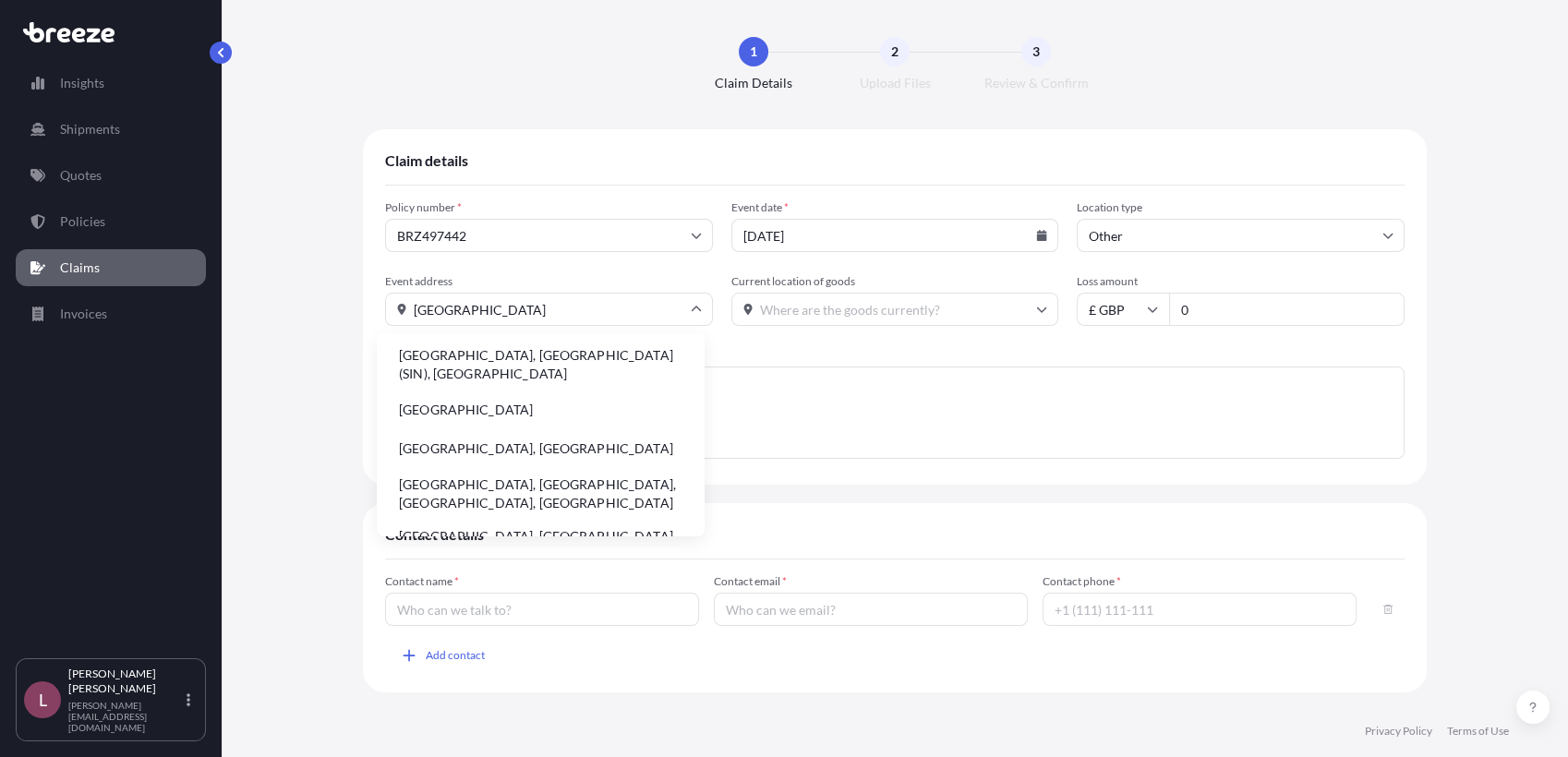
click at [488, 417] on li "[GEOGRAPHIC_DATA]" at bounding box center [540, 410] width 313 height 35
type input "[GEOGRAPHIC_DATA]"
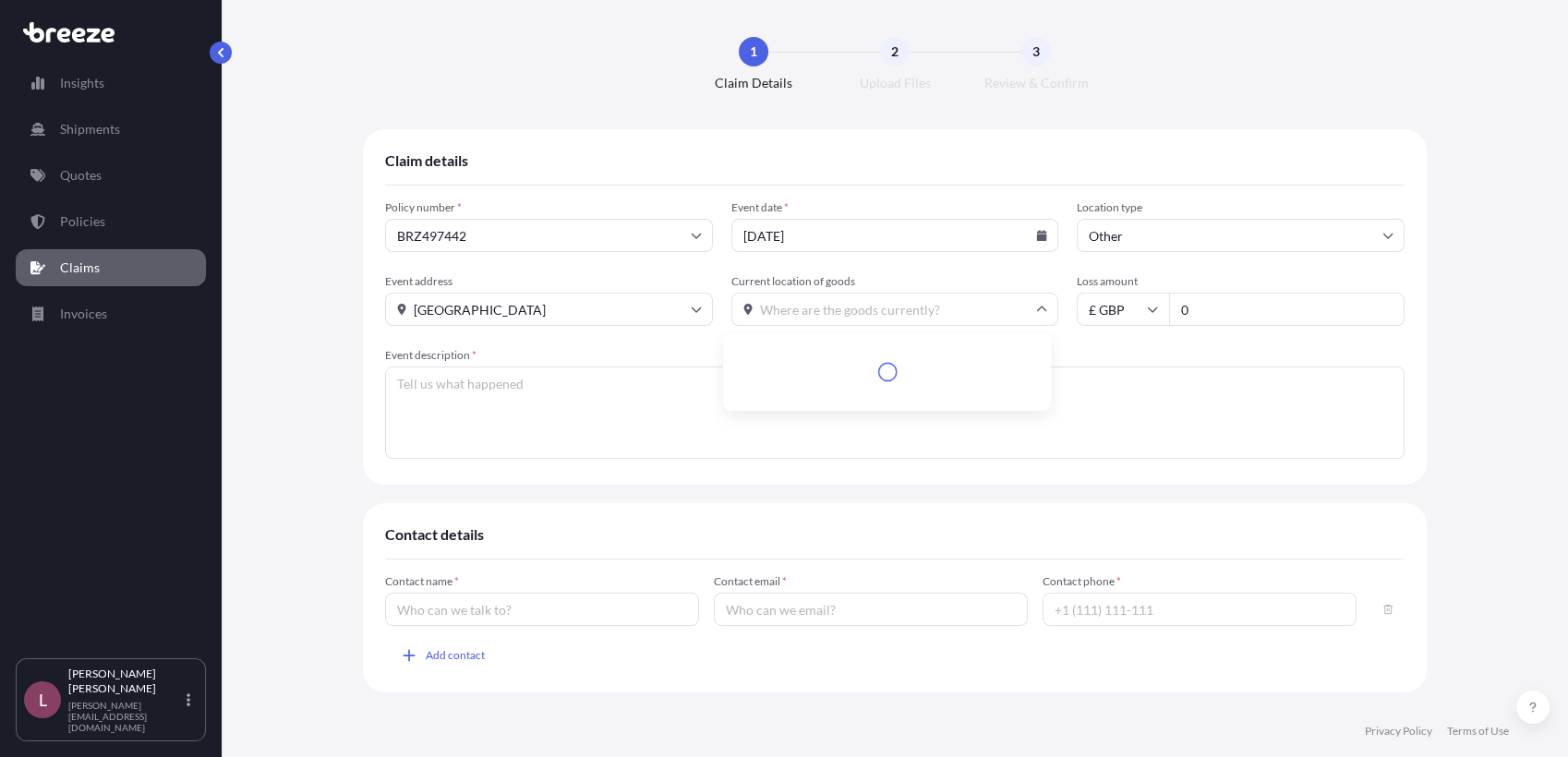
click at [803, 317] on input "Current location of goods" at bounding box center [895, 309] width 328 height 33
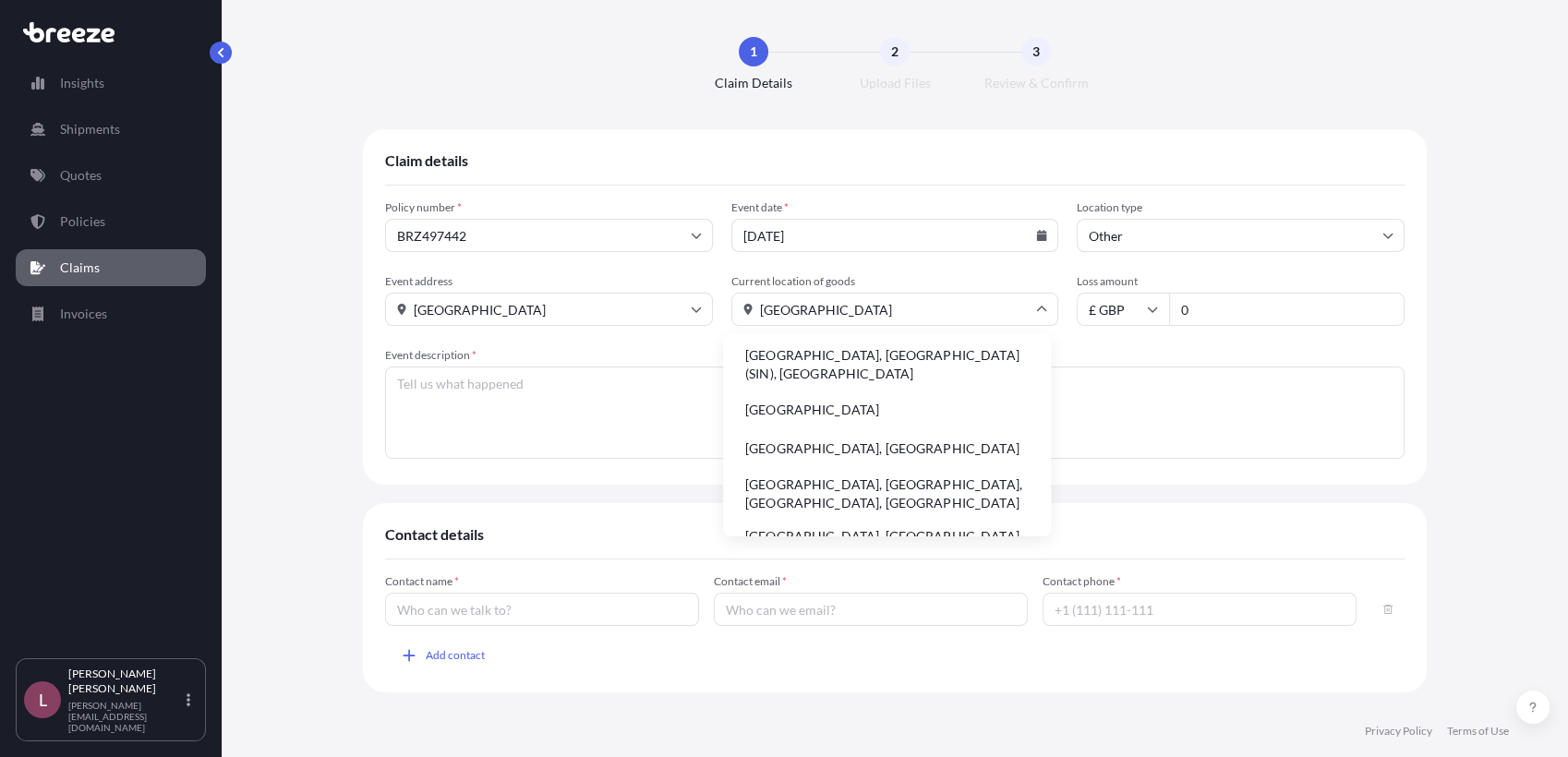
click at [798, 410] on li "[GEOGRAPHIC_DATA]" at bounding box center [887, 410] width 313 height 35
type input "[GEOGRAPHIC_DATA]"
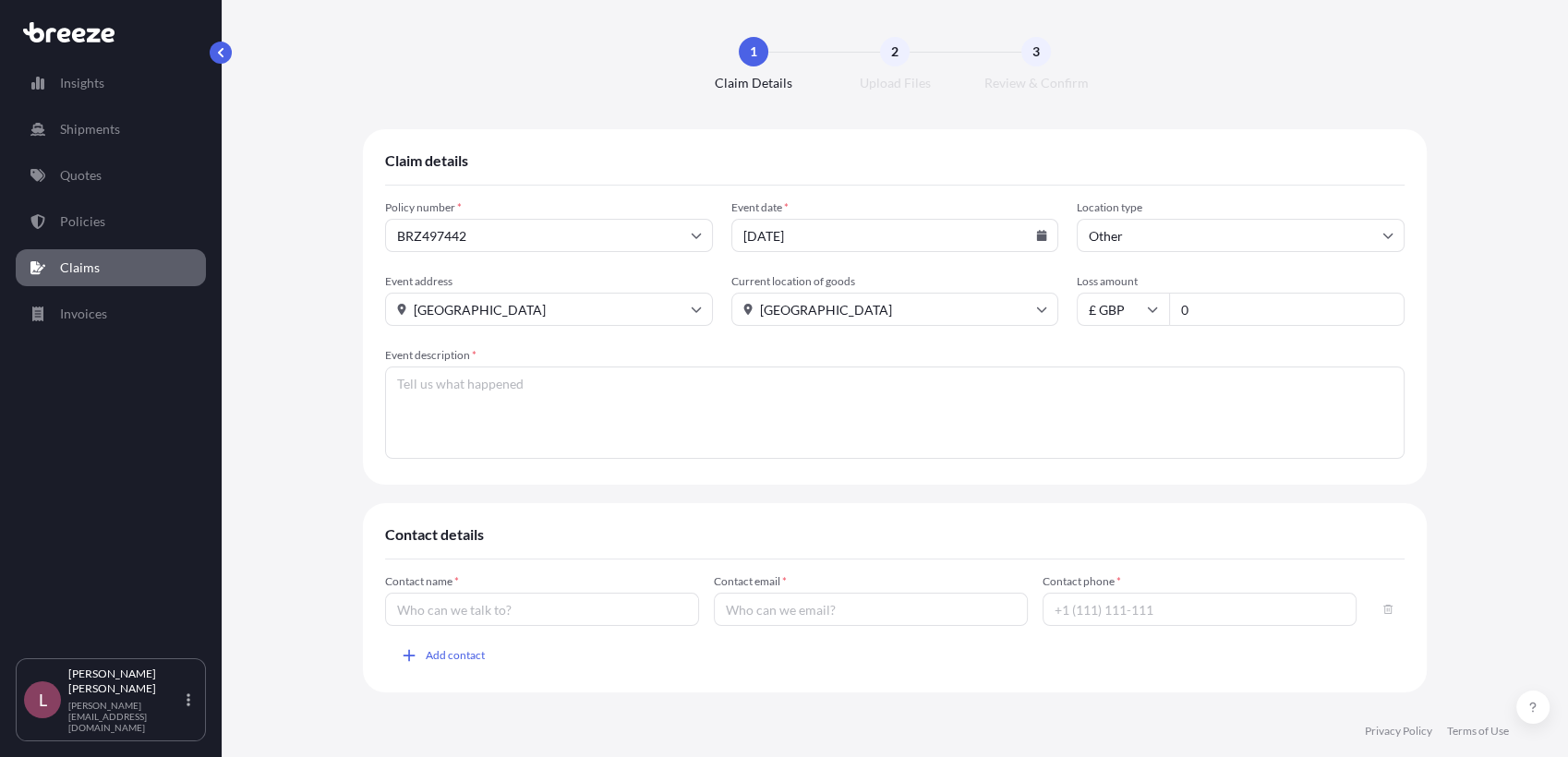
click at [1215, 311] on input "0" at bounding box center [1286, 309] width 235 height 33
paste input "1038"
type input "1038"
click at [875, 464] on div "Policy number * BRZ497442 Event date * [DATE] Location type Other Event address…" at bounding box center [895, 341] width 1019 height 311
click at [673, 416] on textarea "Event description *" at bounding box center [895, 413] width 1019 height 92
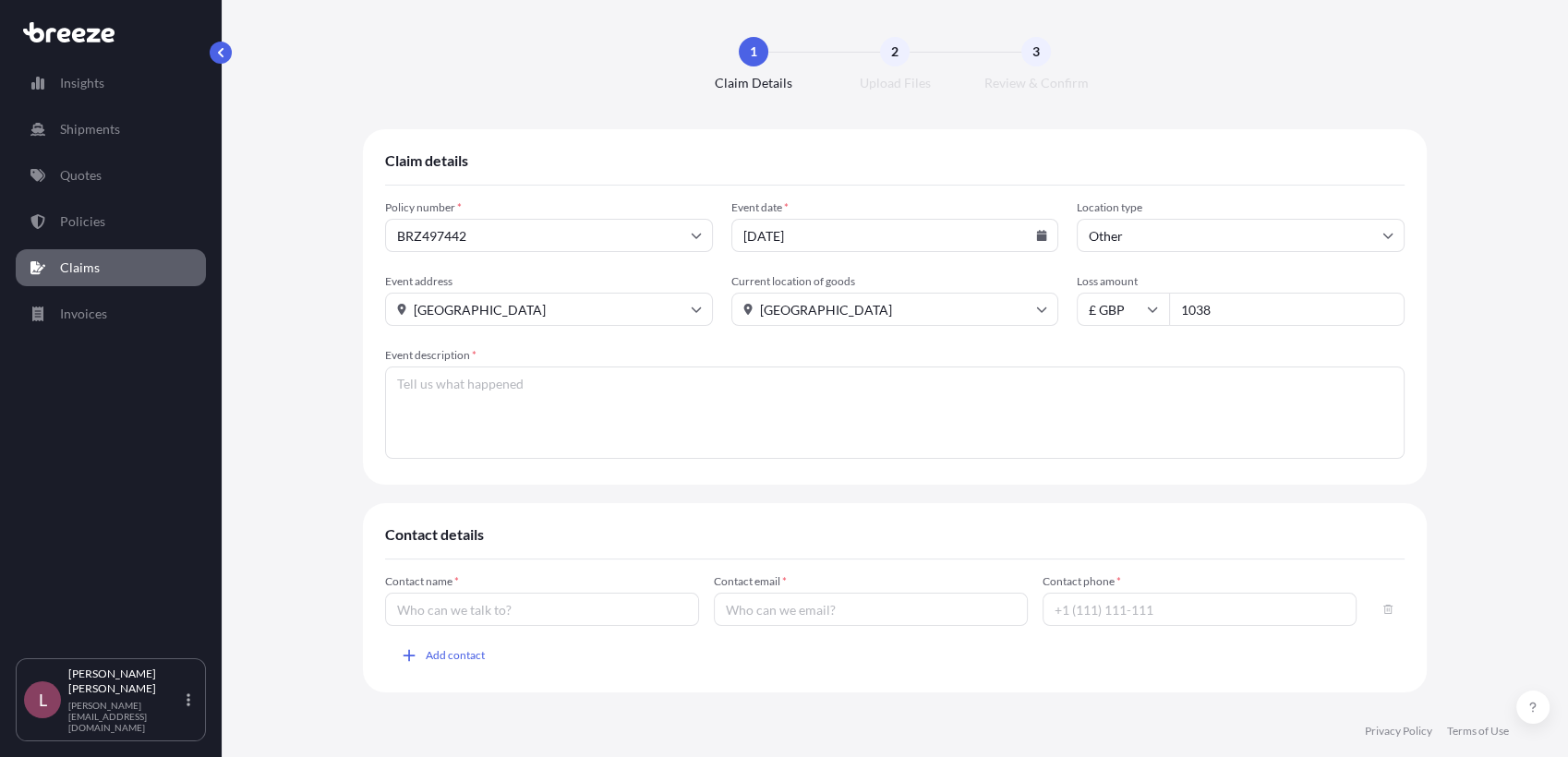
paste textarea "Smeg Range Cooker TR93IBL #SG1404"
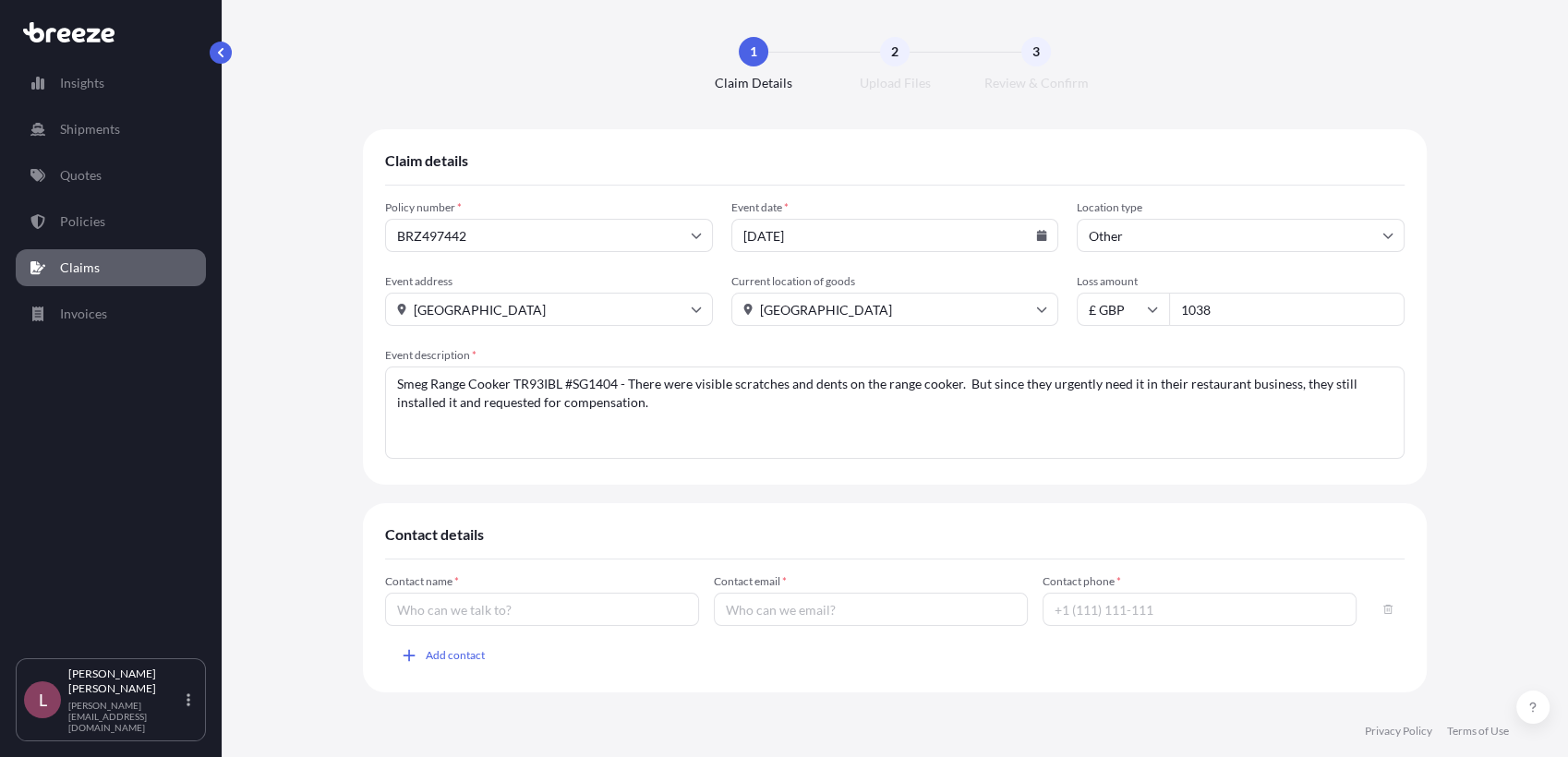
type textarea "Smeg Range Cooker TR93IBL #SG1404 - There were visible scratches and dents on t…"
click at [622, 608] on input "Contact name *" at bounding box center [542, 609] width 314 height 33
type input "[PERSON_NAME]"
type input "[PERSON_NAME][EMAIL_ADDRESS][DOMAIN_NAME]"
type input "[PHONE_NUMBER]"
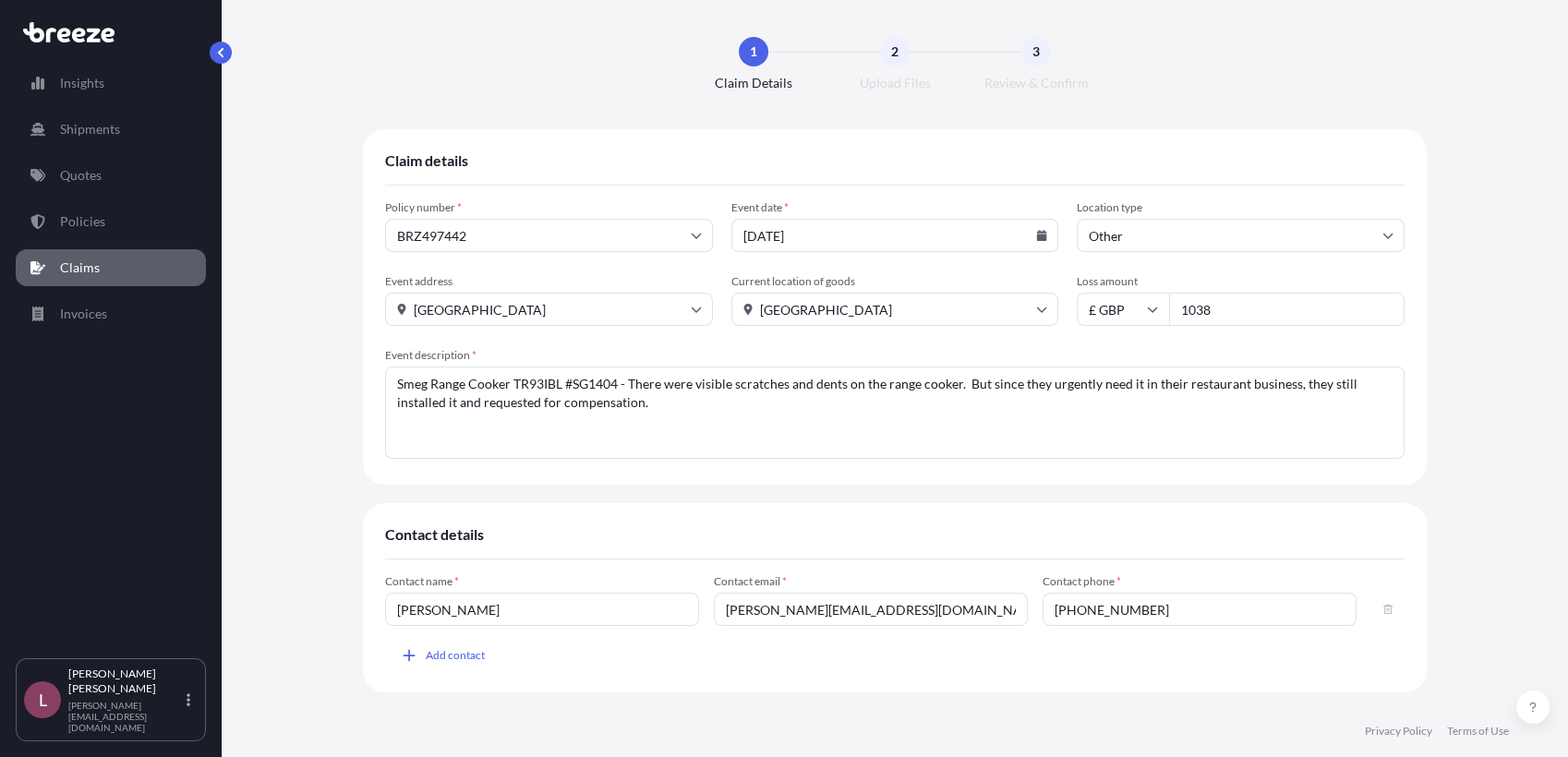
scroll to position [49, 0]
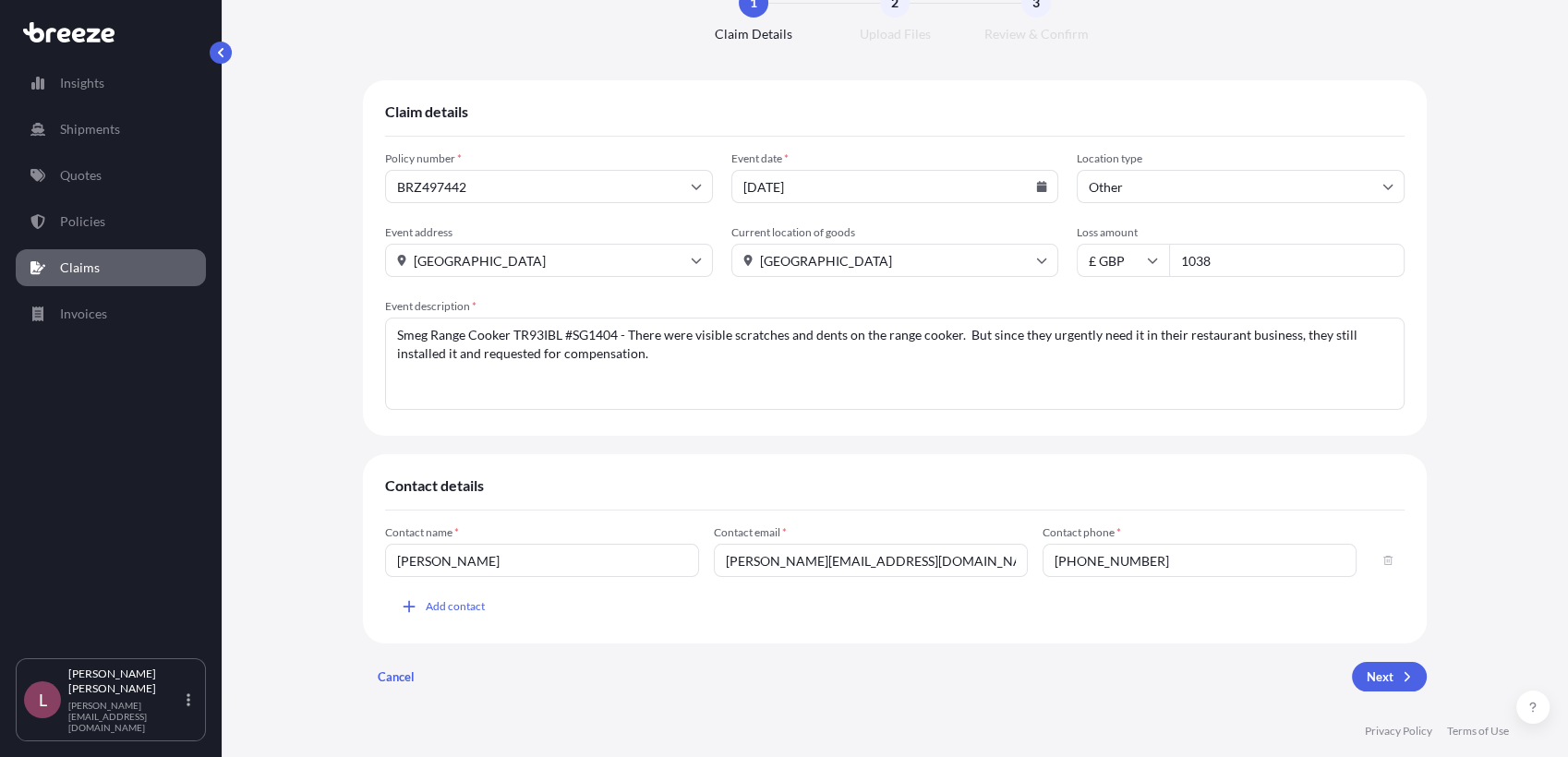
click at [619, 335] on textarea "Smeg Range Cooker TR93IBL #SG1404 - There were visible scratches and dents on t…" at bounding box center [895, 364] width 1019 height 92
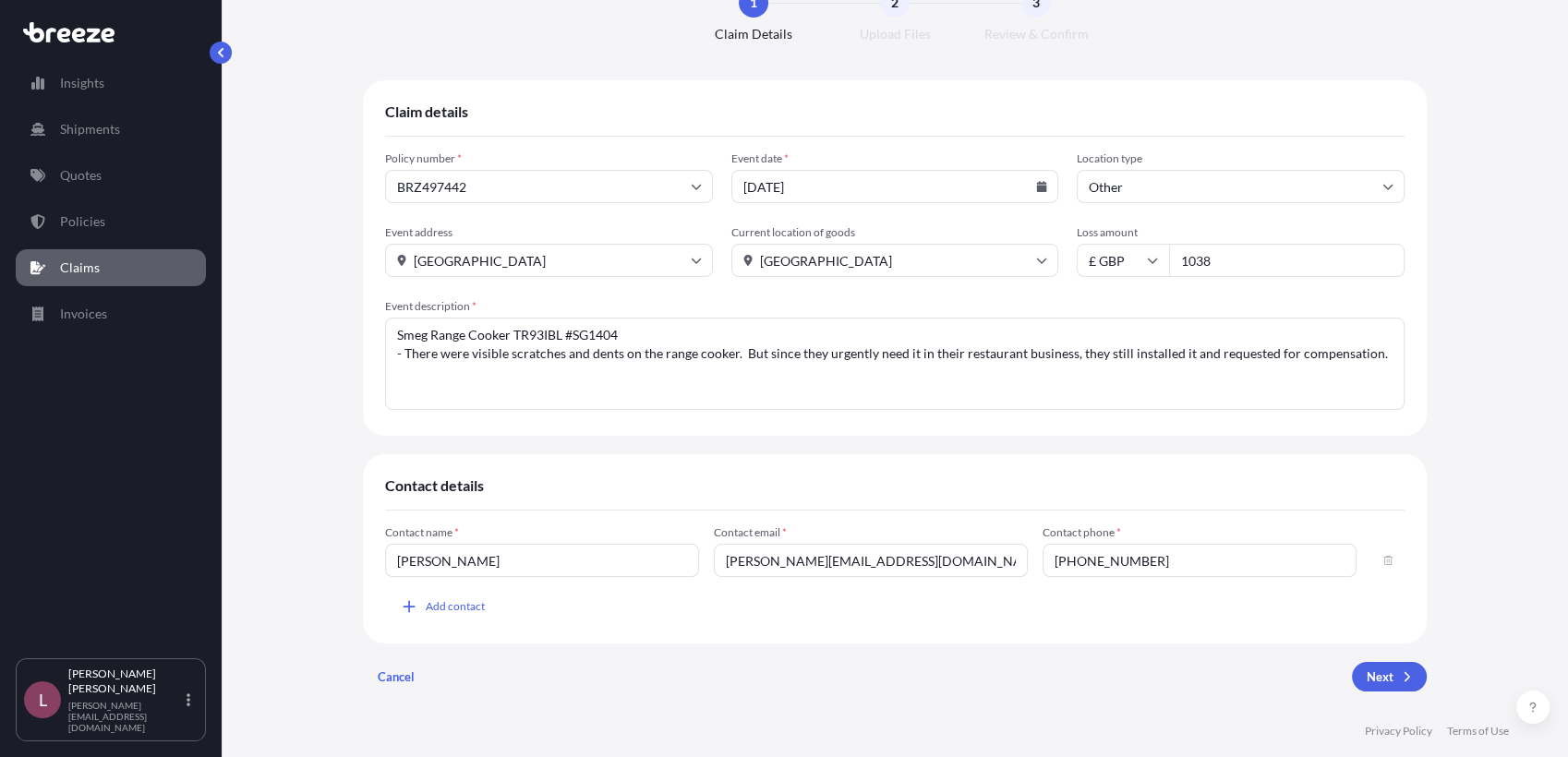
paste textarea "Smeg Hood KT100BLE #SG1404"
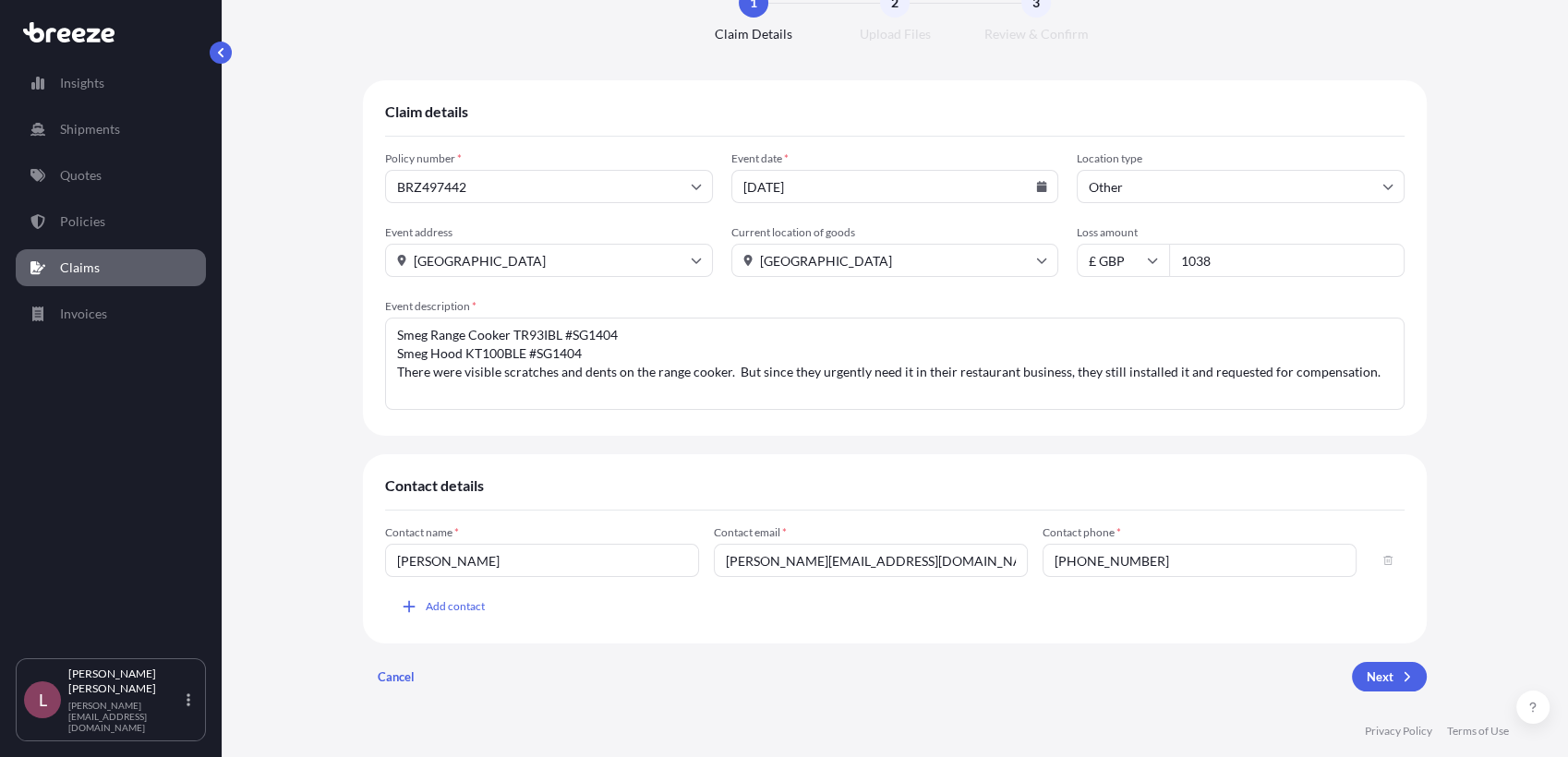
type textarea "Smeg Range Cooker TR93IBL #SG1404 Smeg Hood KT100BLE #SG1404 There were visible…"
drag, startPoint x: 1219, startPoint y: 256, endPoint x: 1128, endPoint y: 246, distance: 91.5
click at [1128, 246] on div "£ GBP 1038" at bounding box center [1240, 260] width 328 height 33
paste input "295"
type input "1295"
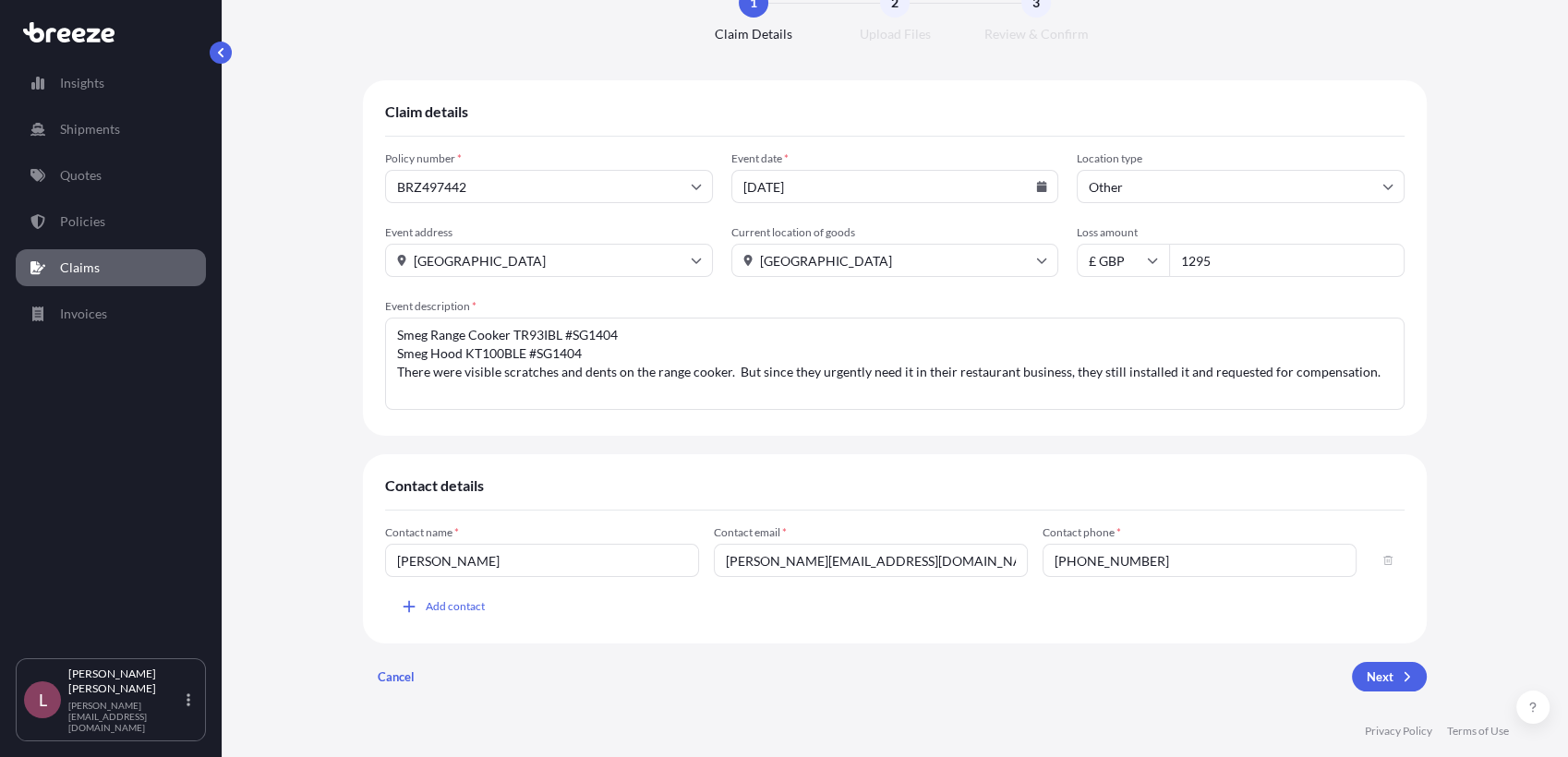
click at [1086, 368] on textarea "Smeg Range Cooker TR93IBL #SG1404 Smeg Hood KT100BLE #SG1404 There were visible…" at bounding box center [895, 364] width 1019 height 92
click at [897, 366] on textarea "Smeg Range Cooker TR93IBL #SG1404 Smeg Hood KT100BLE #SG1404 There were visible…" at bounding box center [895, 364] width 1019 height 92
click at [598, 350] on textarea "Smeg Range Cooker TR93IBL #SG1404 Smeg Hood KT100BLE #SG1404 There were visible…" at bounding box center [895, 364] width 1019 height 92
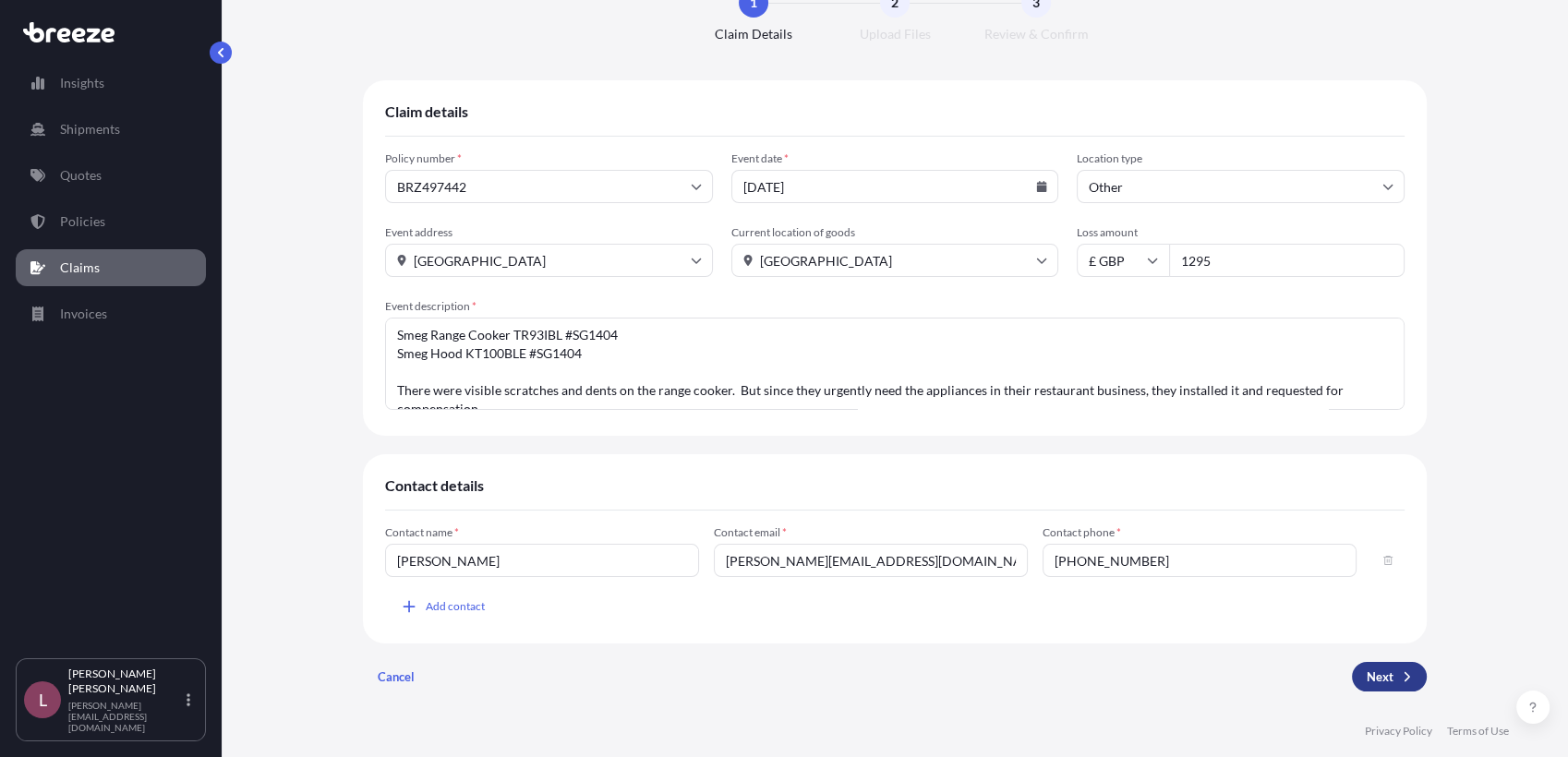
type textarea "Smeg Range Cooker TR93IBL #SG1404 Smeg Hood KT100BLE #SG1404 There were visible…"
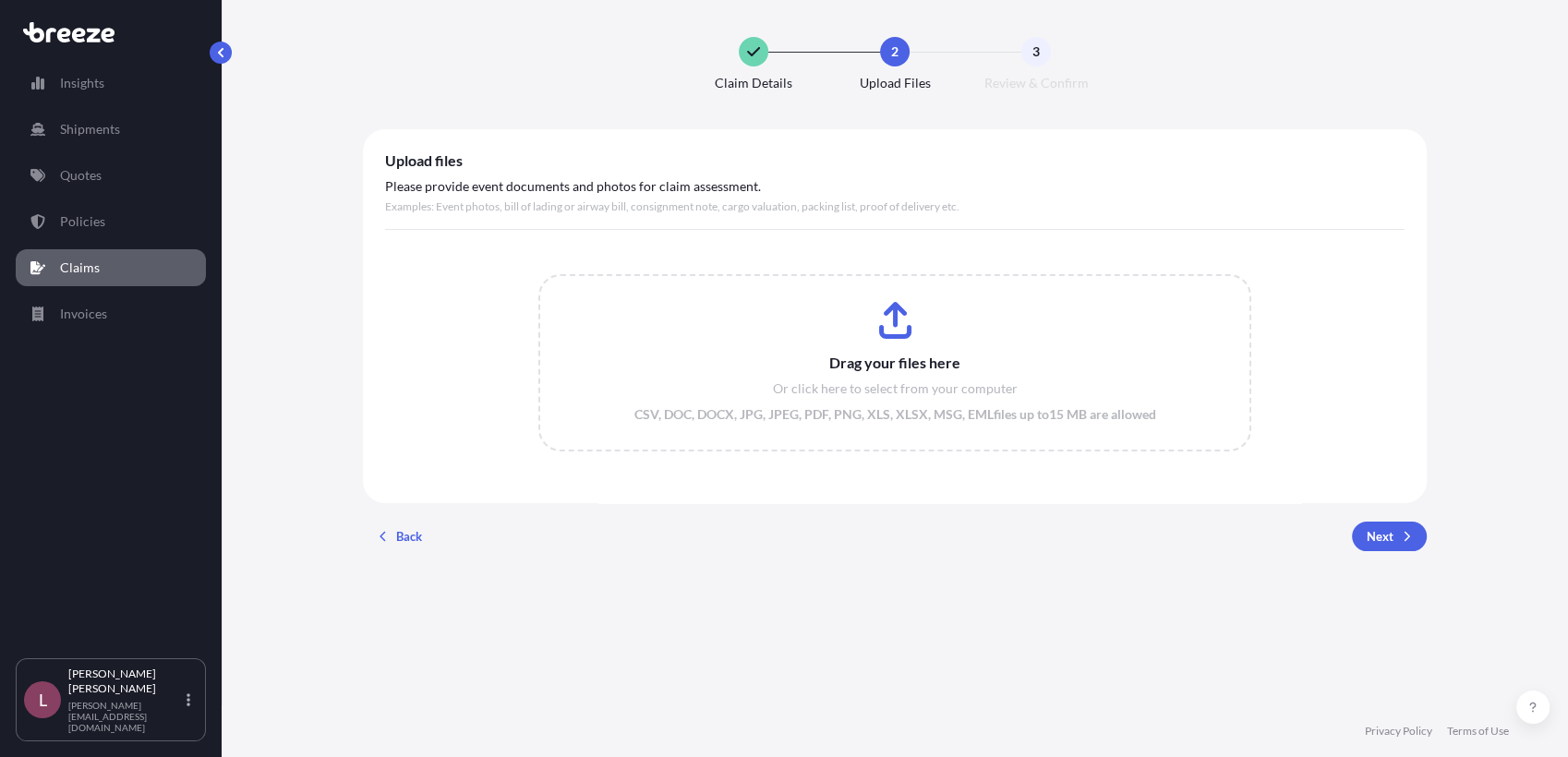
scroll to position [0, 0]
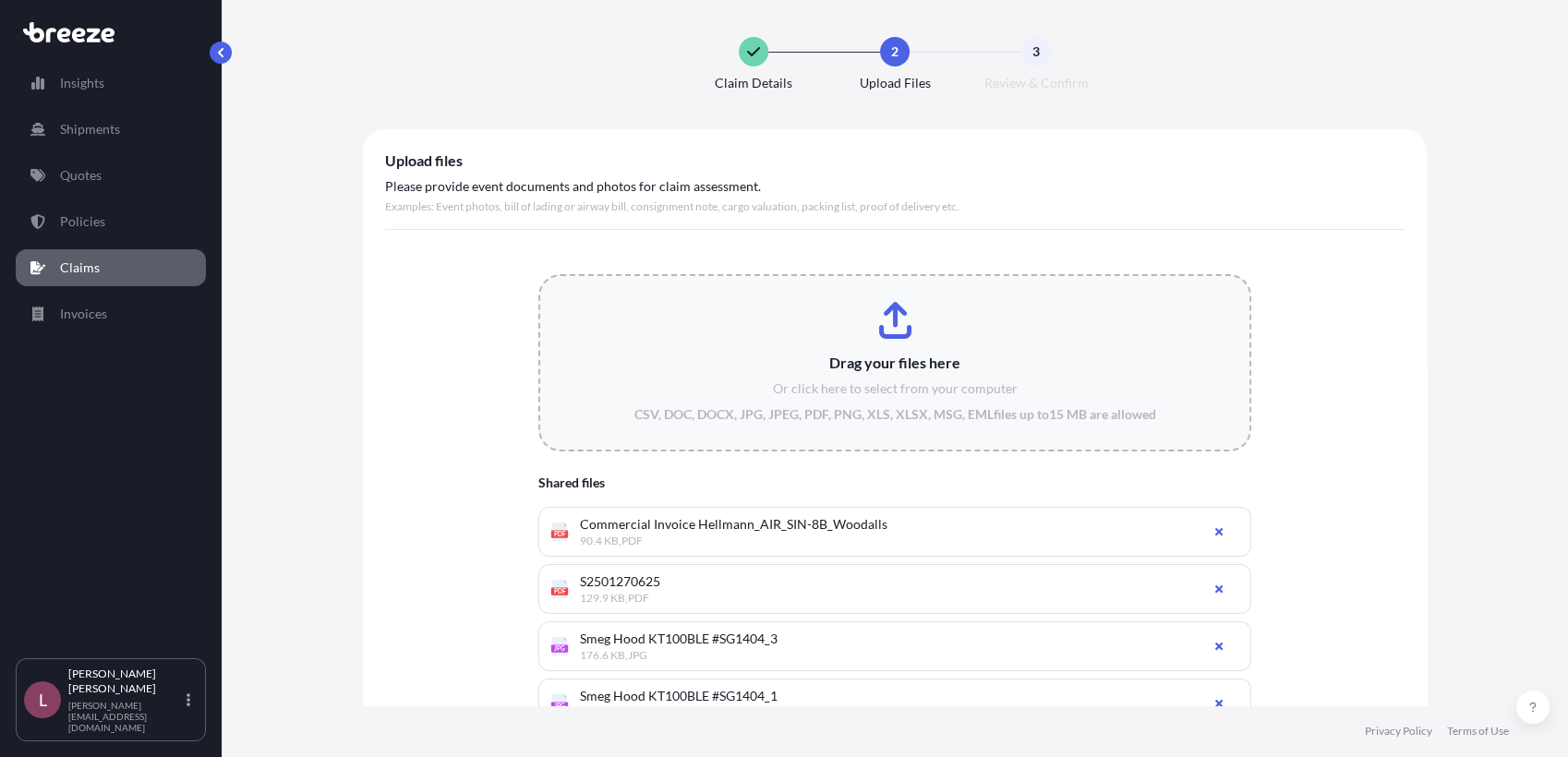
type input "C:\fakepath\Smeg Range Cooker TR93IBL #SG1404.jpg"
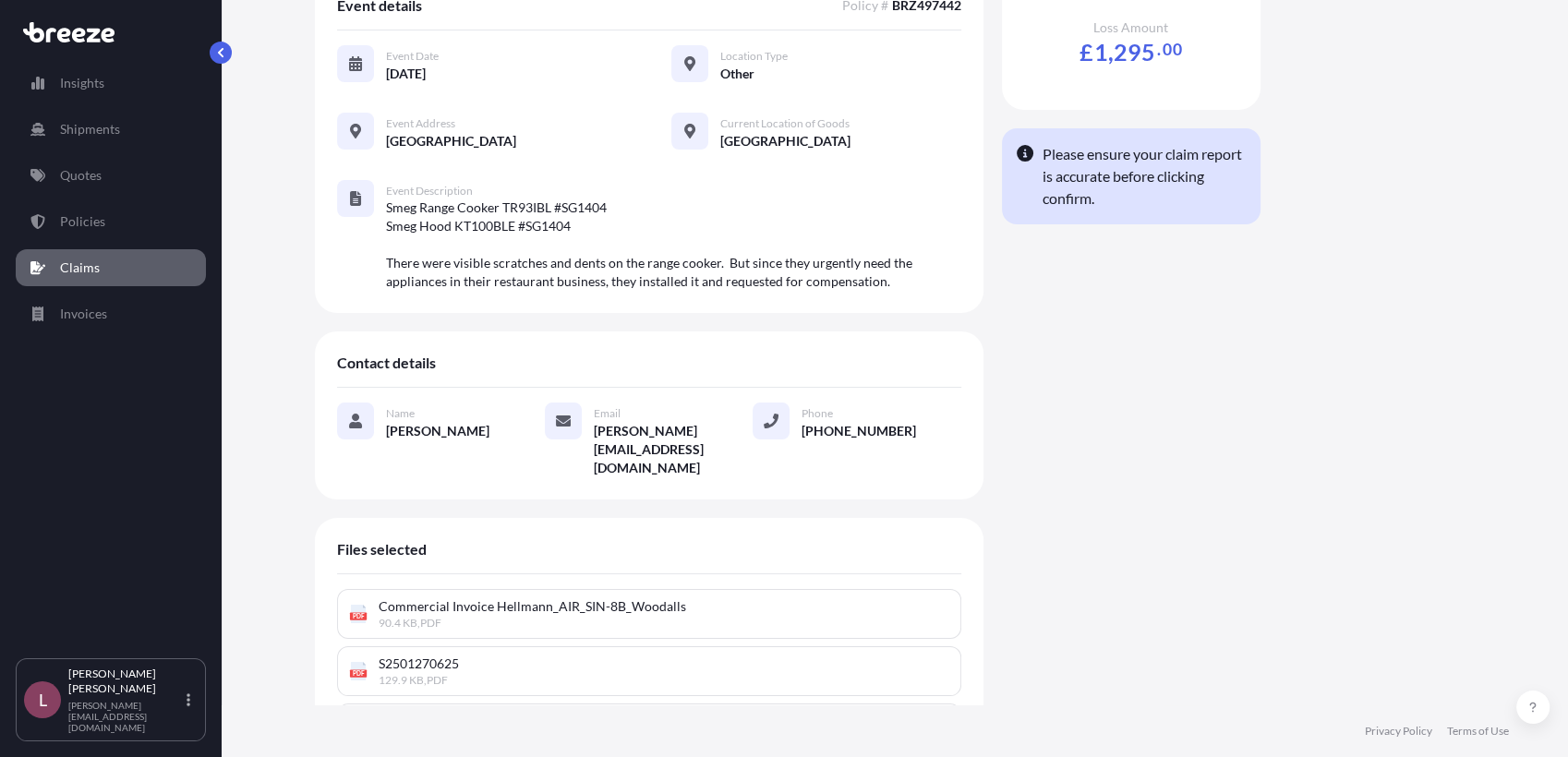
scroll to position [421, 0]
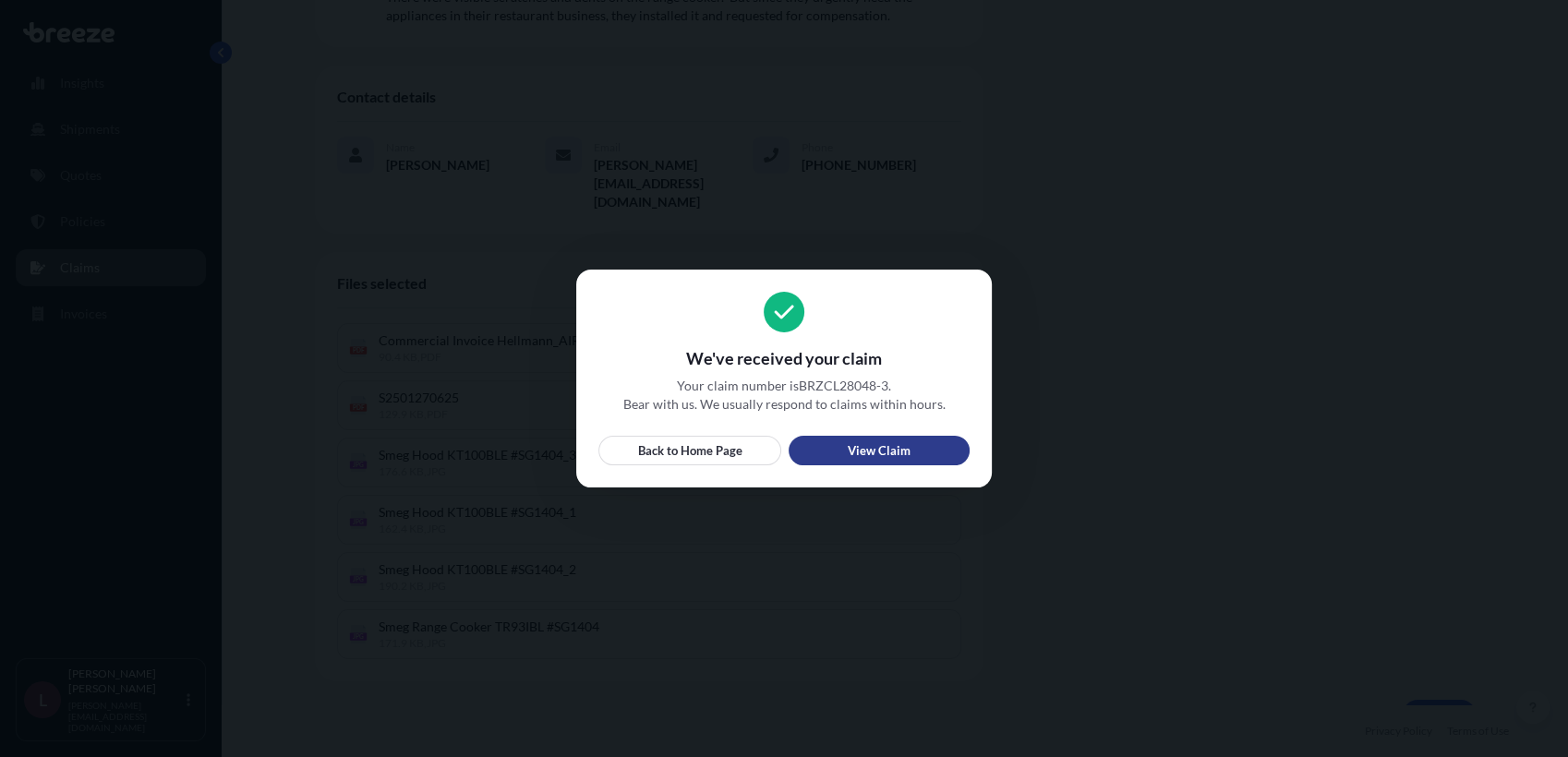
click at [833, 445] on link "View Claim" at bounding box center [879, 451] width 181 height 30
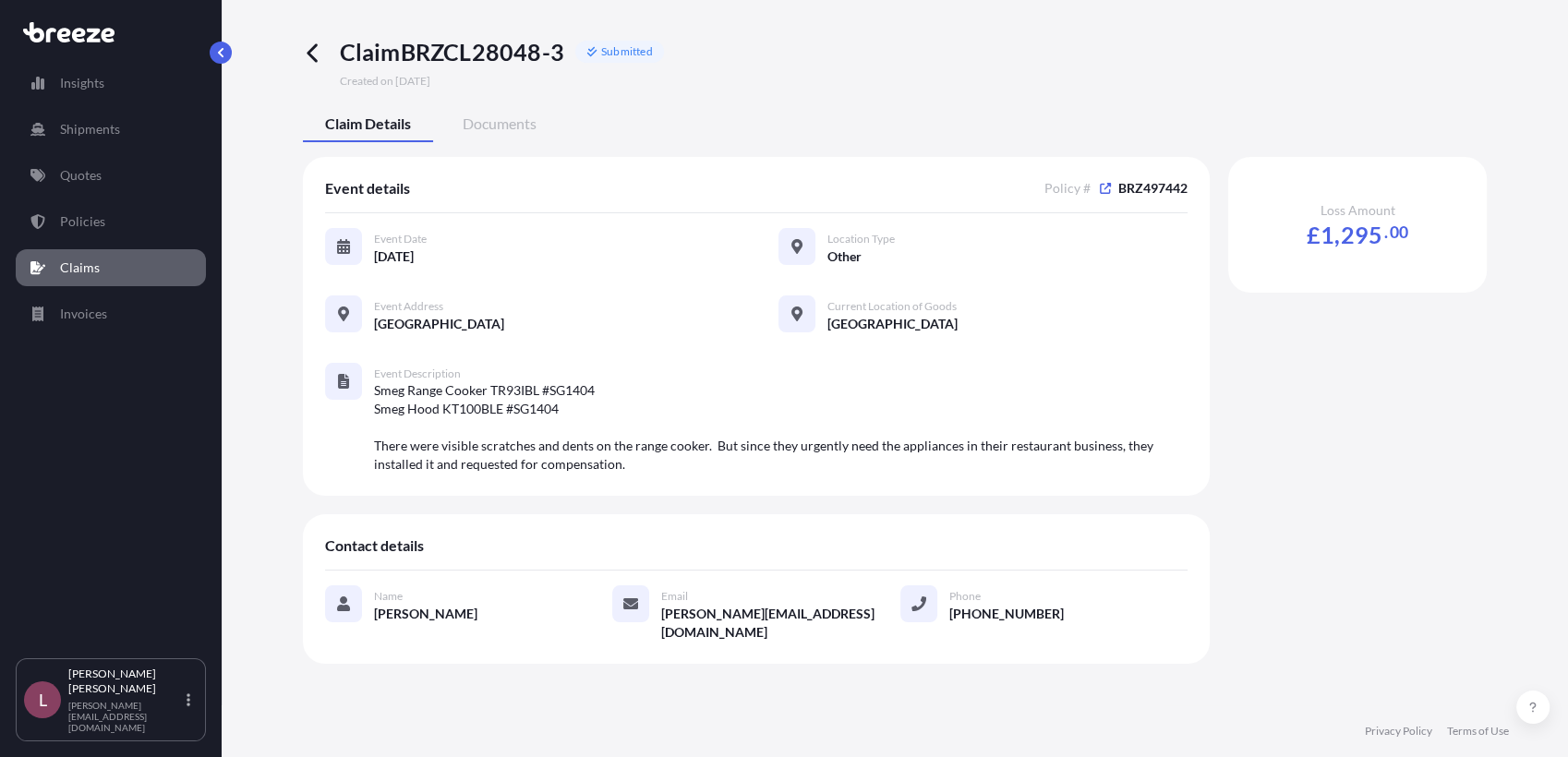
click at [111, 271] on link "Claims" at bounding box center [111, 268] width 190 height 37
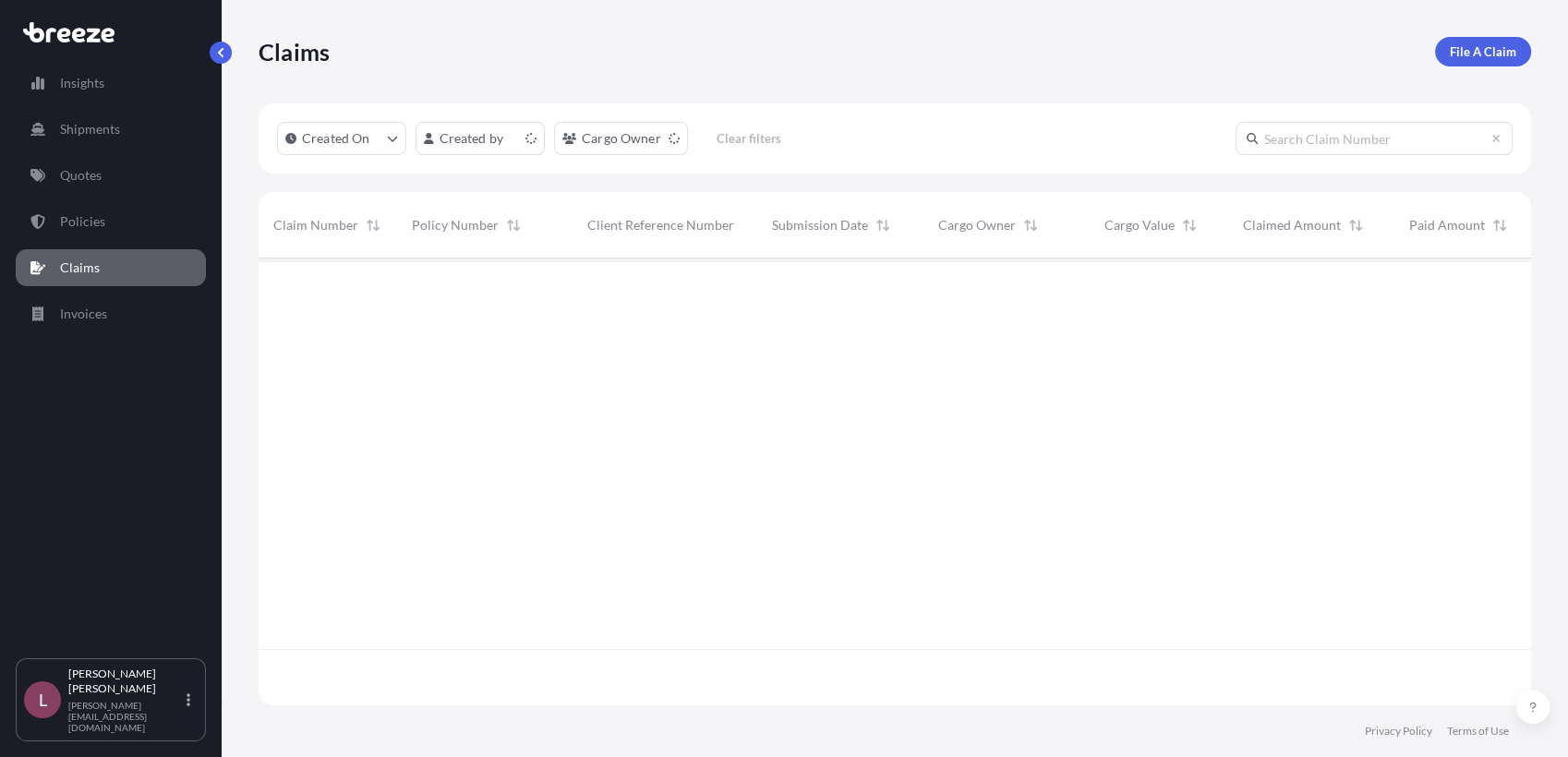
scroll to position [441, 1256]
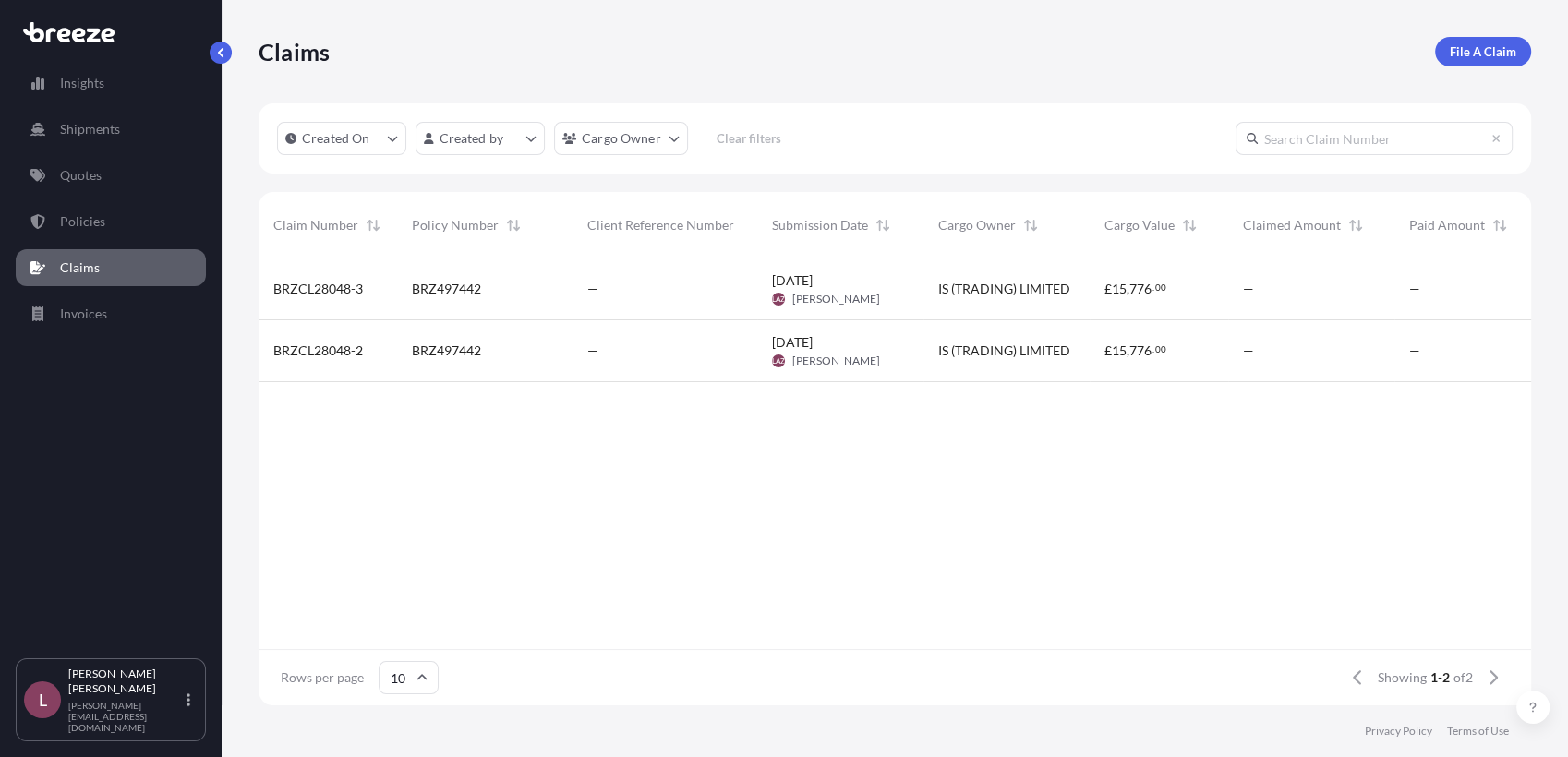
click at [111, 277] on link "Claims" at bounding box center [111, 268] width 190 height 37
click at [647, 288] on div "—" at bounding box center [665, 289] width 155 height 18
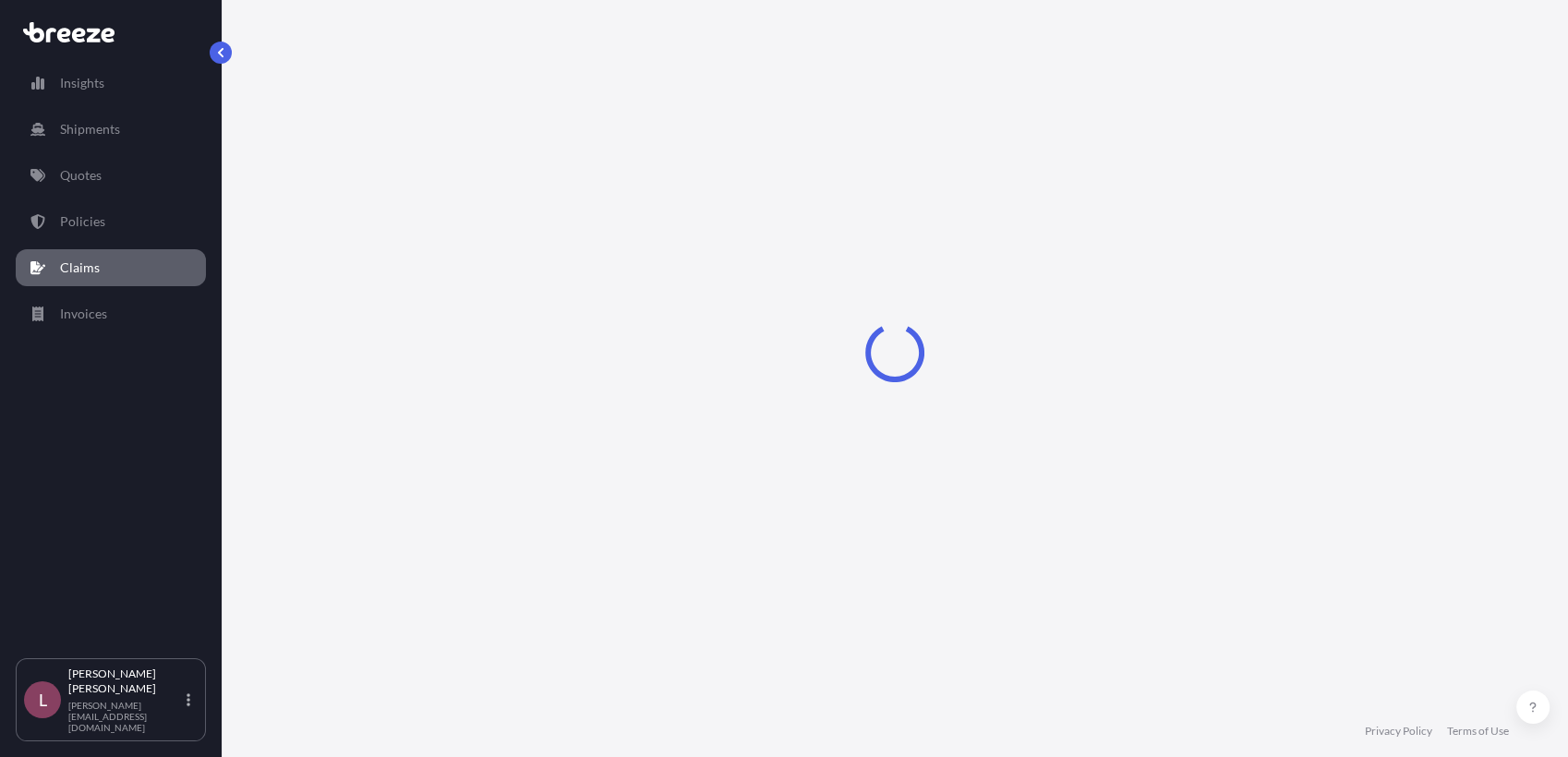
click at [90, 273] on p "Claims" at bounding box center [79, 268] width 40 height 18
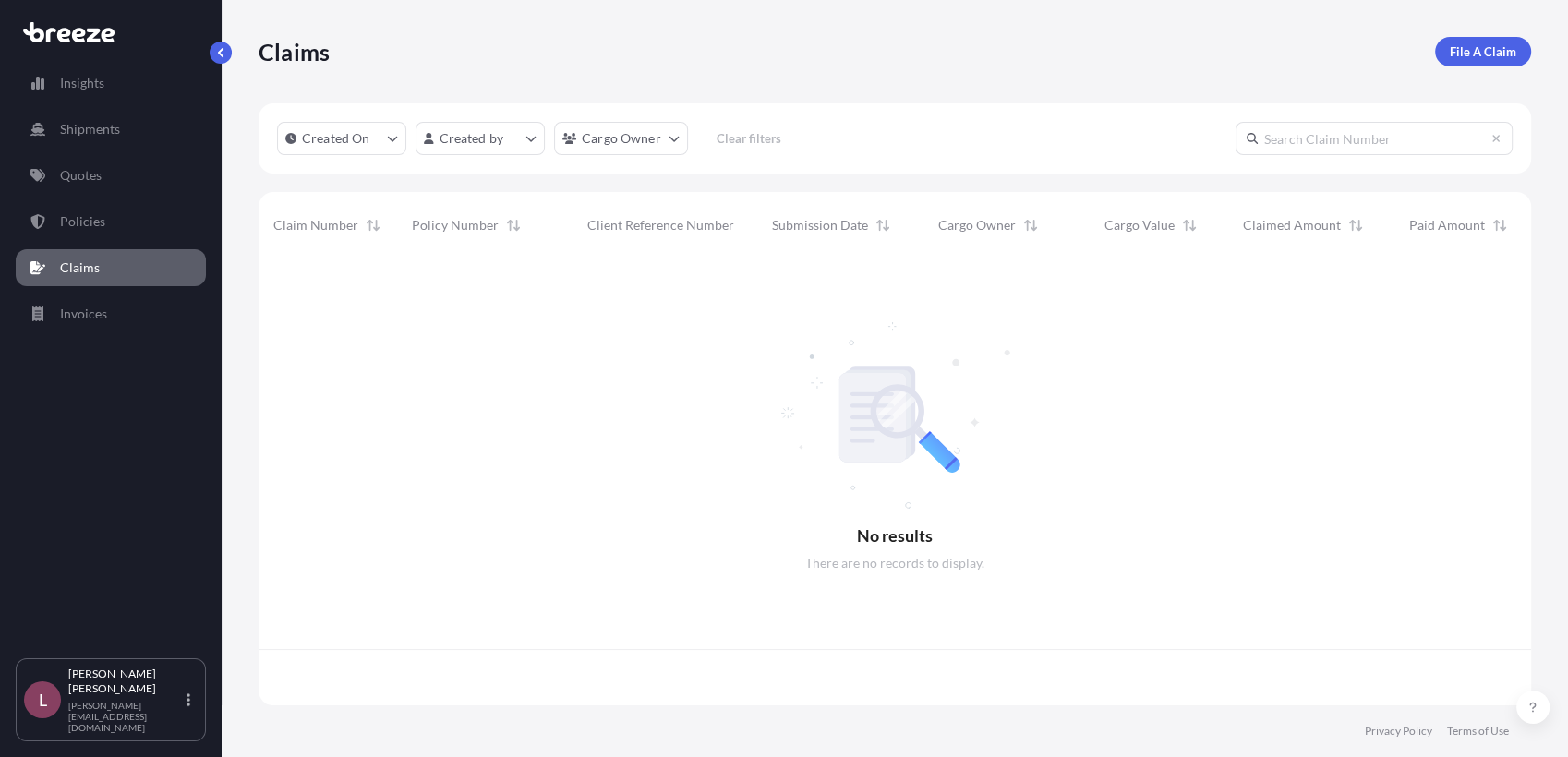
scroll to position [441, 1256]
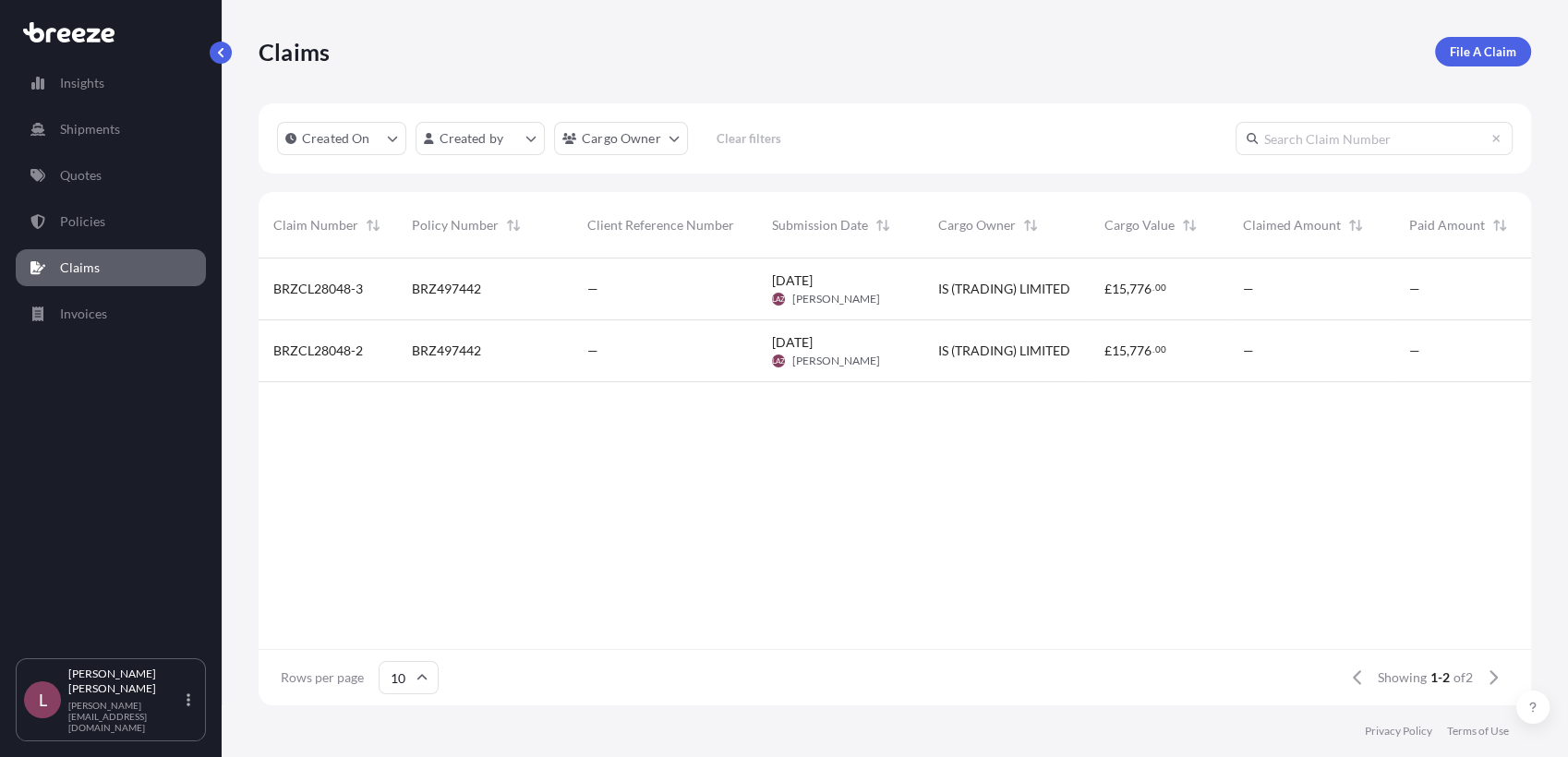
click at [349, 459] on div "BRZCL28048-3 BRZ497442 — [DATE] [PERSON_NAME] [PERSON_NAME] IS (TRADING) LIMITE…" at bounding box center [988, 454] width 1459 height 391
drag, startPoint x: 386, startPoint y: 348, endPoint x: 271, endPoint y: 349, distance: 115.0
click at [271, 349] on div "BRZCL28048-2" at bounding box center [328, 351] width 139 height 62
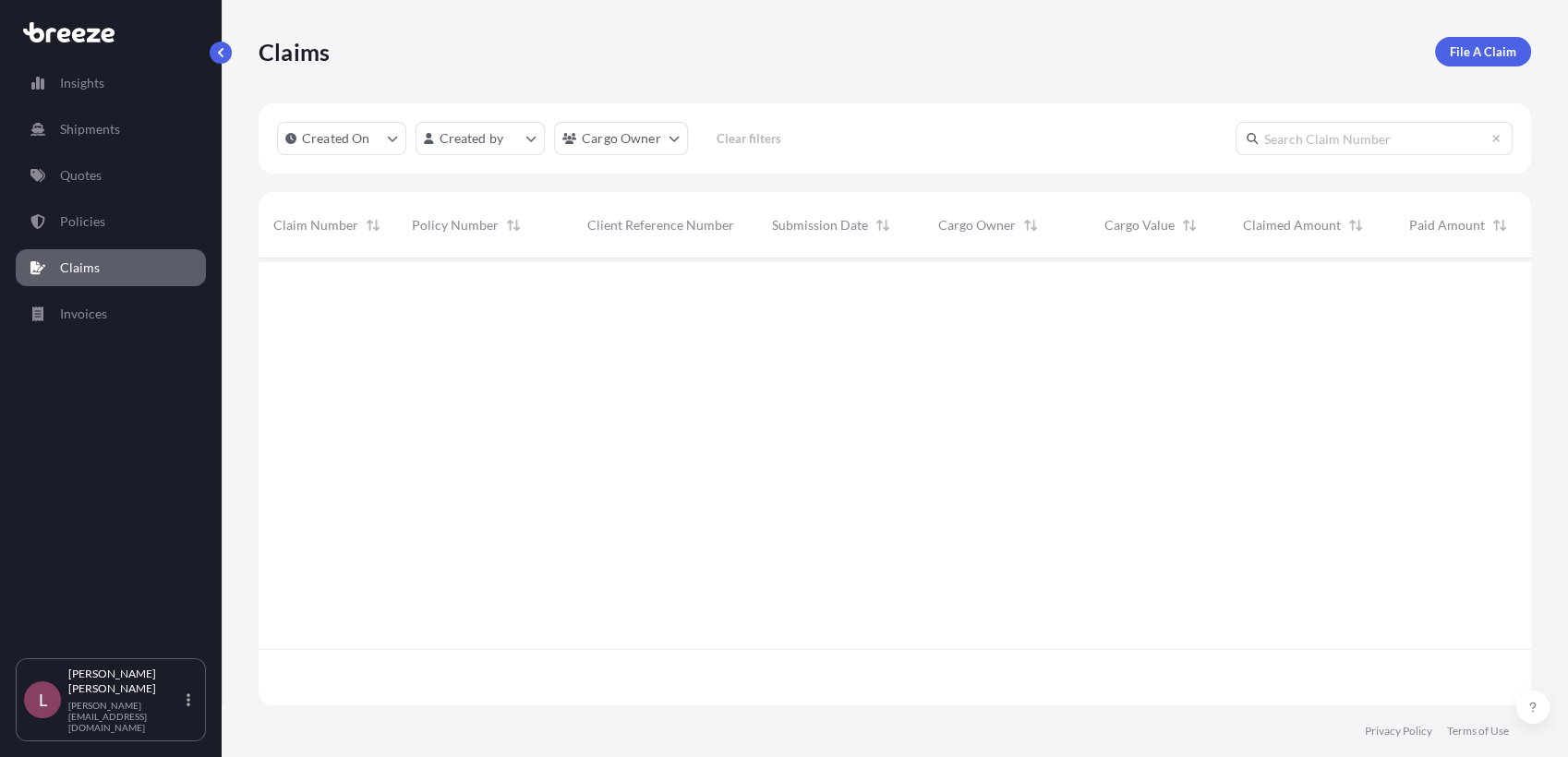
scroll to position [441, 1256]
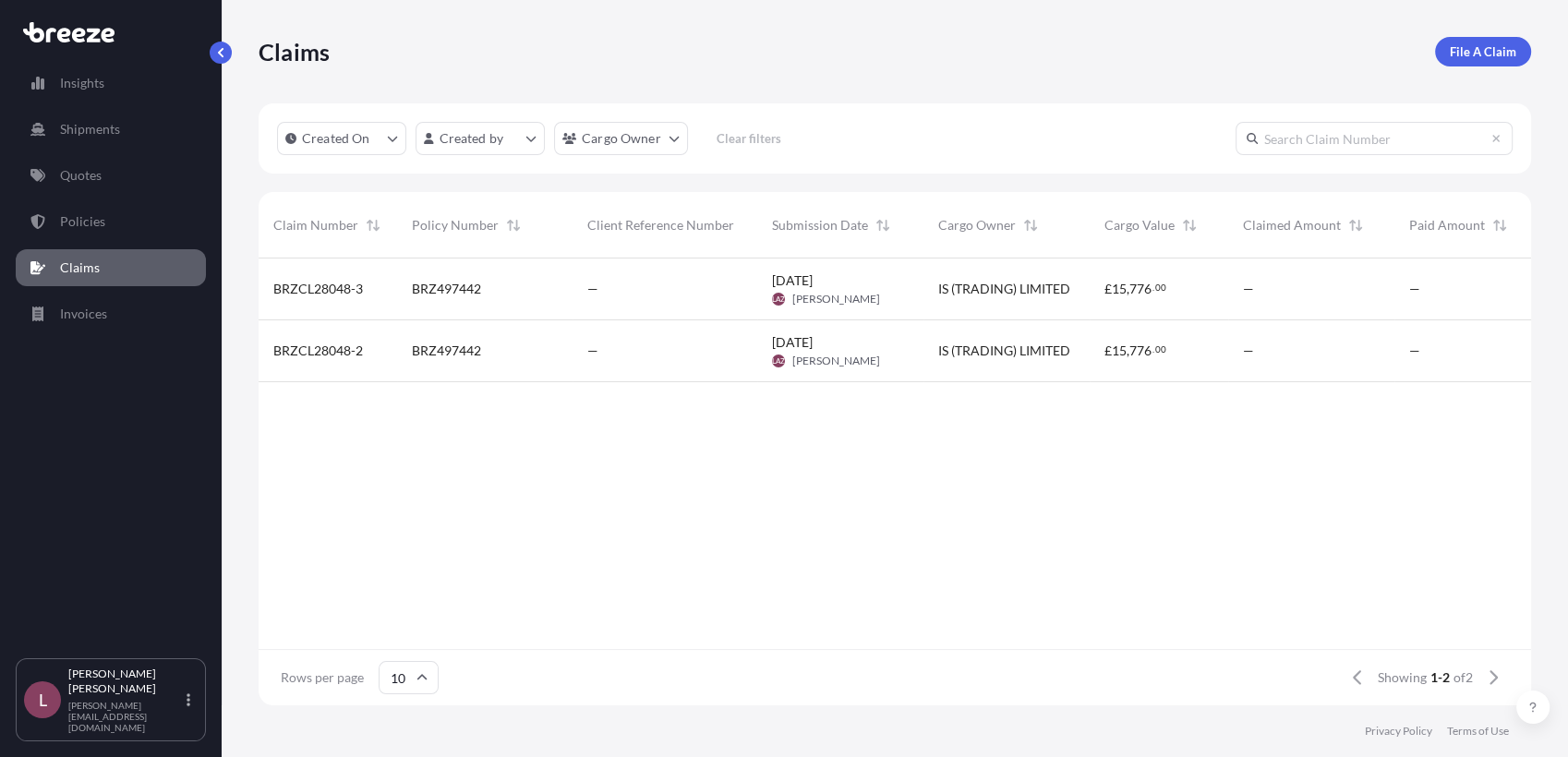
click at [329, 287] on span "BRZCL28048-3" at bounding box center [318, 289] width 90 height 18
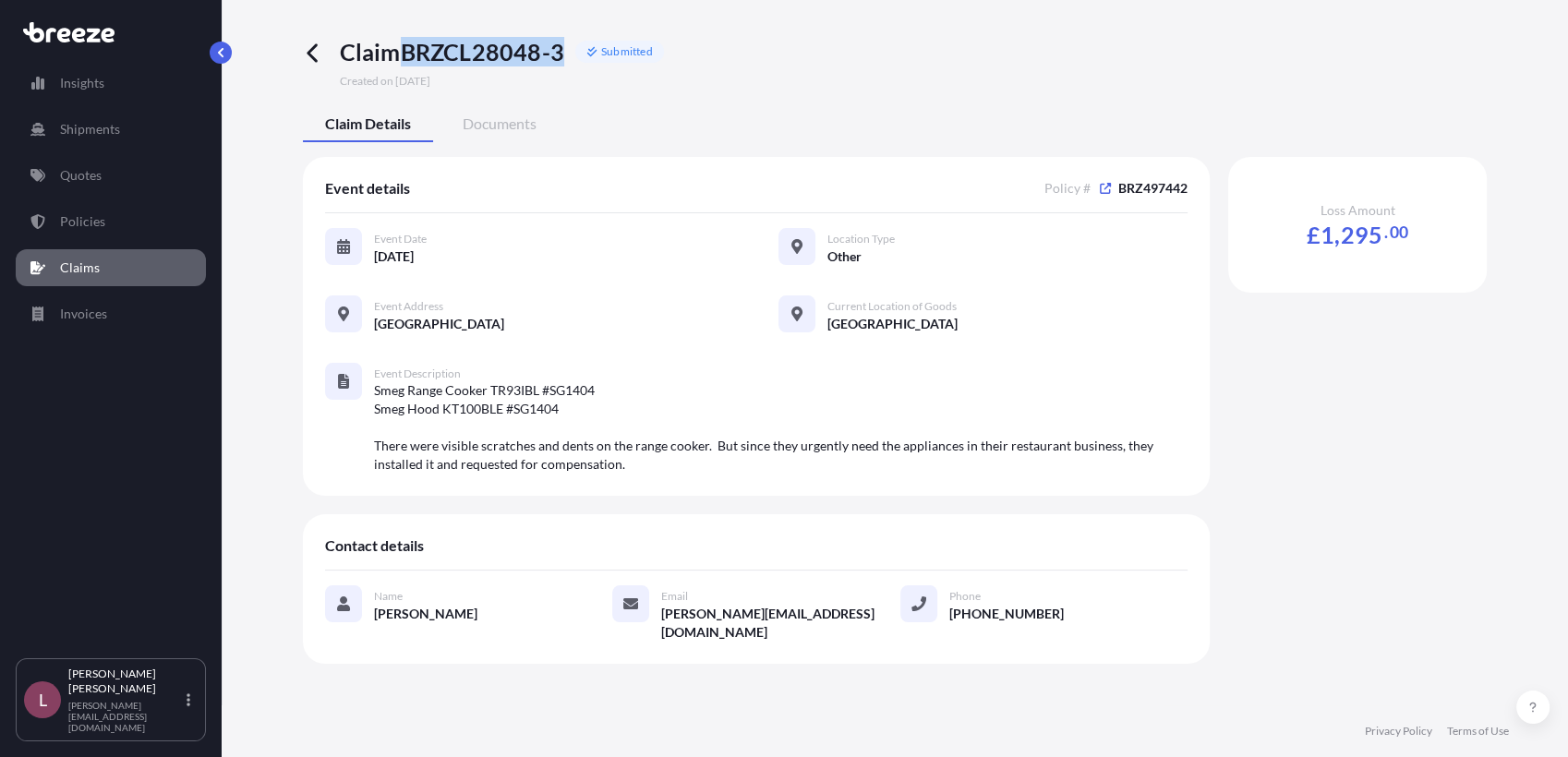
drag, startPoint x: 563, startPoint y: 55, endPoint x: 406, endPoint y: 51, distance: 157.1
click at [406, 51] on span "Claim BRZCL28048-3" at bounding box center [452, 52] width 224 height 30
copy span "BRZCL28048-3"
click at [312, 45] on icon at bounding box center [313, 53] width 21 height 21
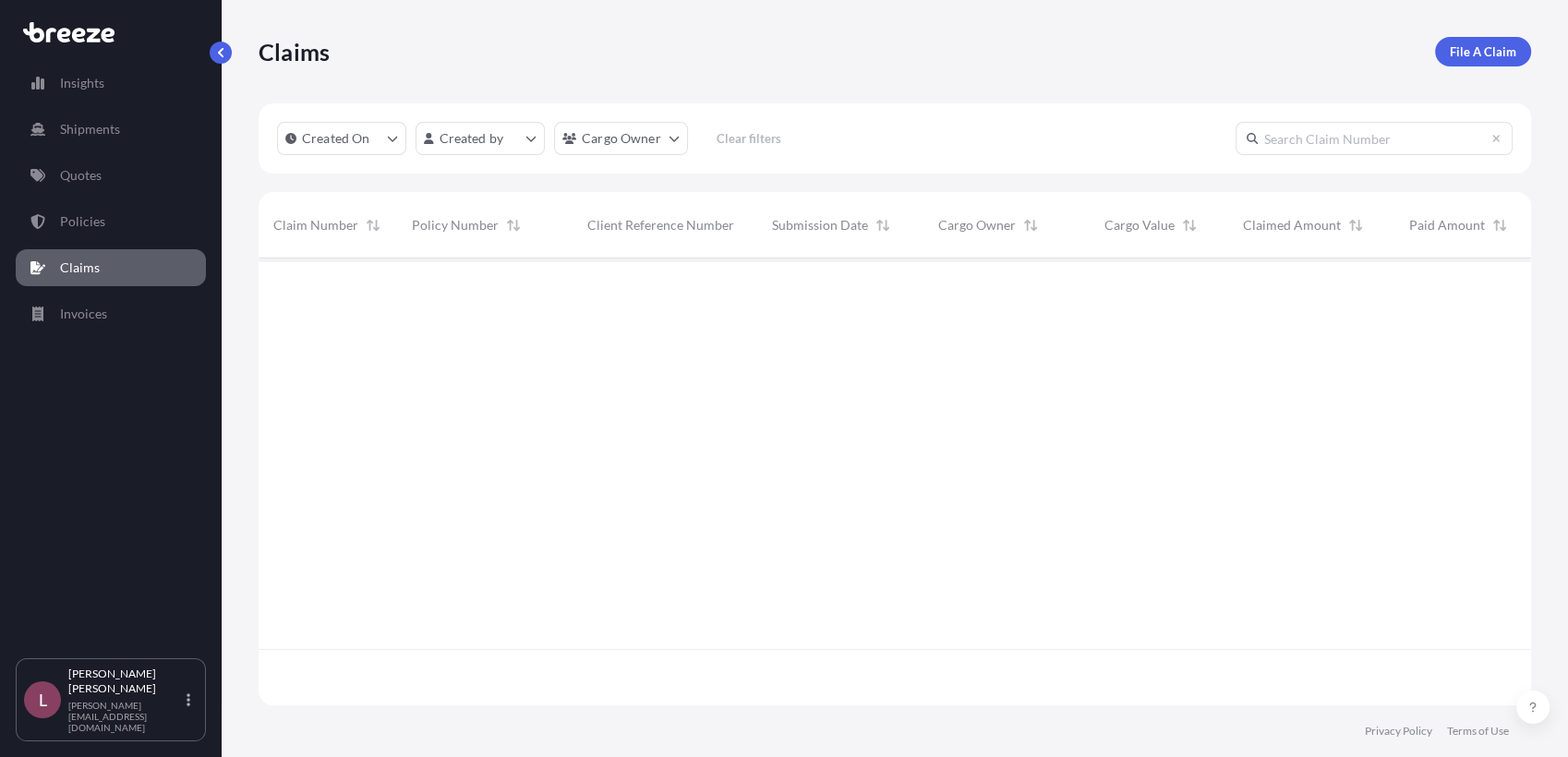
scroll to position [441, 1256]
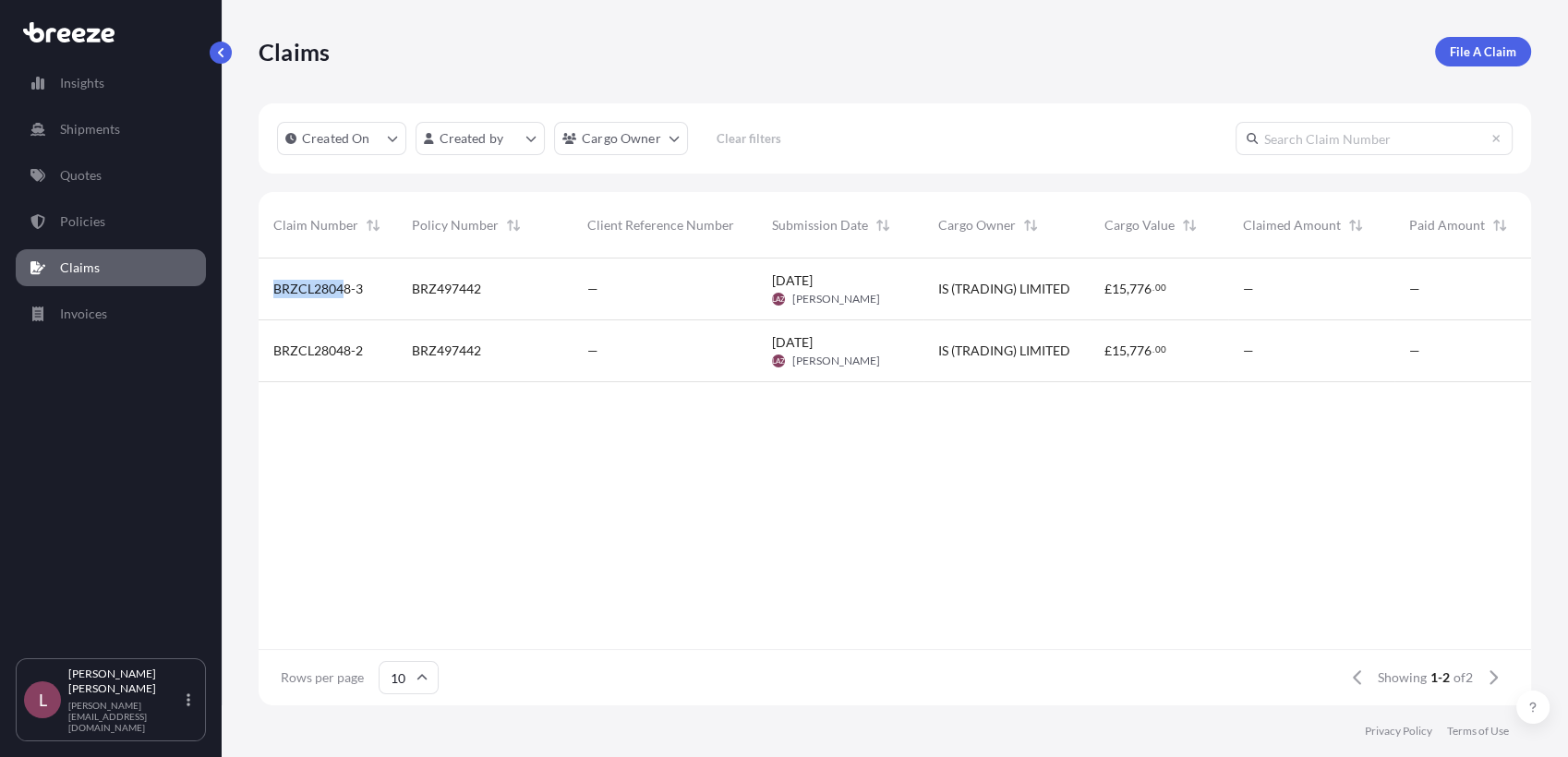
drag, startPoint x: 343, startPoint y: 289, endPoint x: 425, endPoint y: 500, distance: 226.4
click at [425, 500] on div "BRZCL28048-3 BRZ497442 — [DATE] [PERSON_NAME] [PERSON_NAME] IS (TRADING) LIMITE…" at bounding box center [988, 454] width 1459 height 391
drag, startPoint x: 425, startPoint y: 500, endPoint x: 333, endPoint y: 357, distance: 170.0
click at [333, 357] on span "BRZCL28048-2" at bounding box center [318, 351] width 90 height 18
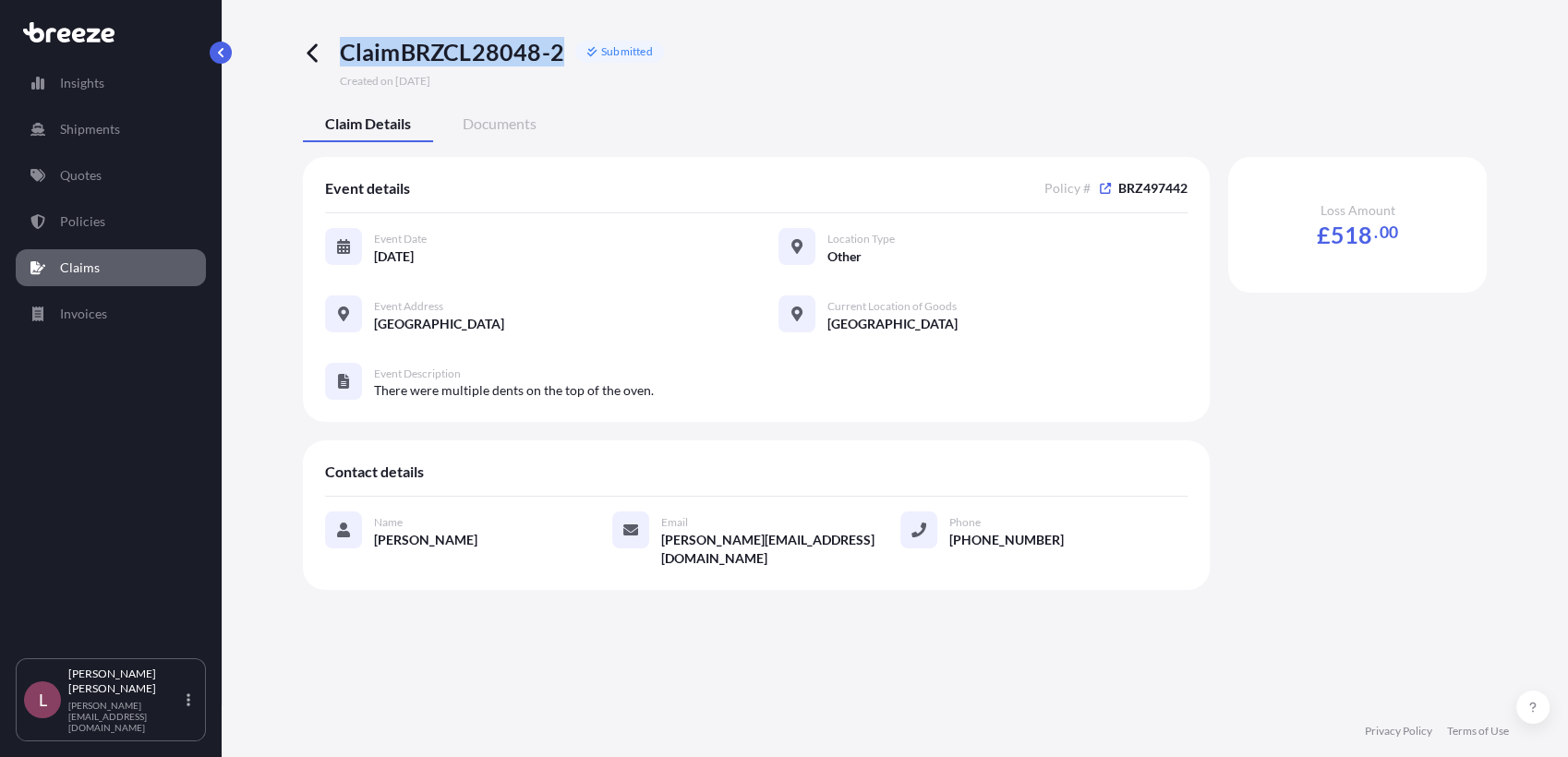
drag, startPoint x: 569, startPoint y: 61, endPoint x: 344, endPoint y: 59, distance: 225.0
click at [344, 59] on div "Claim BRZCL28048-2 Submitted" at bounding box center [501, 52] width 324 height 30
copy span "Claim BRZCL28048-2"
